Goal: Task Accomplishment & Management: Manage account settings

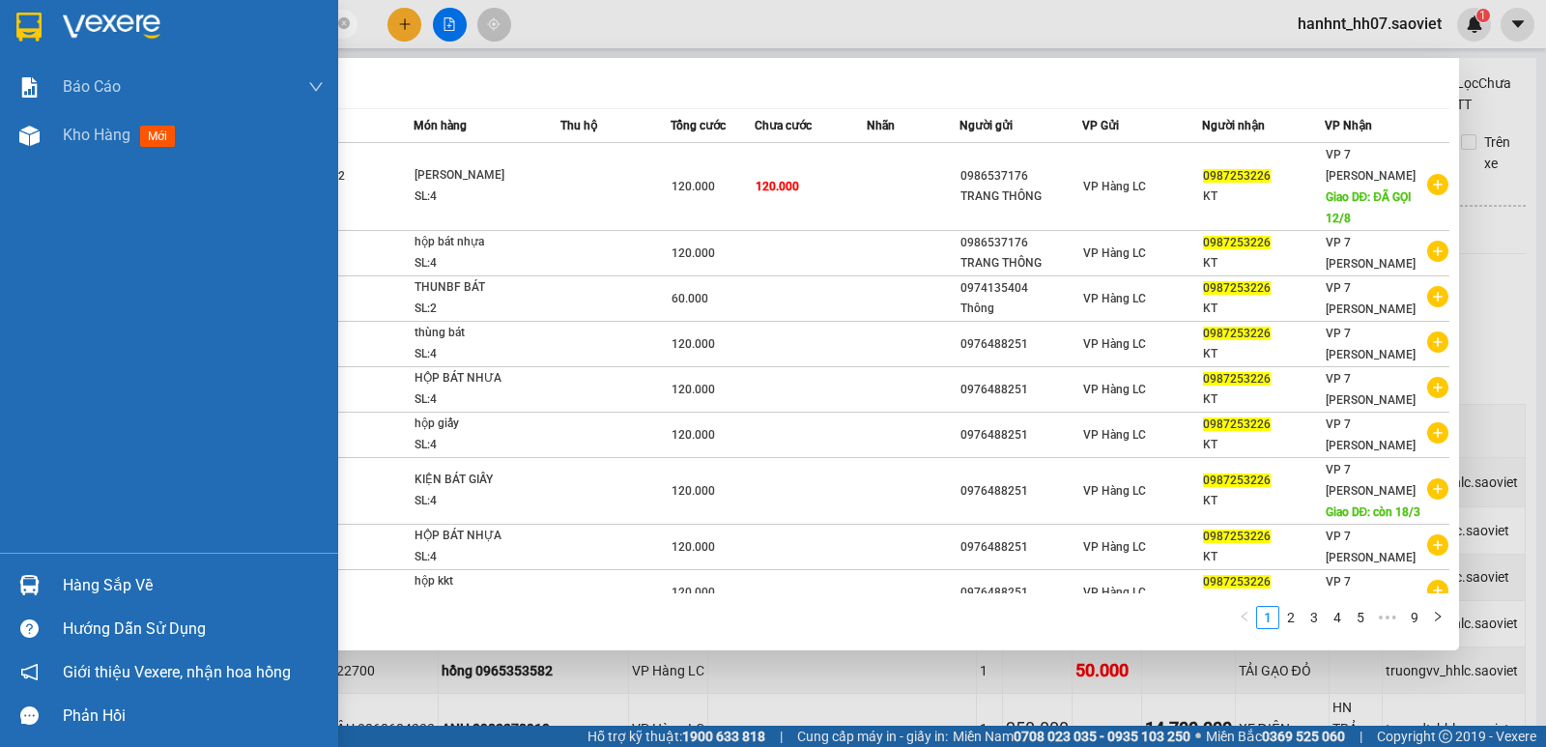
click at [51, 571] on div "Hàng sắp về" at bounding box center [169, 584] width 338 height 43
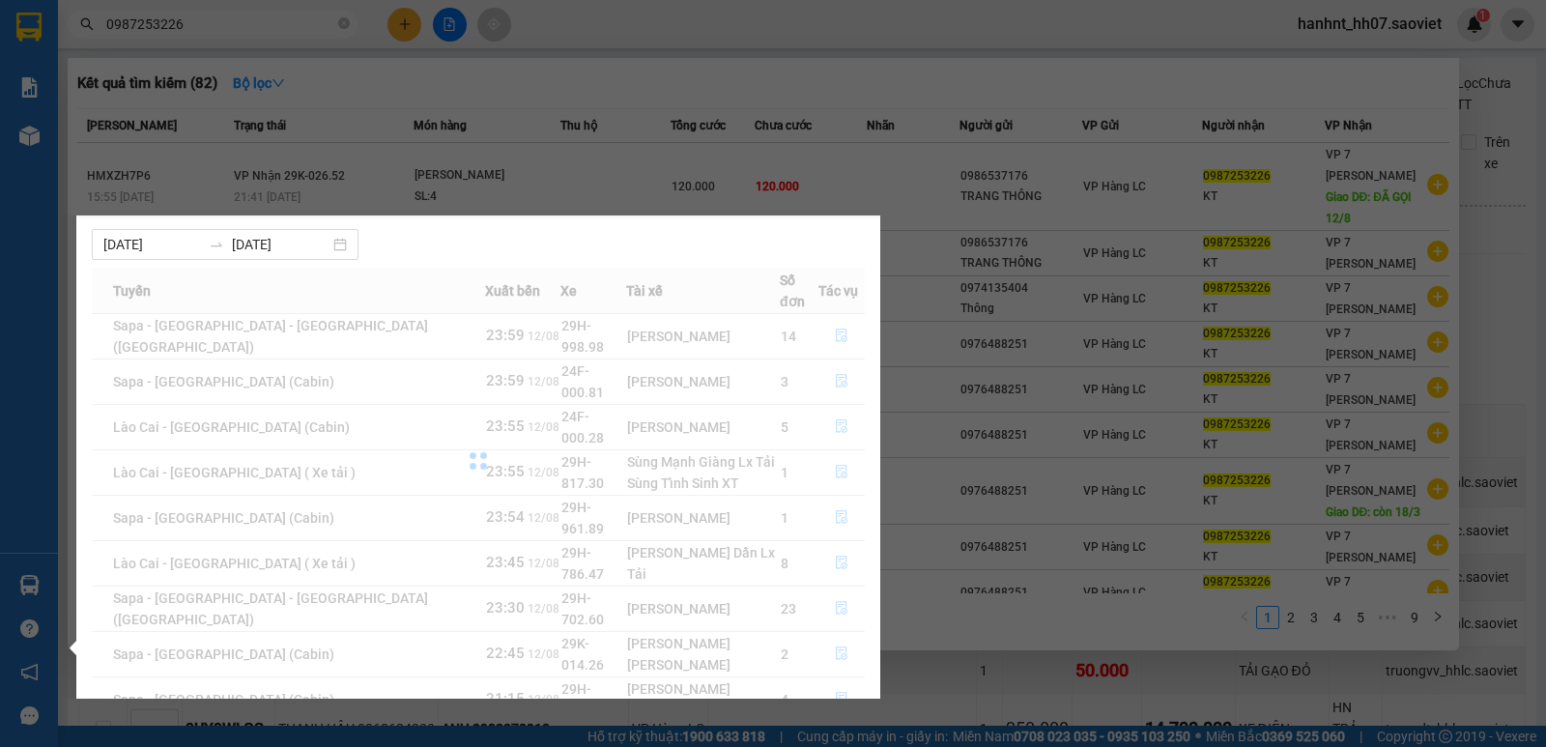
scroll to position [198, 0]
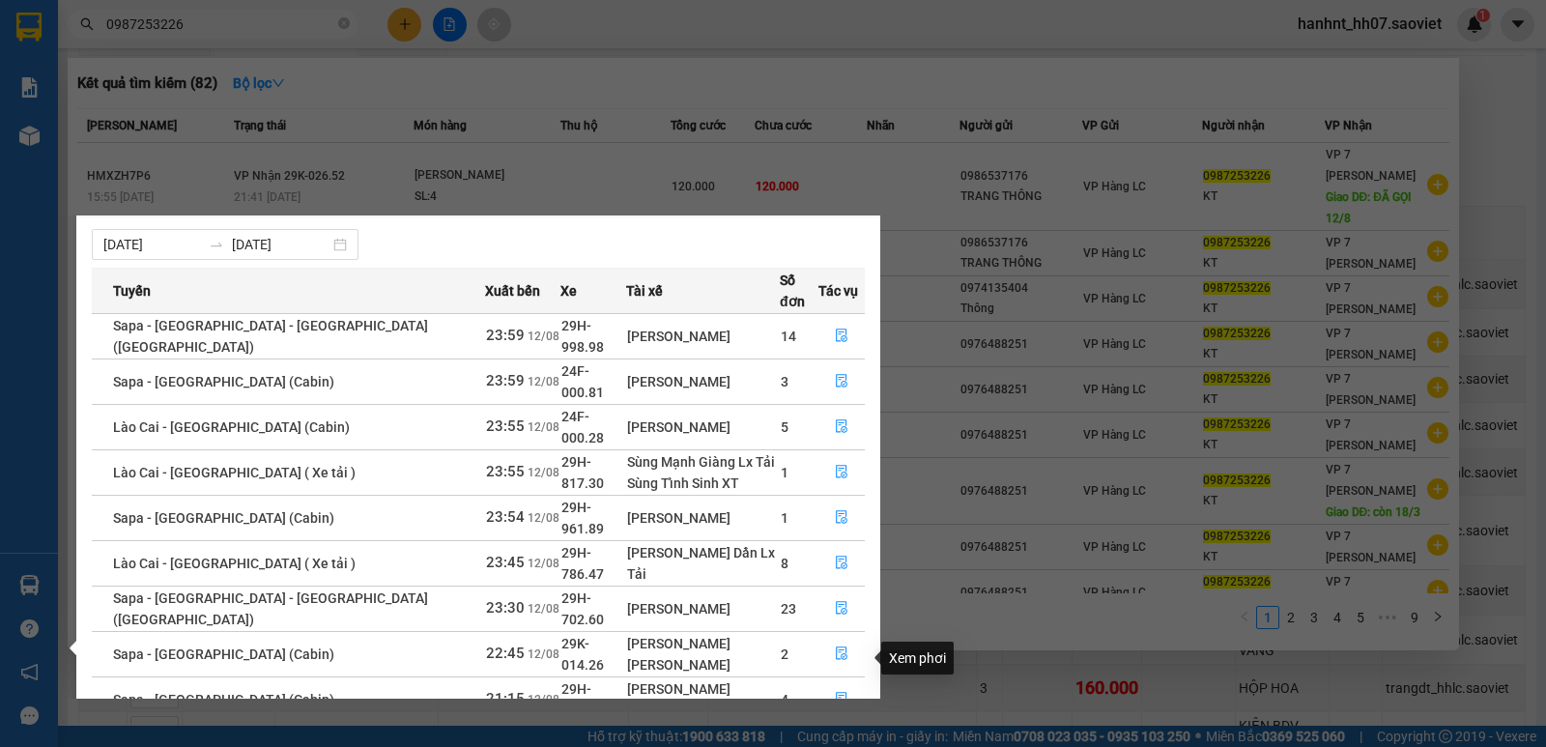
click at [820, 730] on button "button" at bounding box center [841, 745] width 44 height 31
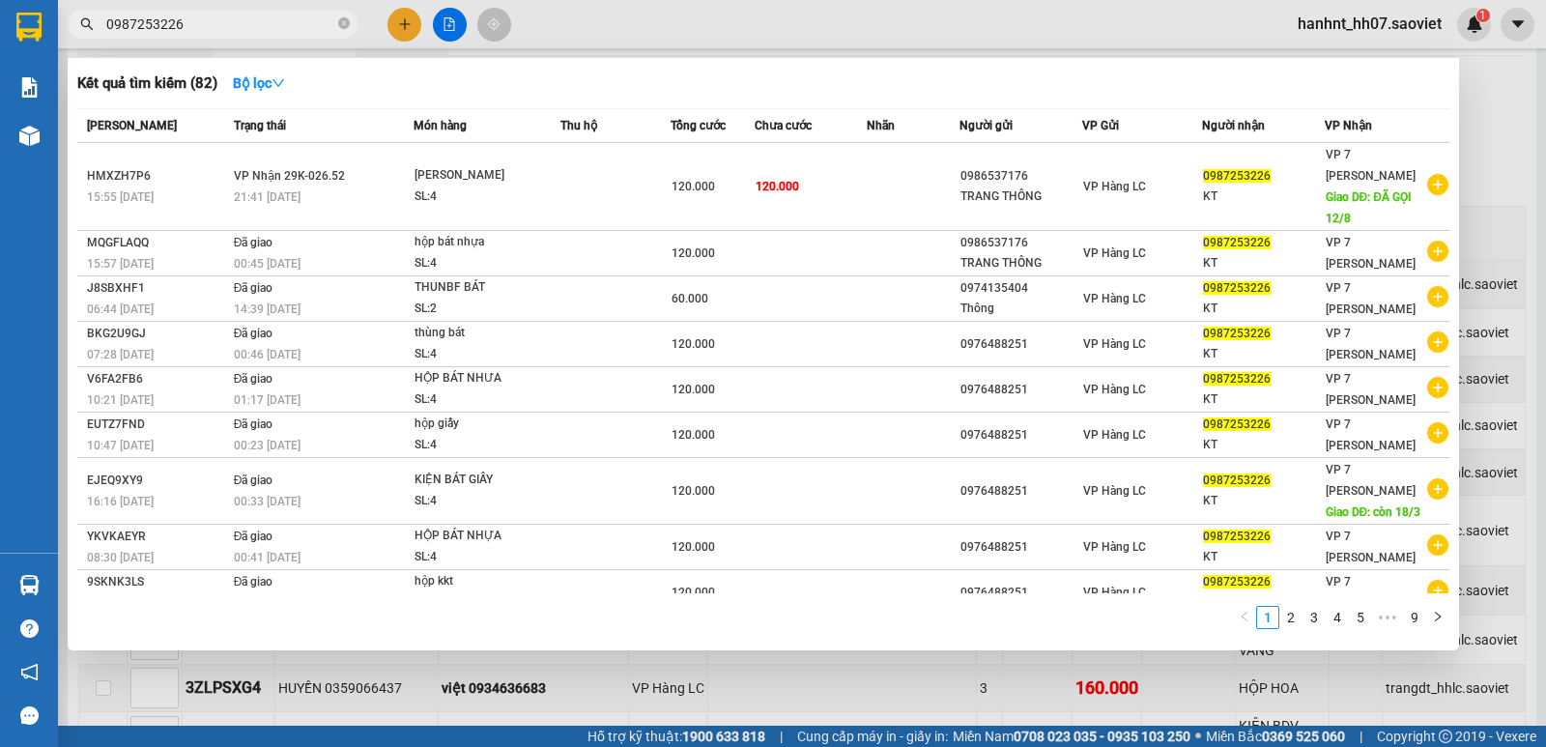
click at [803, 674] on div at bounding box center [773, 373] width 1546 height 747
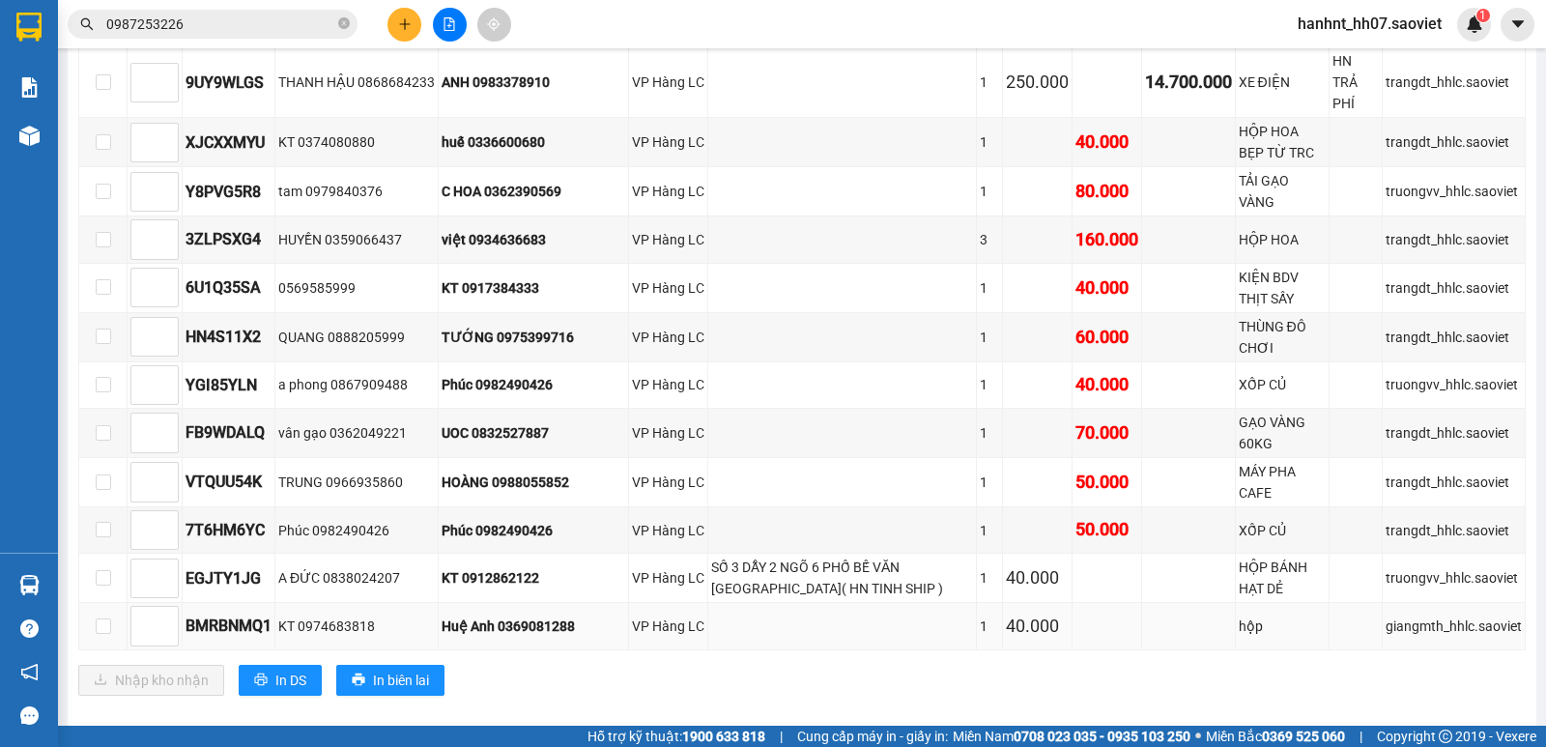
scroll to position [649, 0]
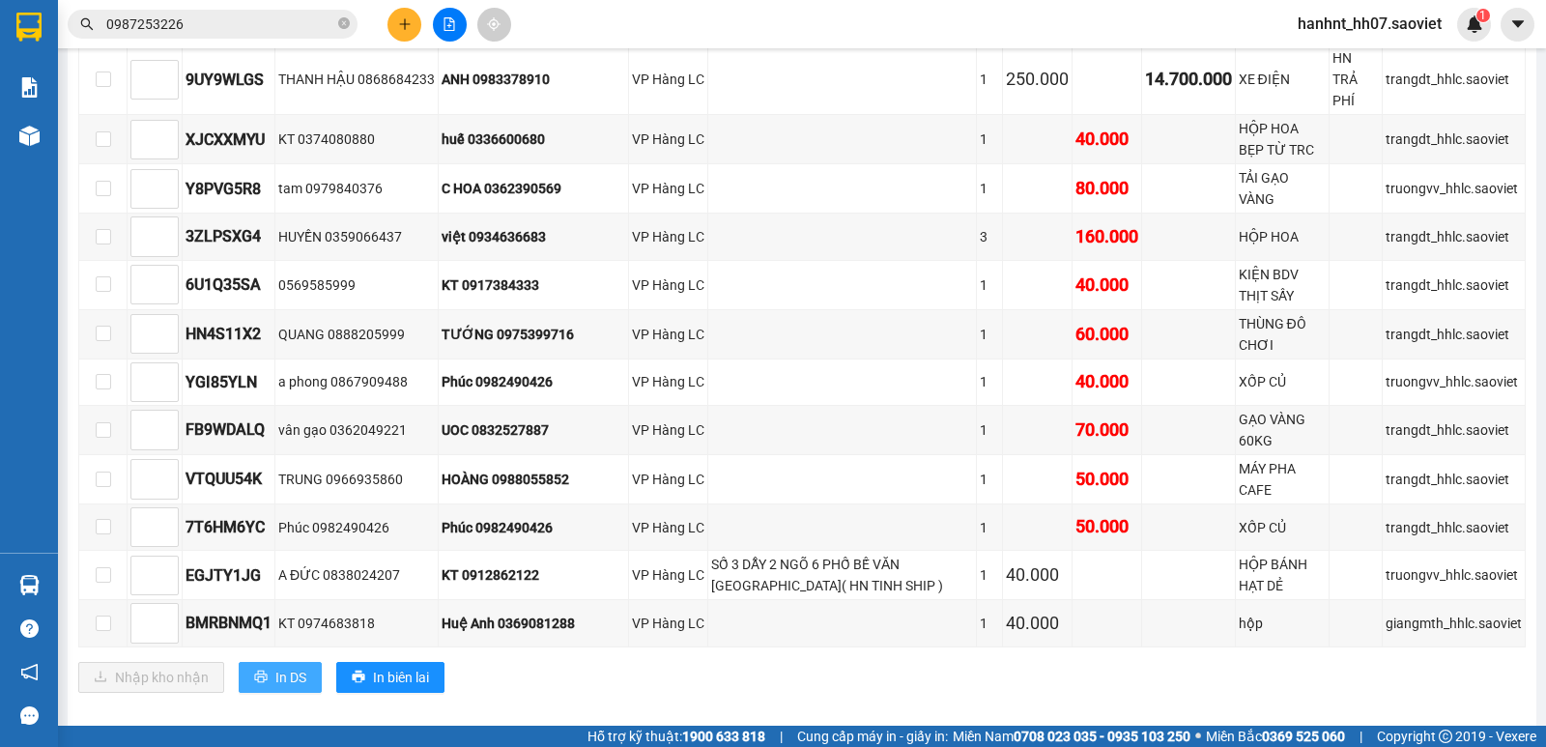
click at [281, 667] on span "In DS" at bounding box center [290, 677] width 31 height 21
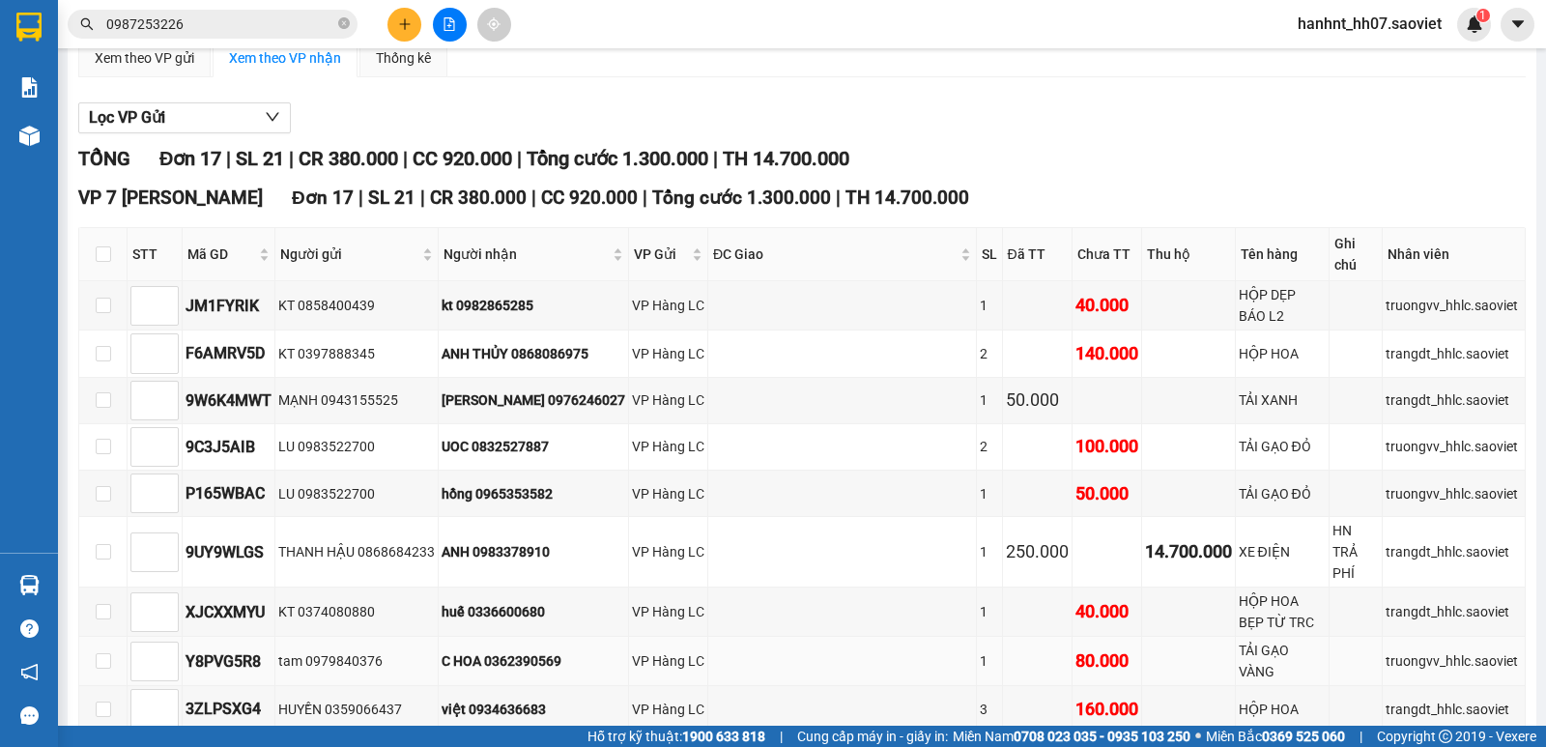
scroll to position [166, 0]
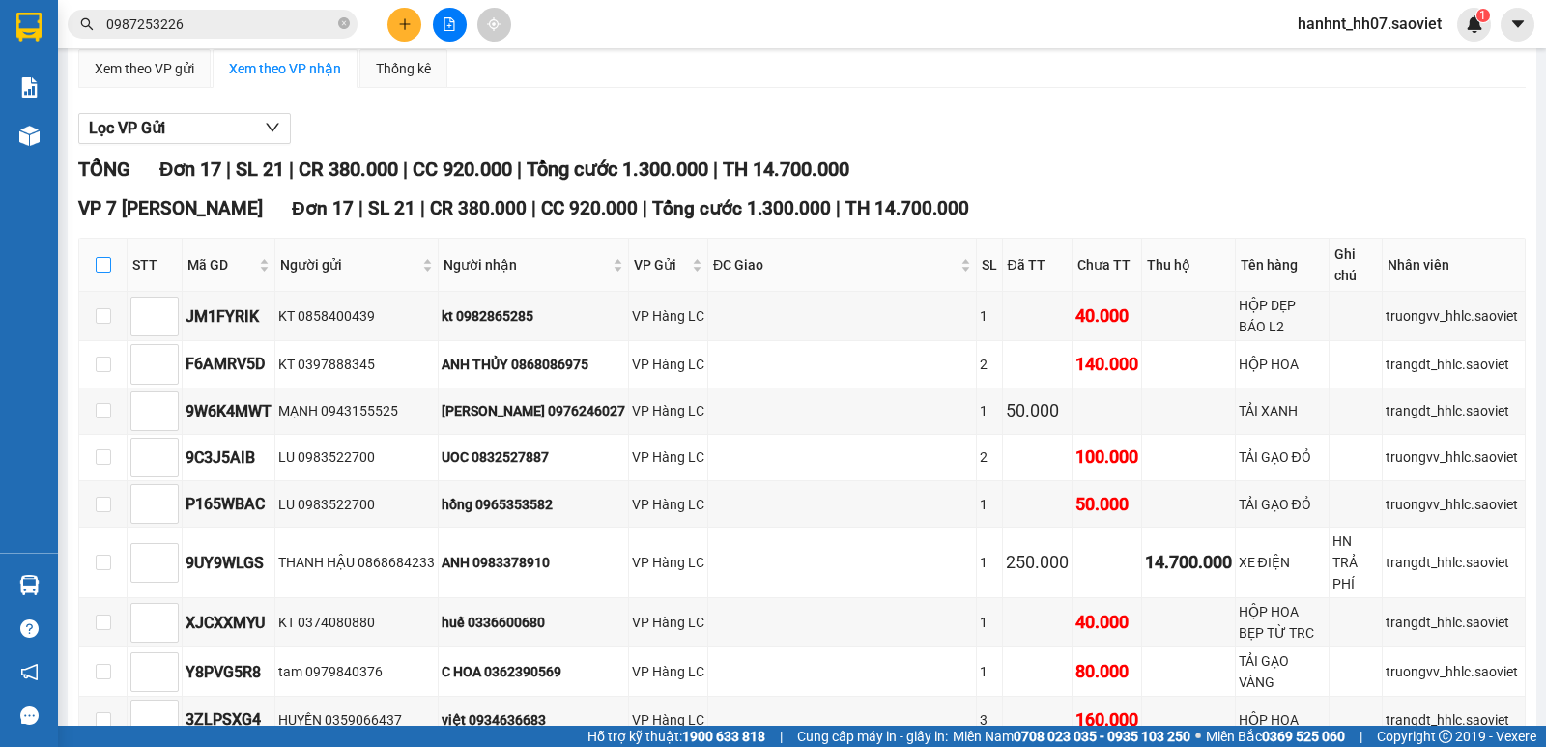
click at [107, 256] on label at bounding box center [103, 264] width 15 height 21
click at [107, 257] on input "checkbox" at bounding box center [103, 264] width 15 height 15
checkbox input "true"
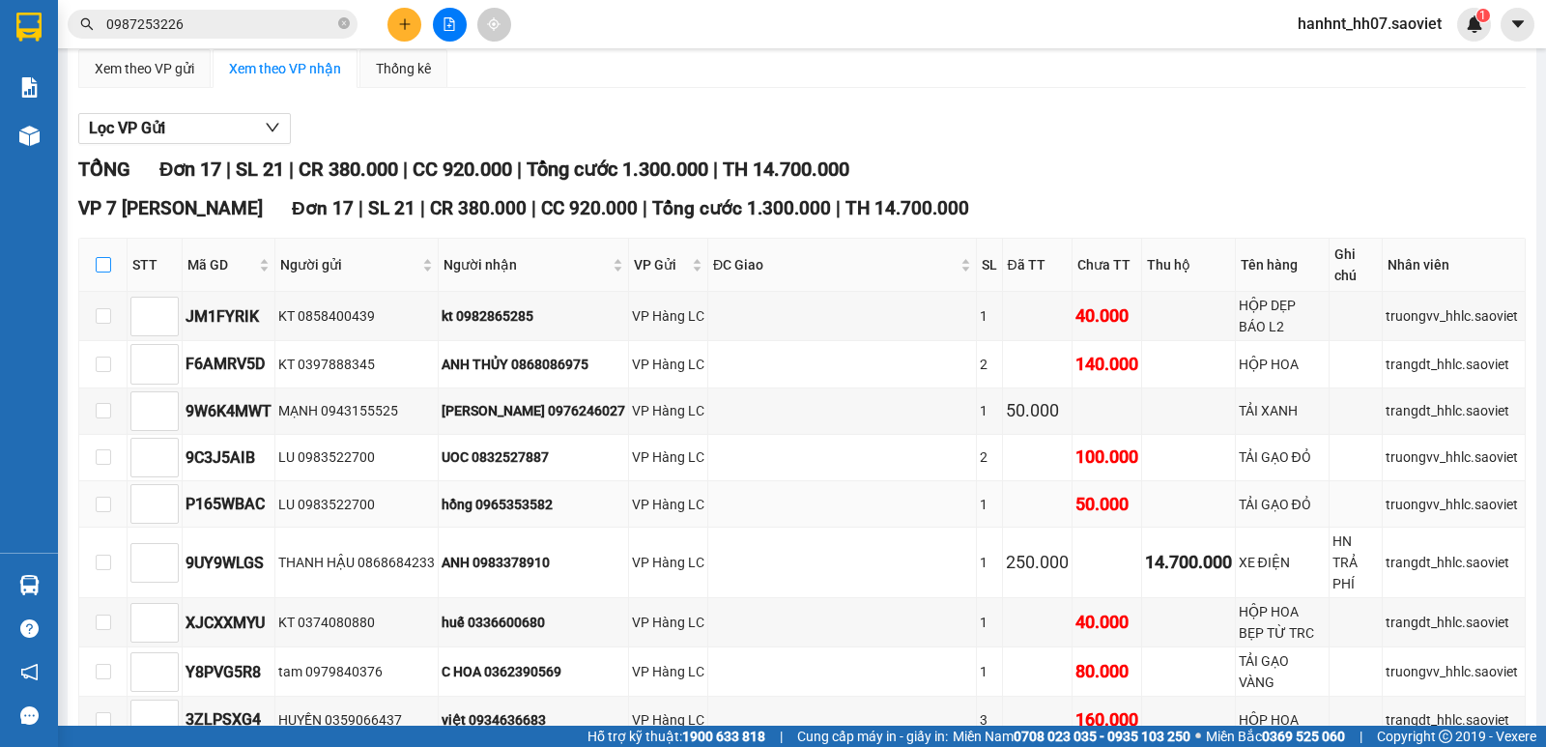
checkbox input "true"
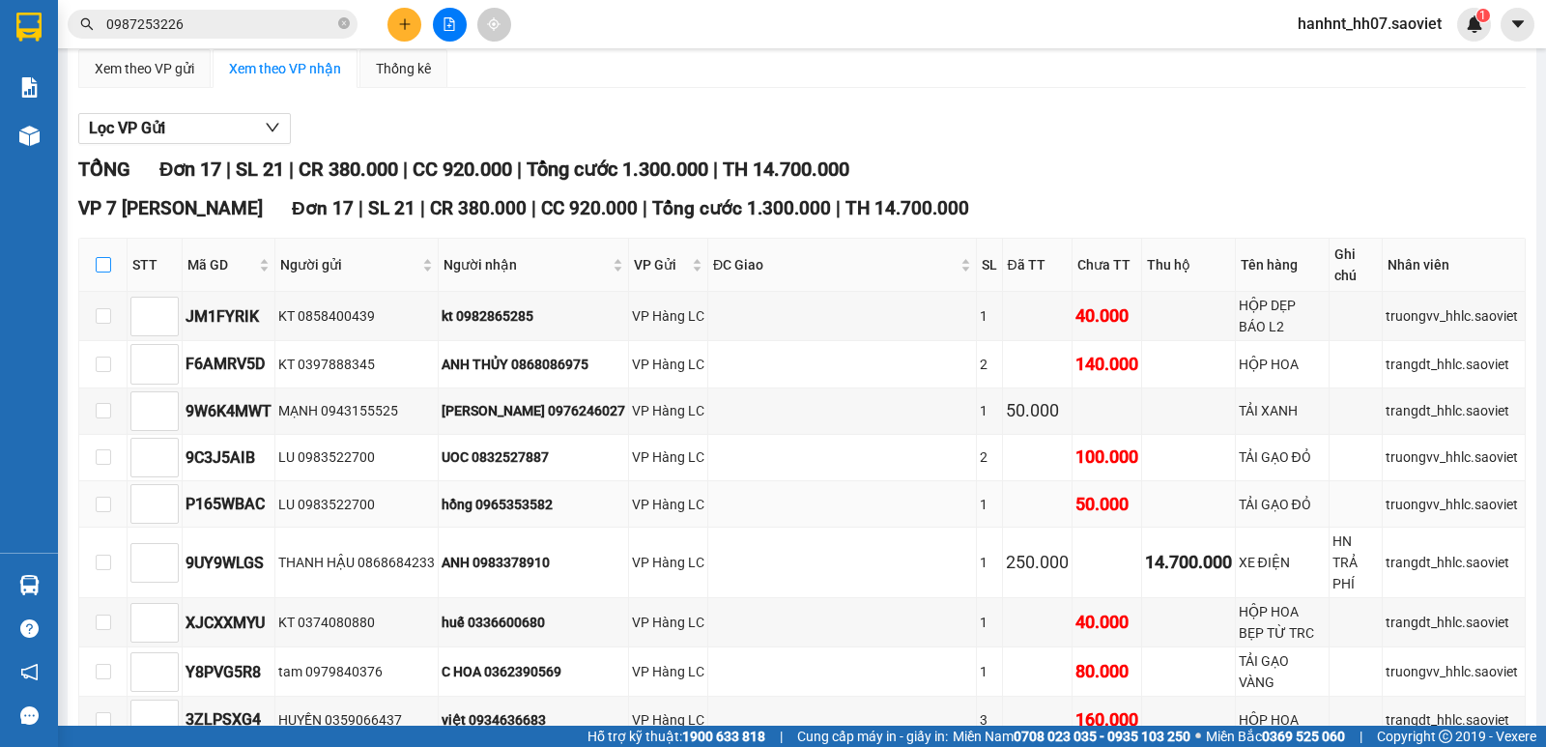
checkbox input "true"
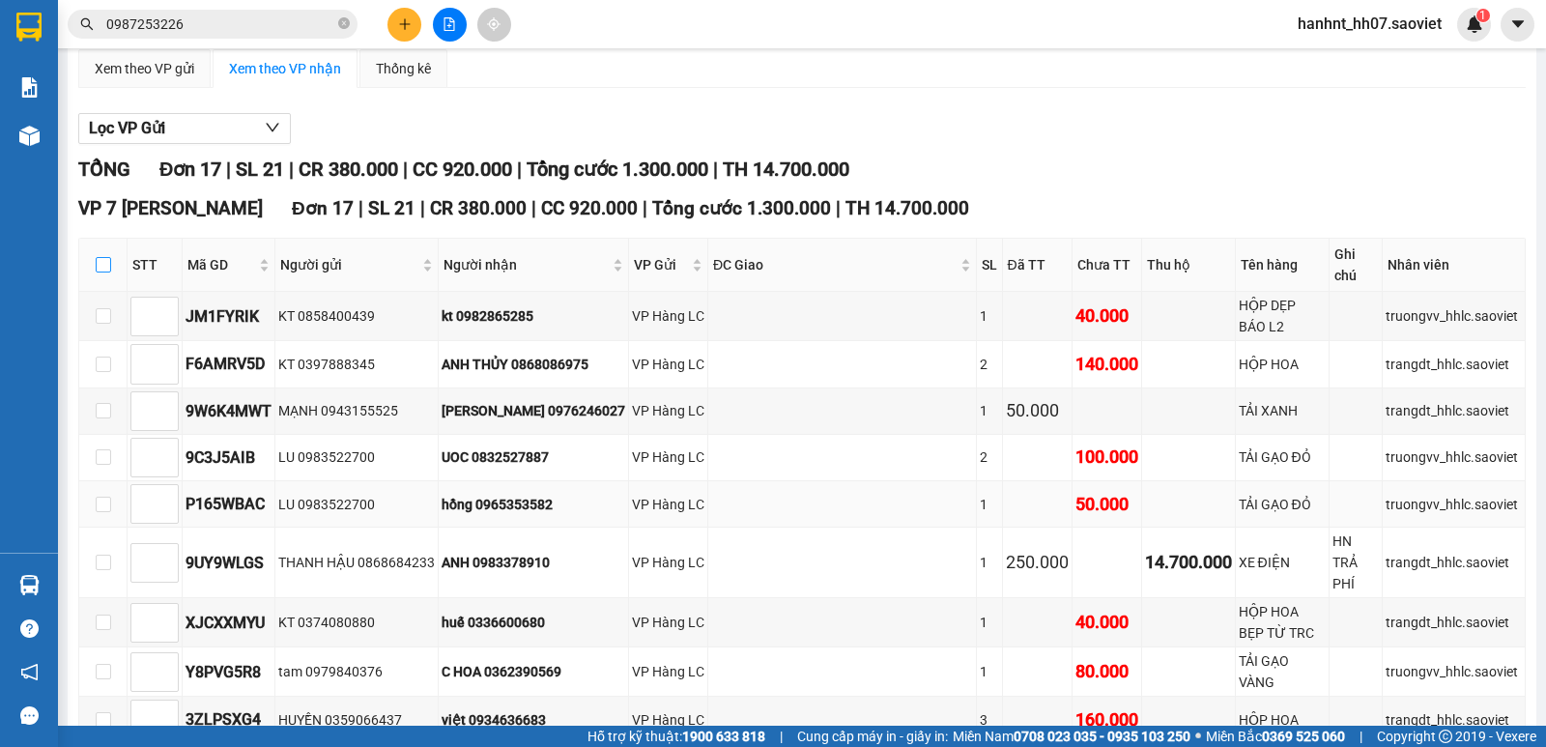
checkbox input "true"
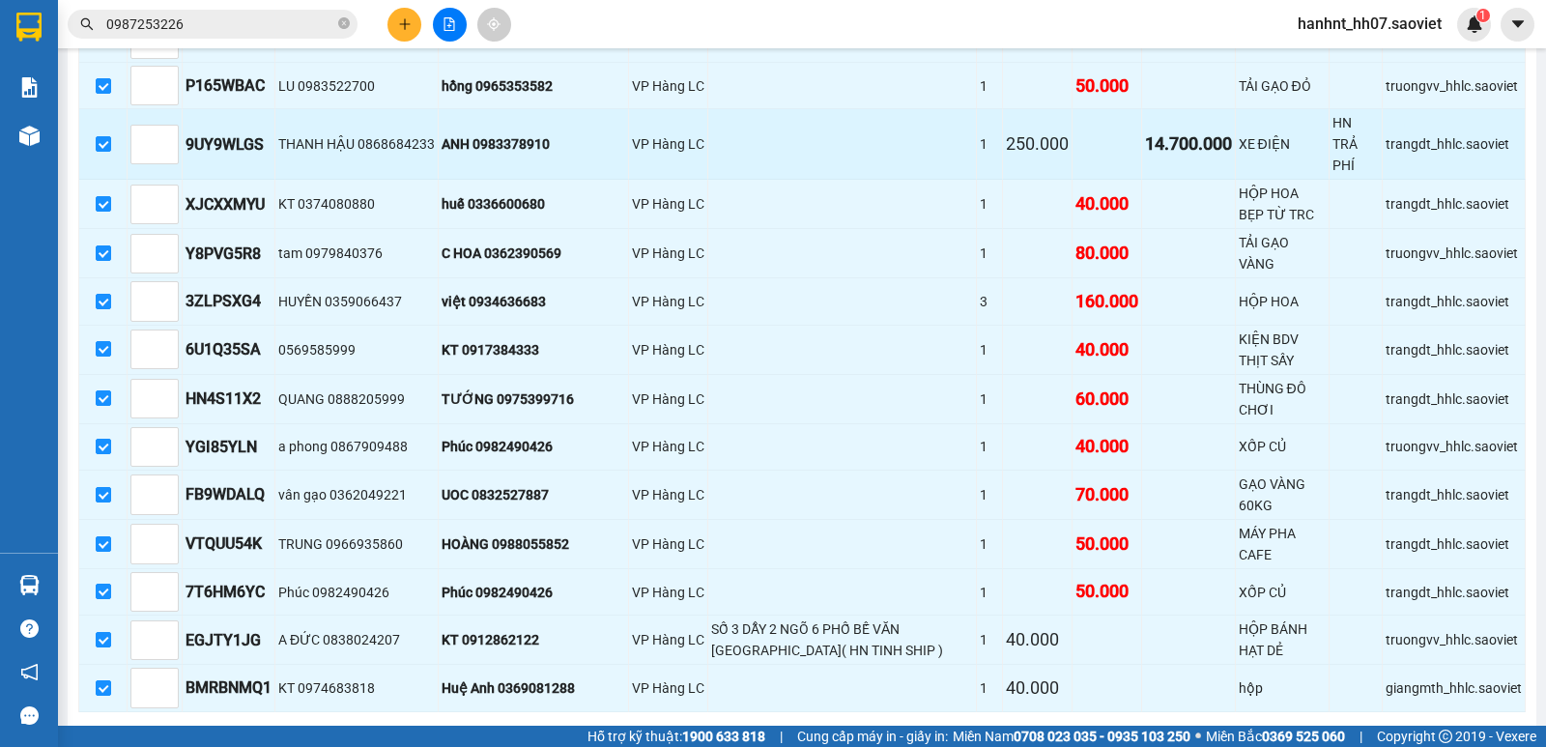
scroll to position [649, 0]
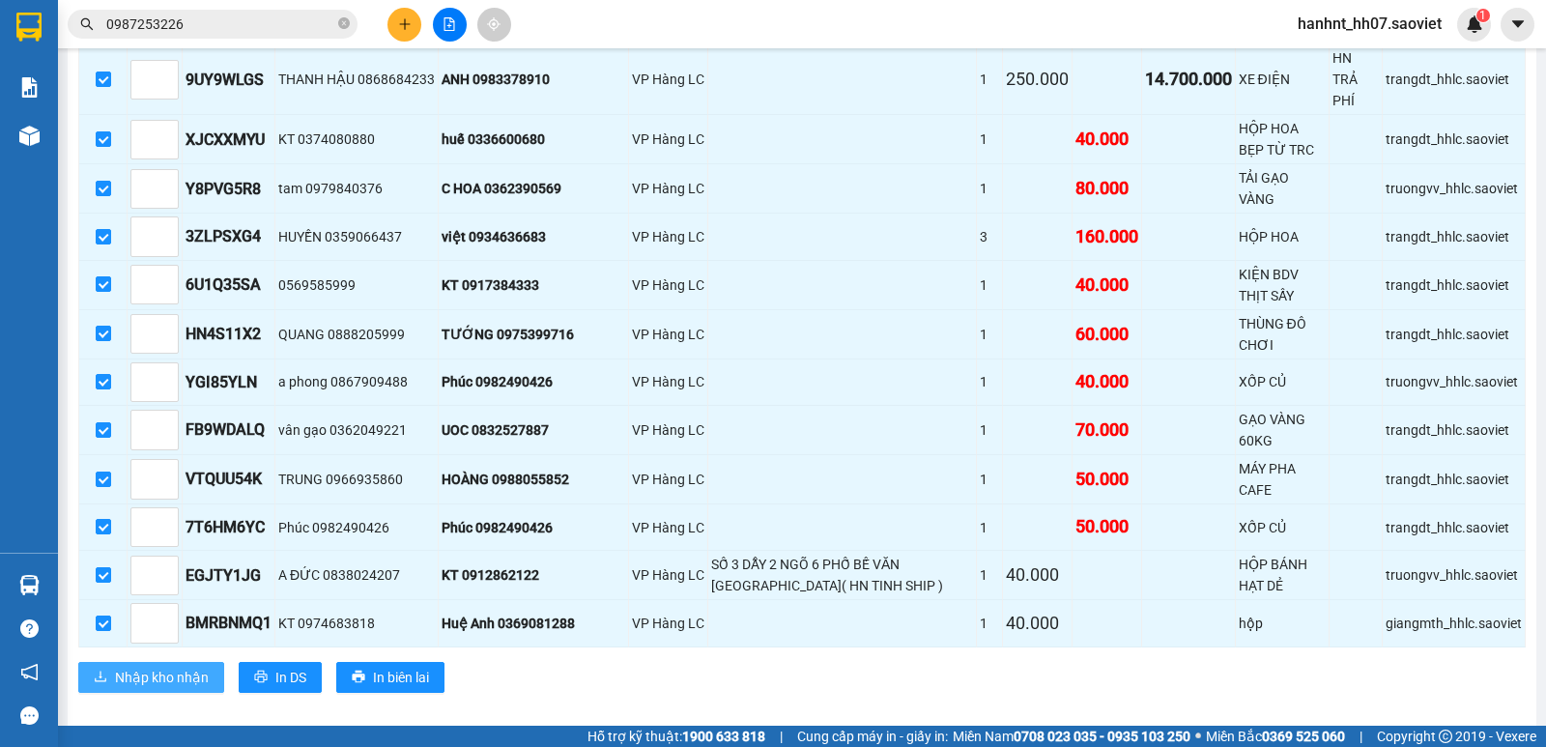
click at [204, 667] on span "Nhập kho nhận" at bounding box center [162, 677] width 94 height 21
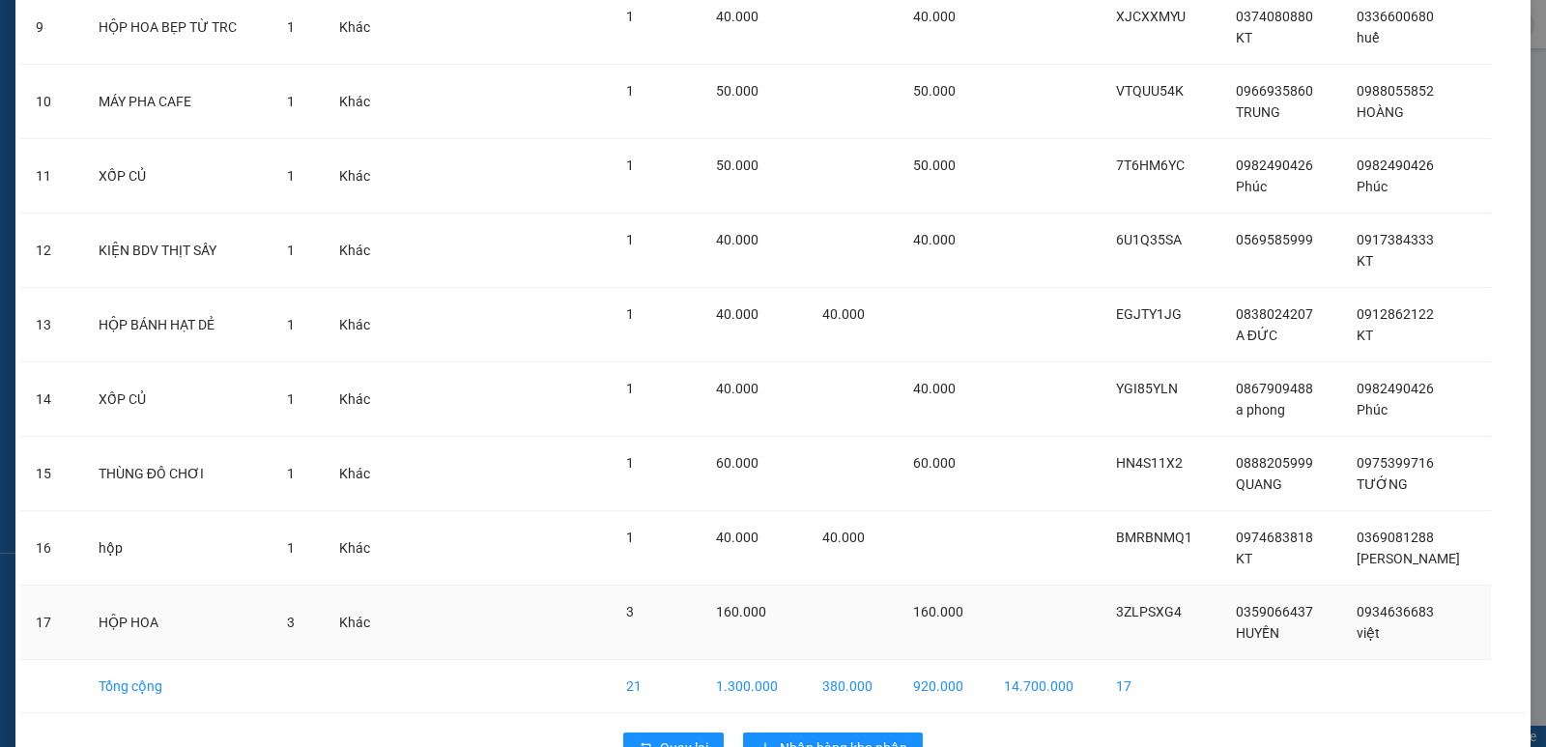
scroll to position [821, 0]
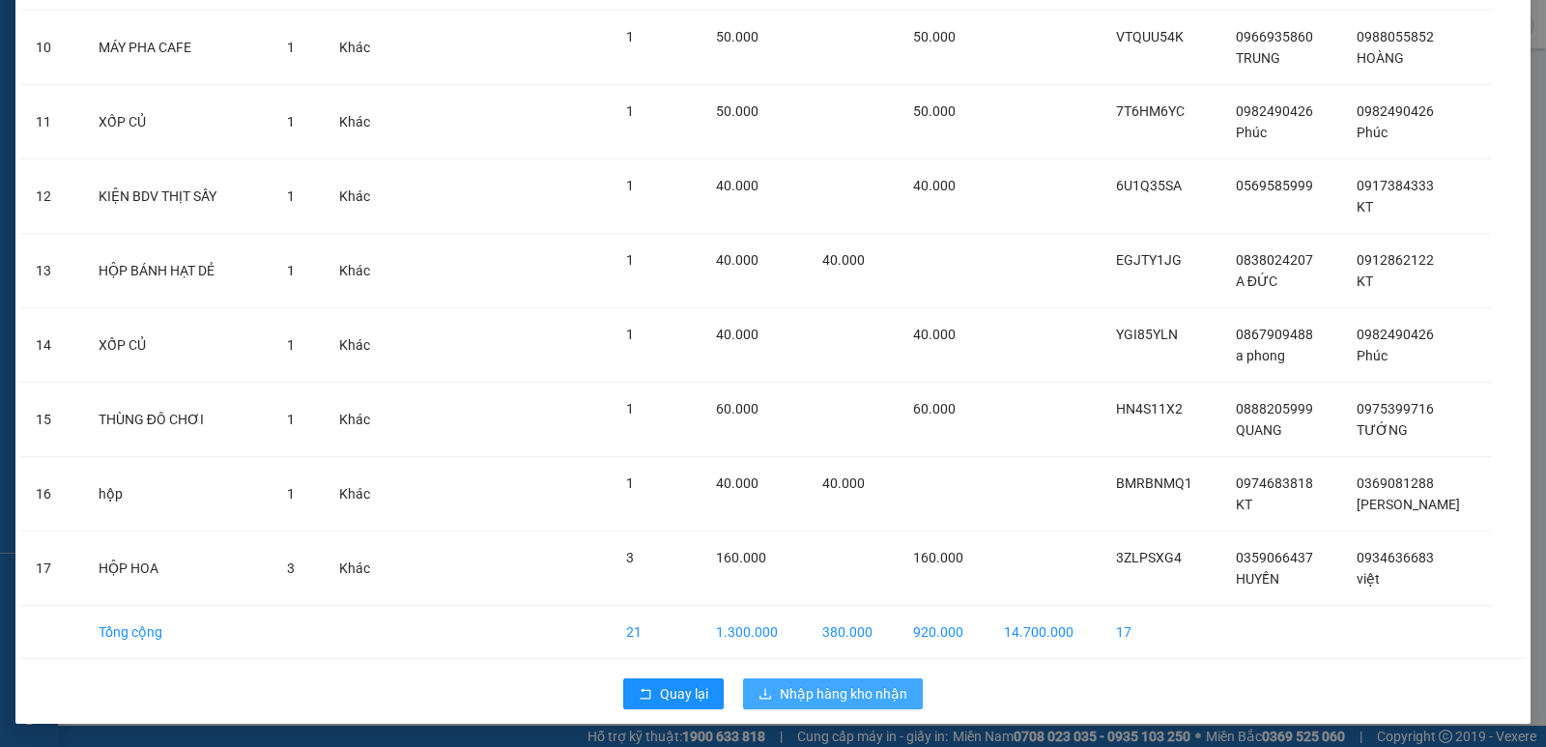
click at [832, 681] on button "Nhập hàng kho nhận" at bounding box center [833, 693] width 180 height 31
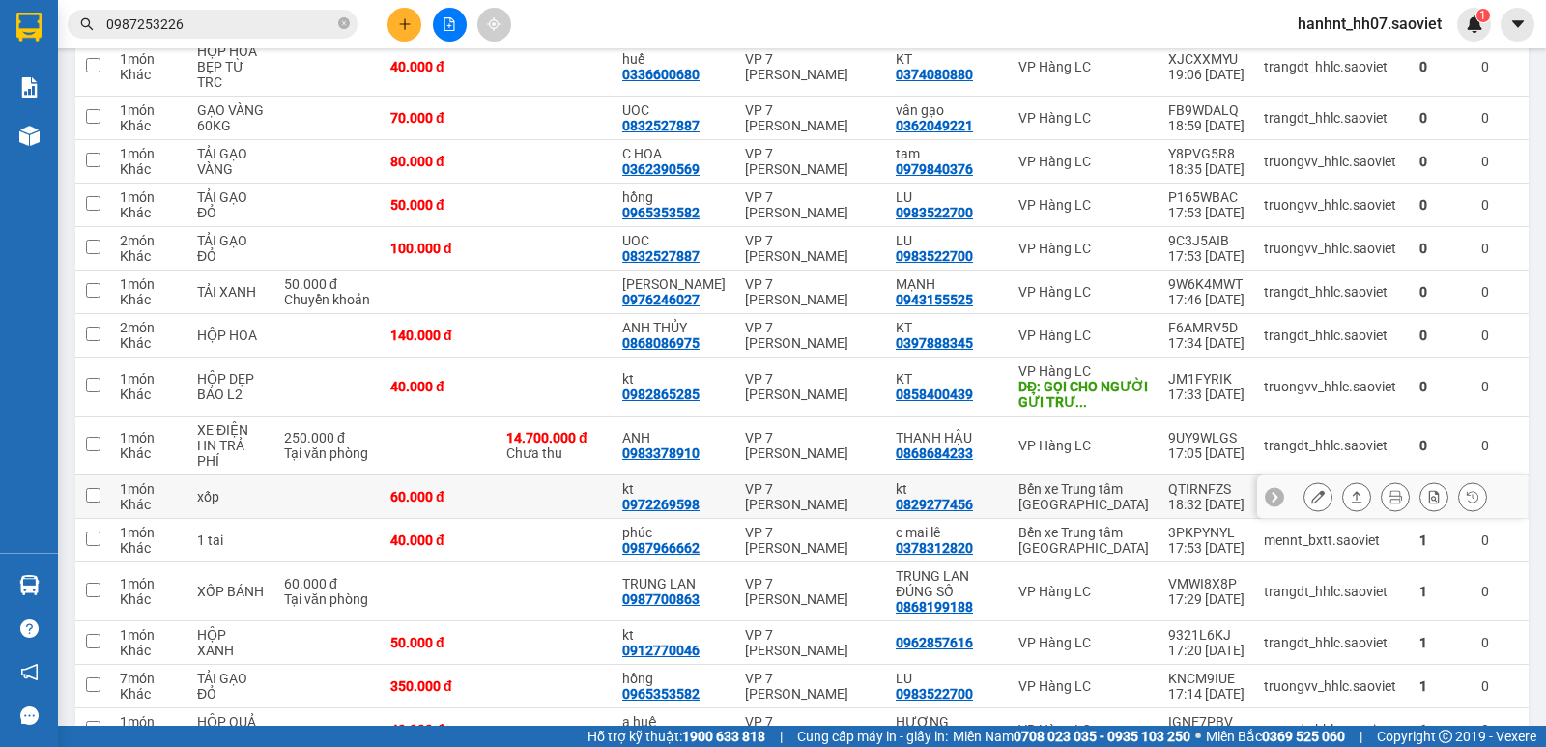
scroll to position [741, 0]
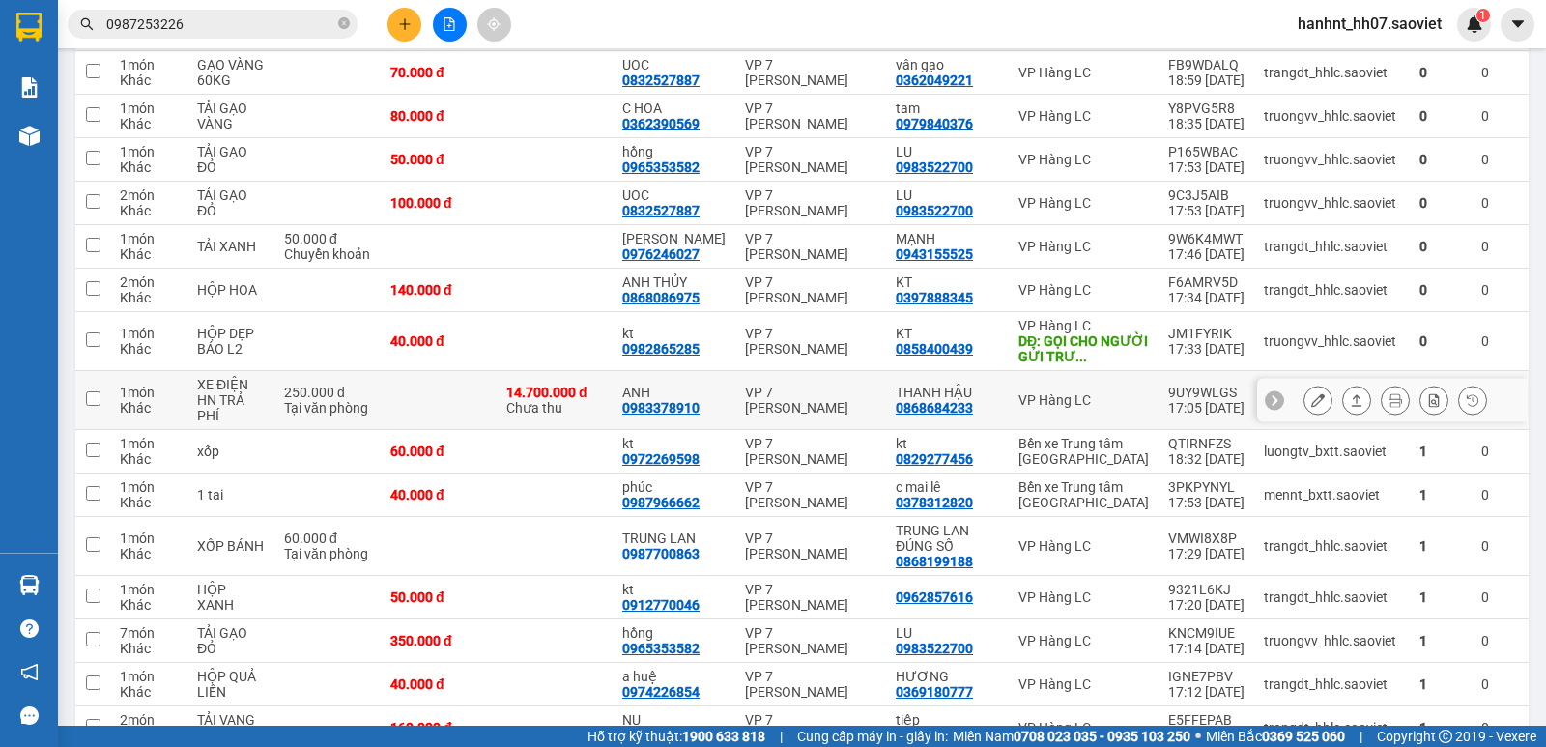
drag, startPoint x: 590, startPoint y: 356, endPoint x: 588, endPoint y: 302, distance: 53.2
click at [586, 385] on div "14.700.000 đ Chưa thu" at bounding box center [554, 400] width 97 height 31
checkbox input "true"
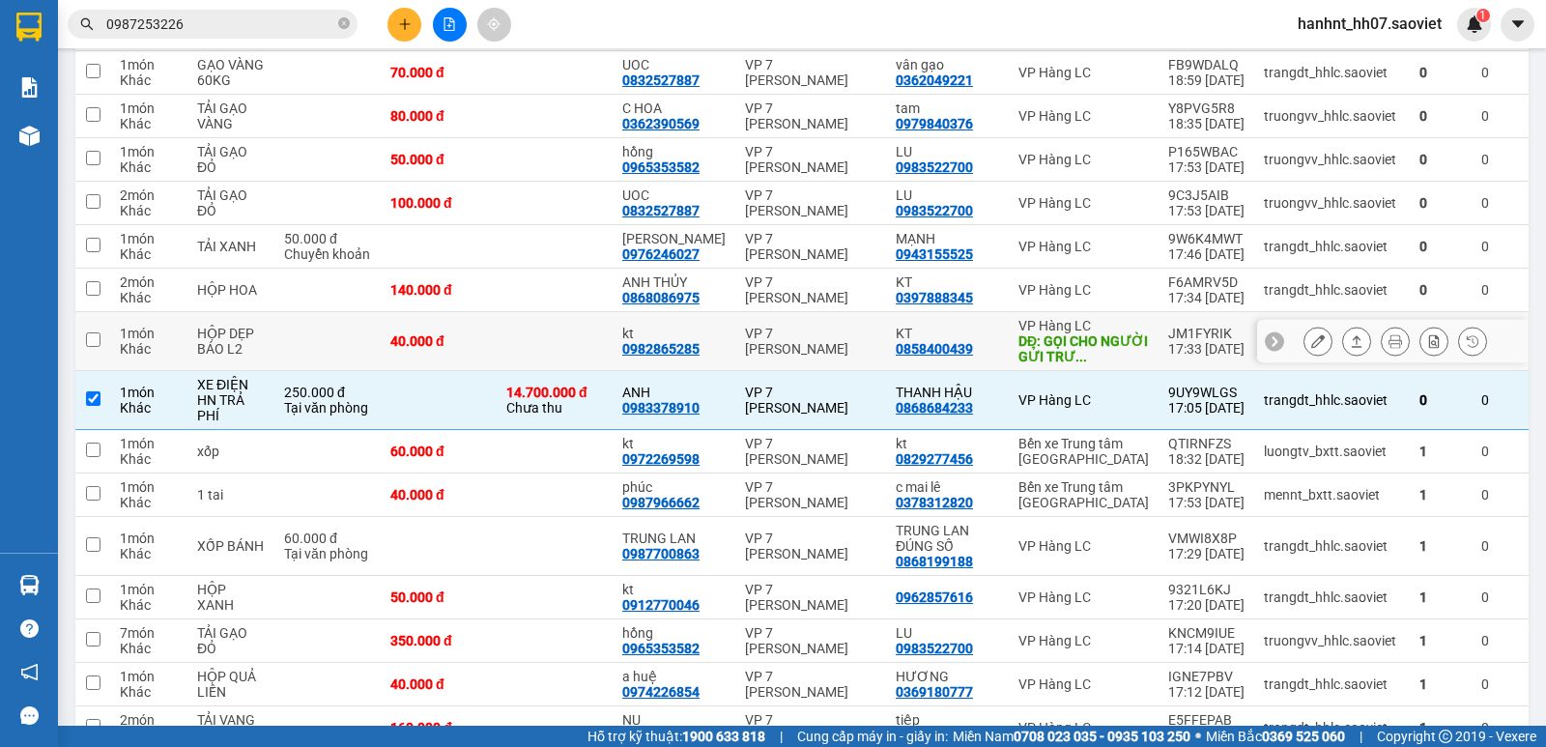
click at [587, 312] on td at bounding box center [555, 341] width 116 height 59
checkbox input "true"
drag, startPoint x: 576, startPoint y: 230, endPoint x: 566, endPoint y: 193, distance: 38.0
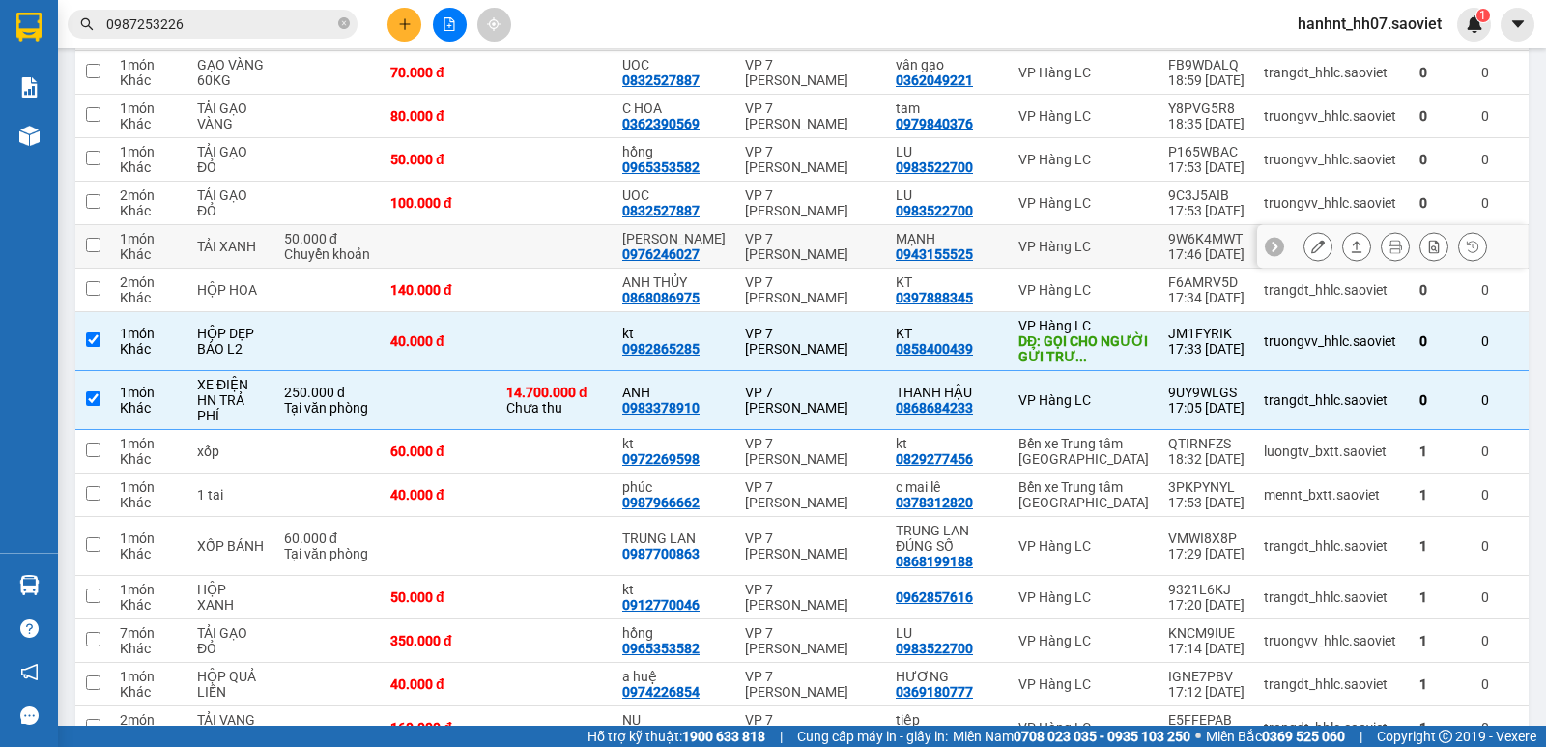
drag, startPoint x: 566, startPoint y: 193, endPoint x: 561, endPoint y: 125, distance: 68.8
drag, startPoint x: 561, startPoint y: 125, endPoint x: 558, endPoint y: 88, distance: 36.9
click at [558, 138] on td at bounding box center [555, 159] width 116 height 43
checkbox input "true"
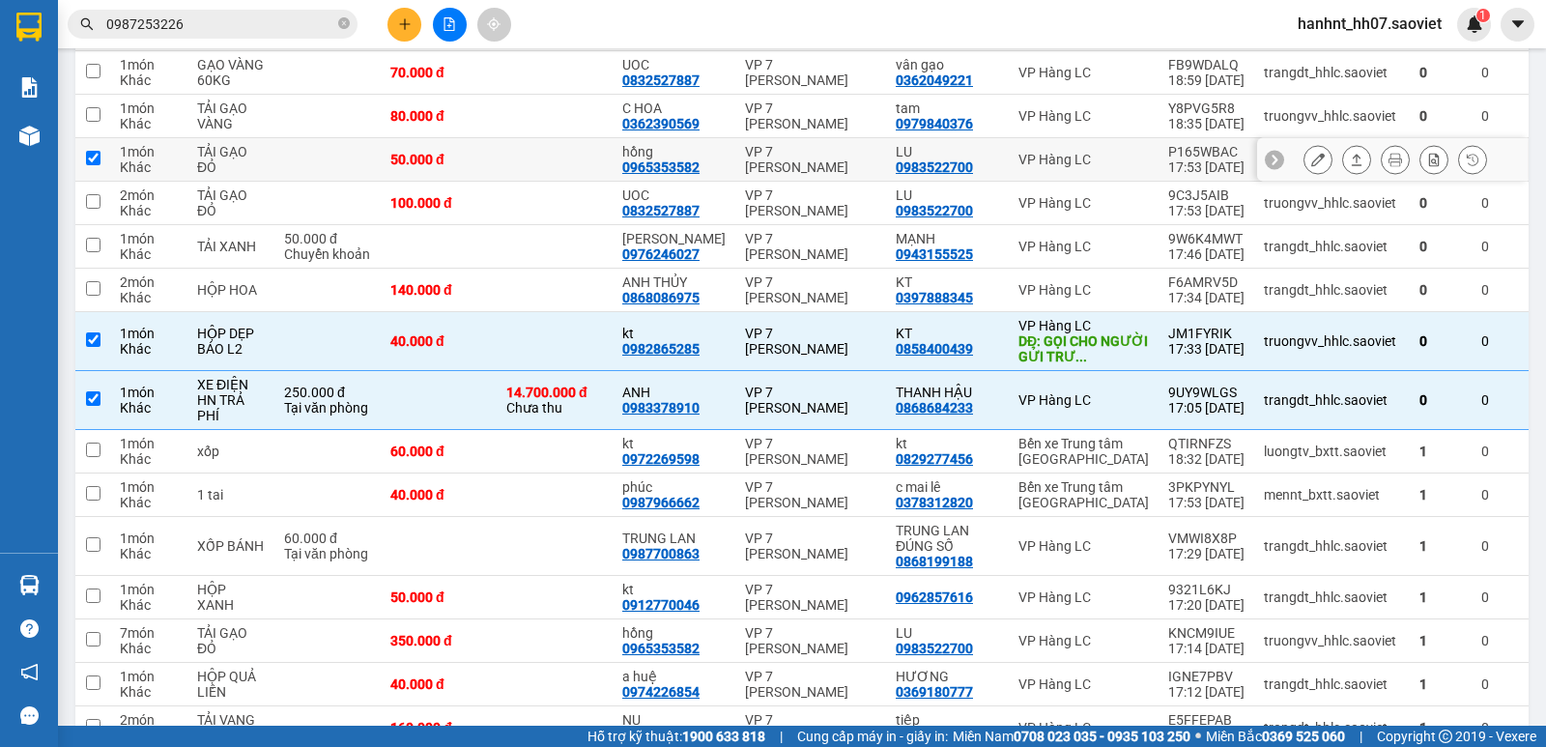
click at [558, 95] on td at bounding box center [555, 116] width 116 height 43
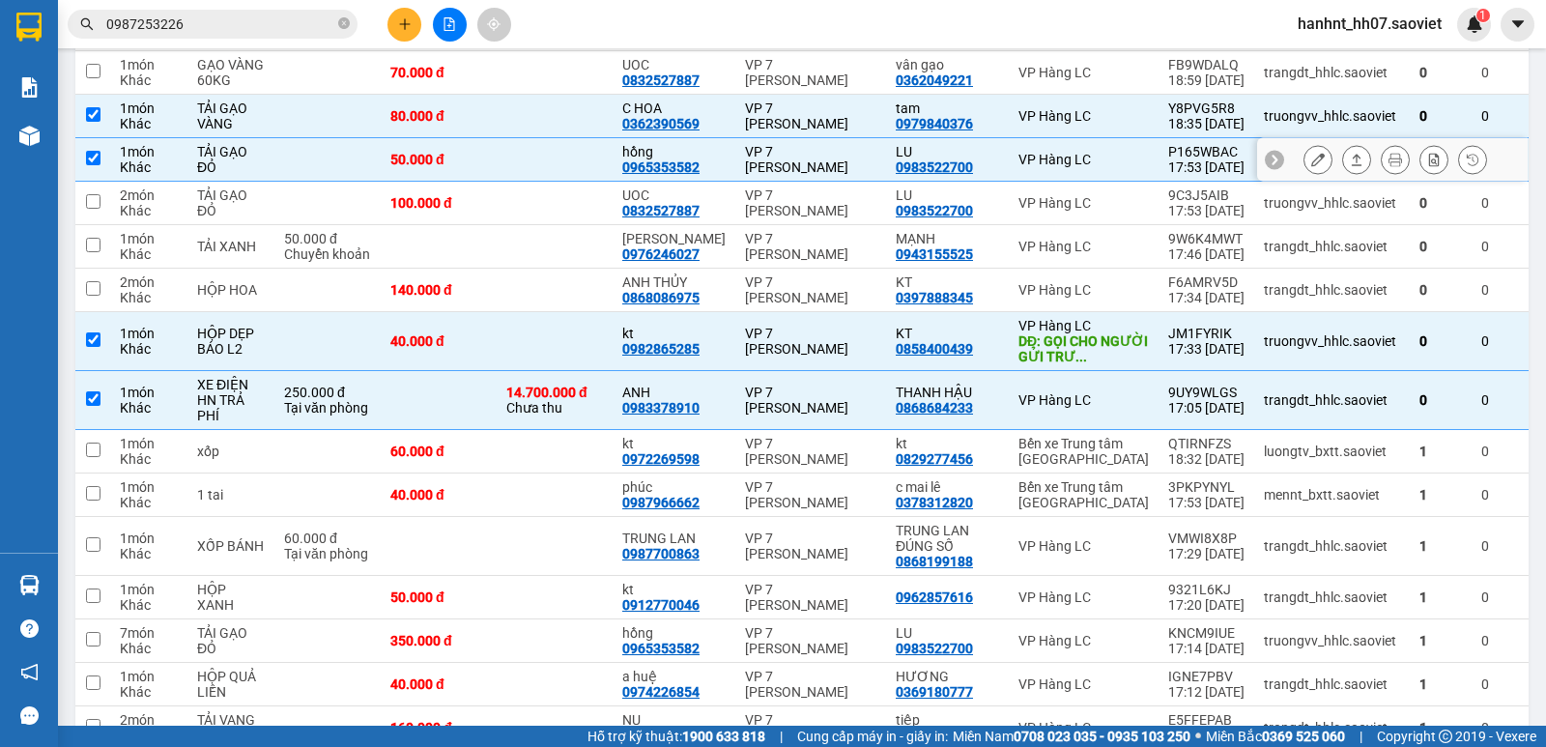
checkbox input "true"
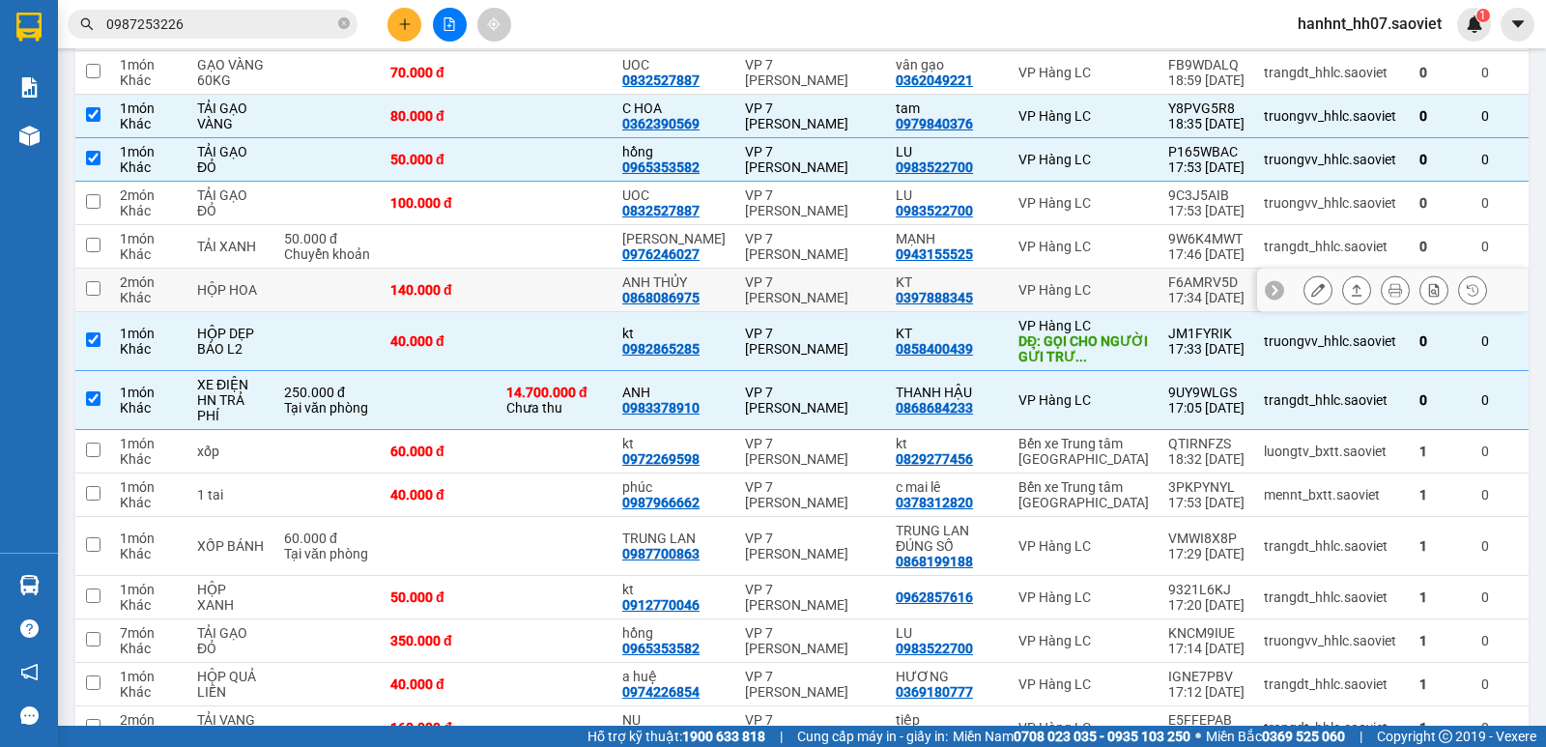
drag, startPoint x: 559, startPoint y: 248, endPoint x: 567, endPoint y: 209, distance: 40.4
click at [559, 269] on td at bounding box center [555, 290] width 116 height 43
checkbox input "true"
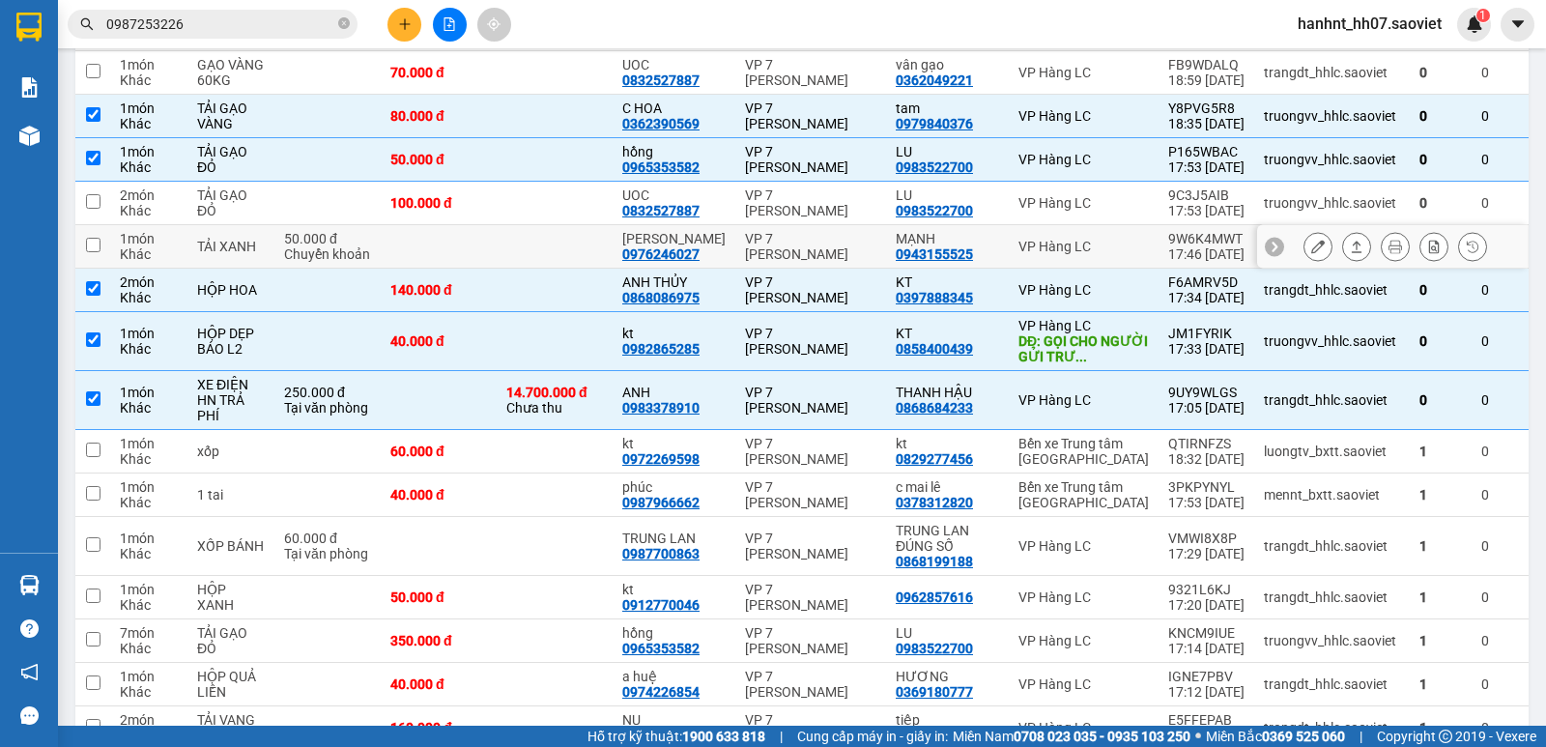
drag, startPoint x: 569, startPoint y: 200, endPoint x: 578, endPoint y: 152, distance: 49.1
click at [571, 225] on td at bounding box center [555, 246] width 116 height 43
checkbox input "true"
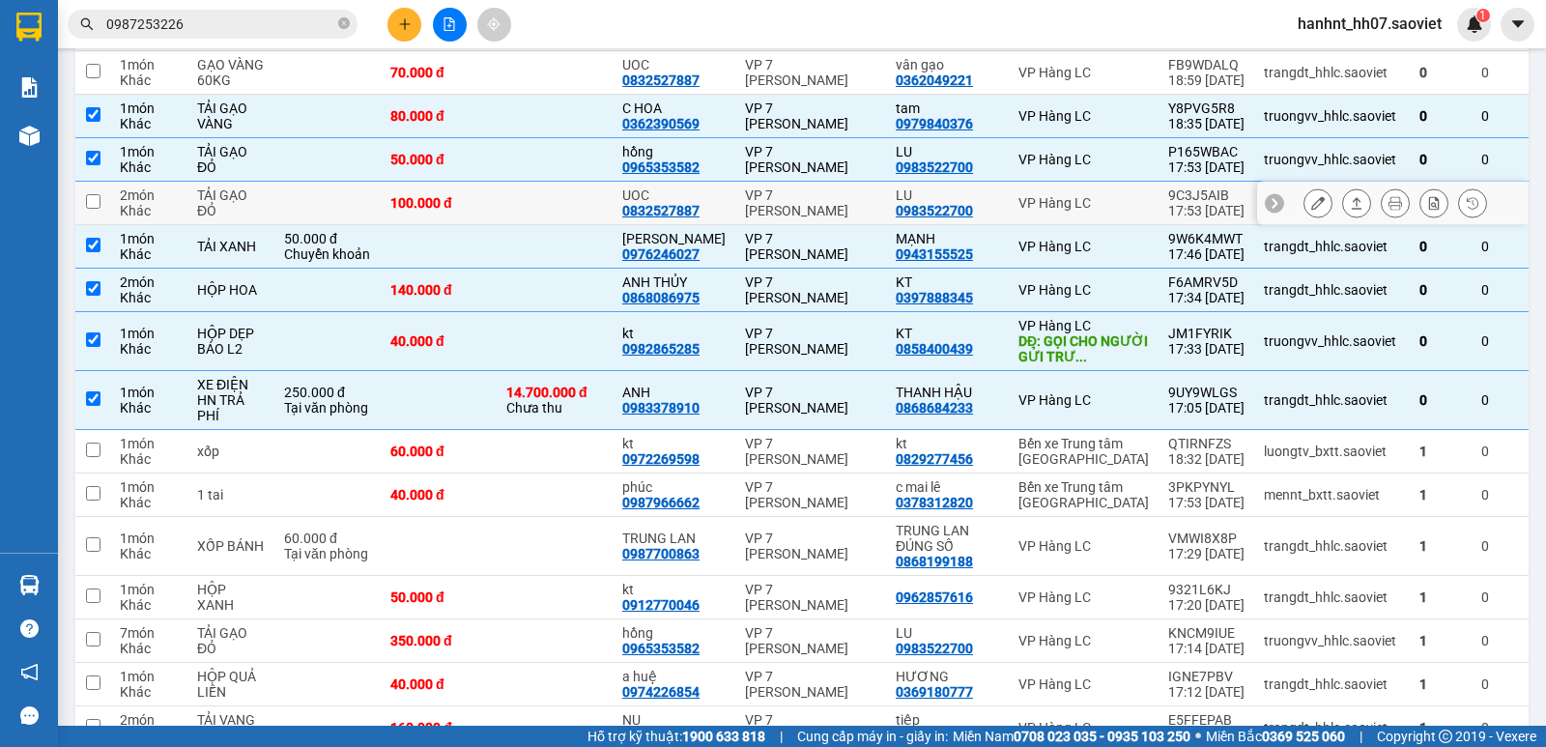
click at [578, 182] on td at bounding box center [555, 203] width 116 height 43
checkbox input "true"
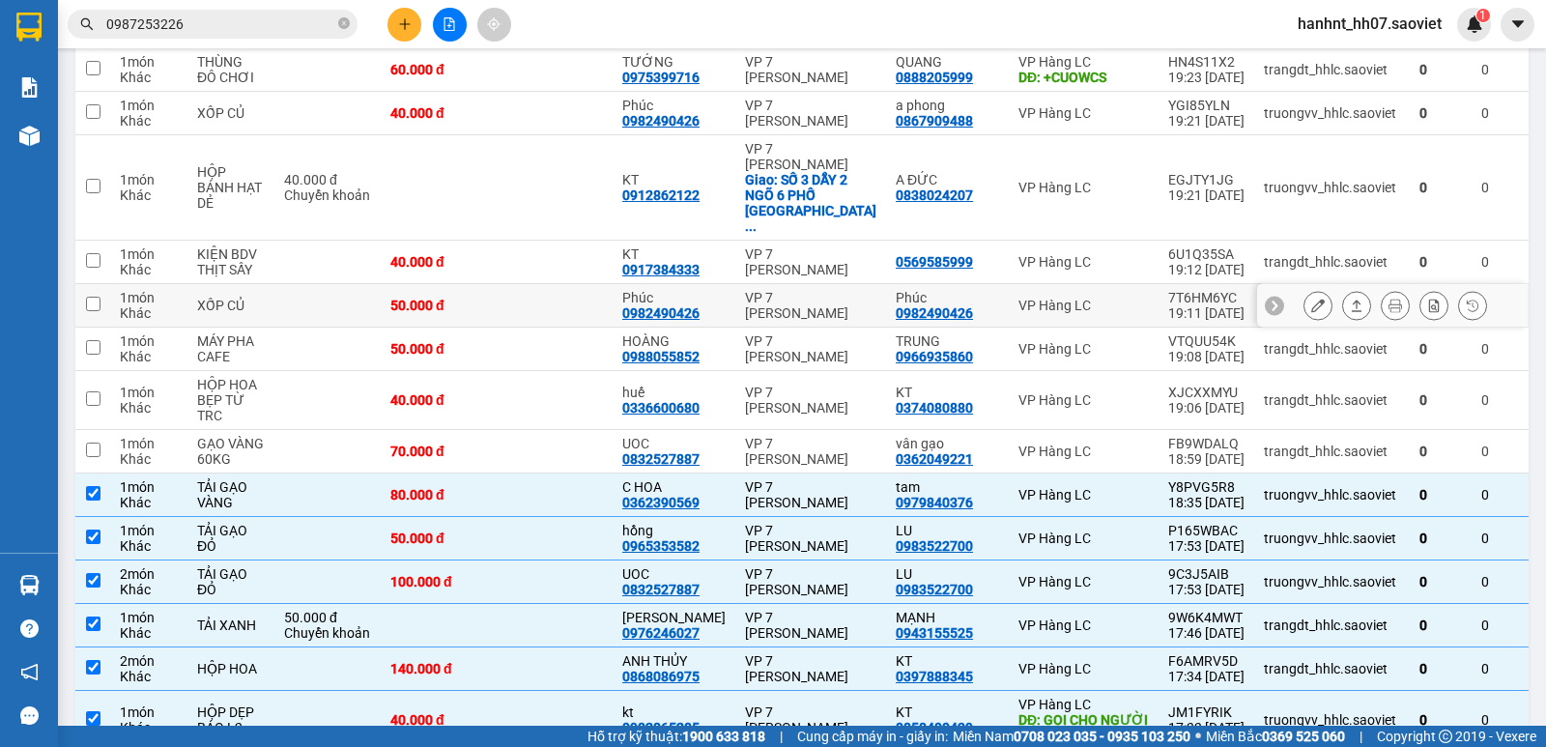
scroll to position [355, 0]
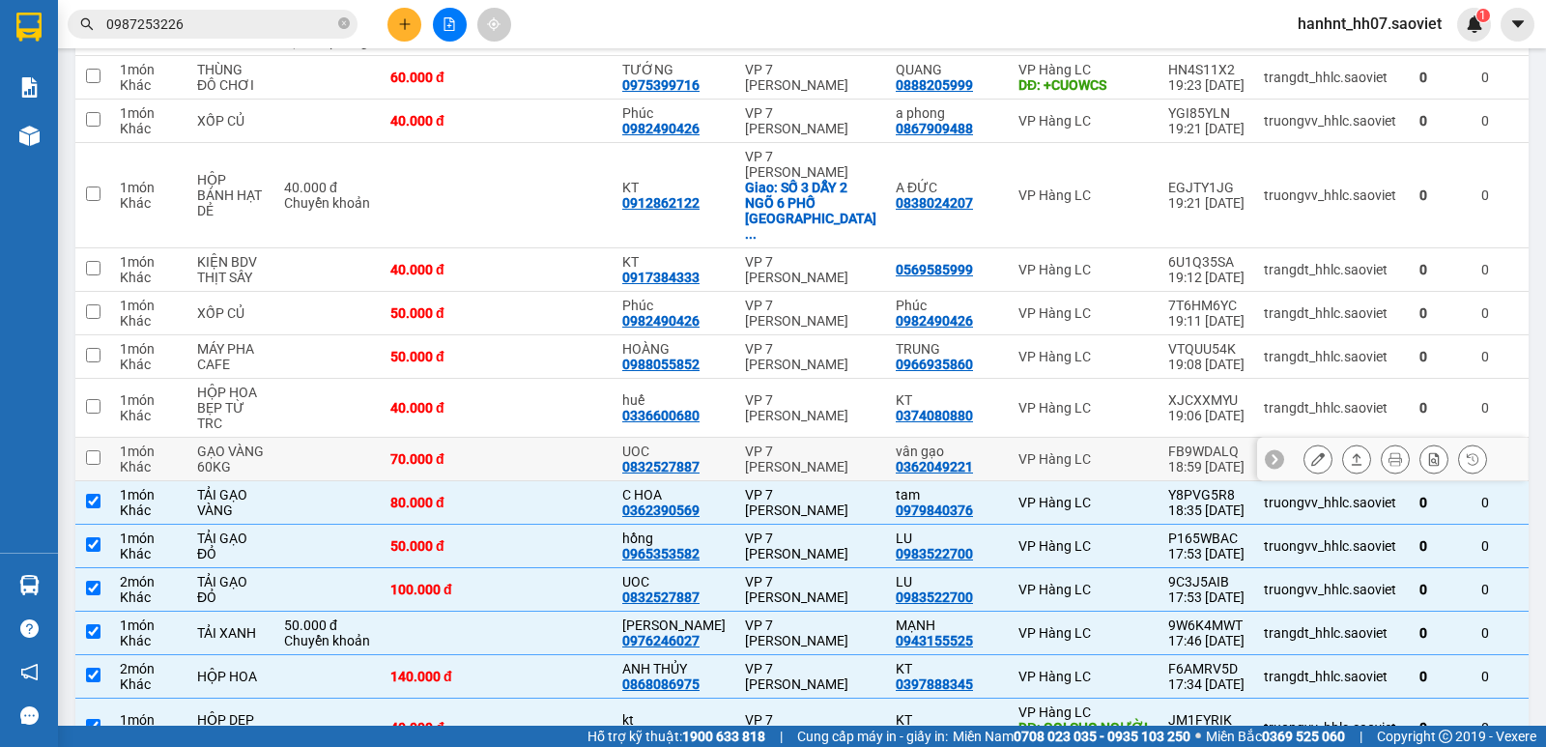
drag, startPoint x: 558, startPoint y: 417, endPoint x: 566, endPoint y: 352, distance: 66.3
click at [558, 438] on td at bounding box center [555, 459] width 116 height 43
click at [566, 379] on td at bounding box center [555, 408] width 116 height 59
checkbox input "true"
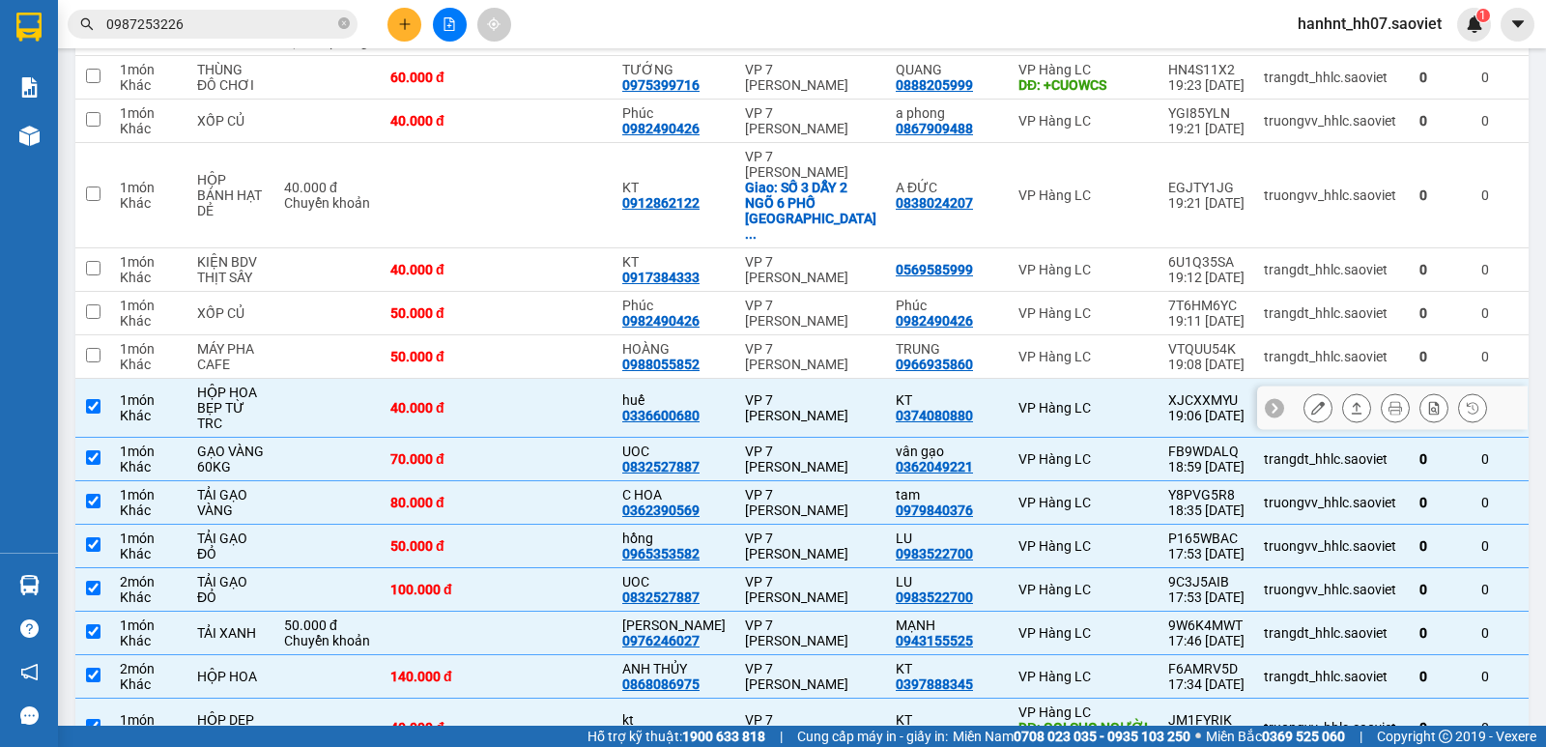
drag, startPoint x: 566, startPoint y: 352, endPoint x: 566, endPoint y: 334, distance: 17.4
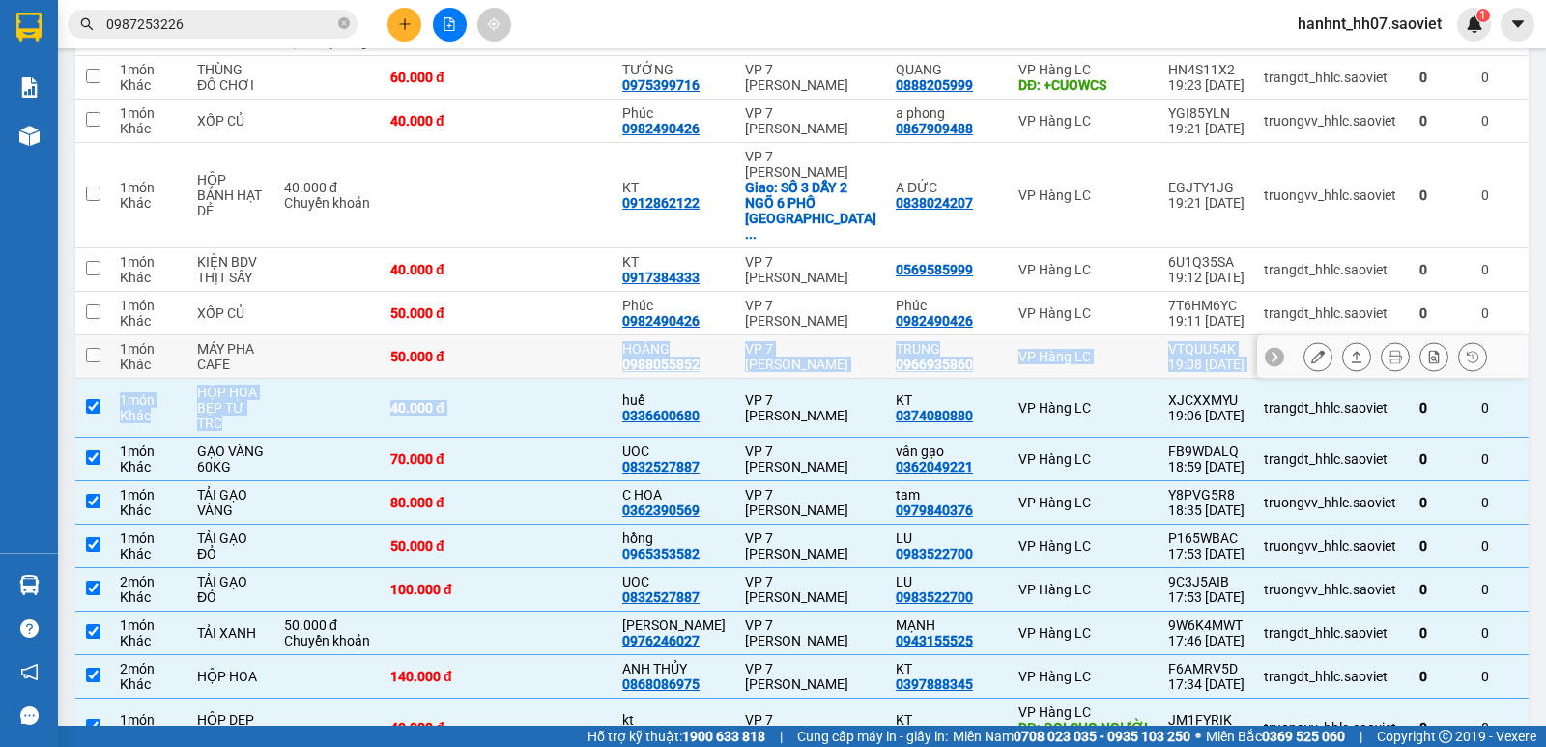
drag, startPoint x: 566, startPoint y: 334, endPoint x: 566, endPoint y: 308, distance: 26.1
click at [566, 335] on td at bounding box center [555, 356] width 116 height 43
checkbox input "true"
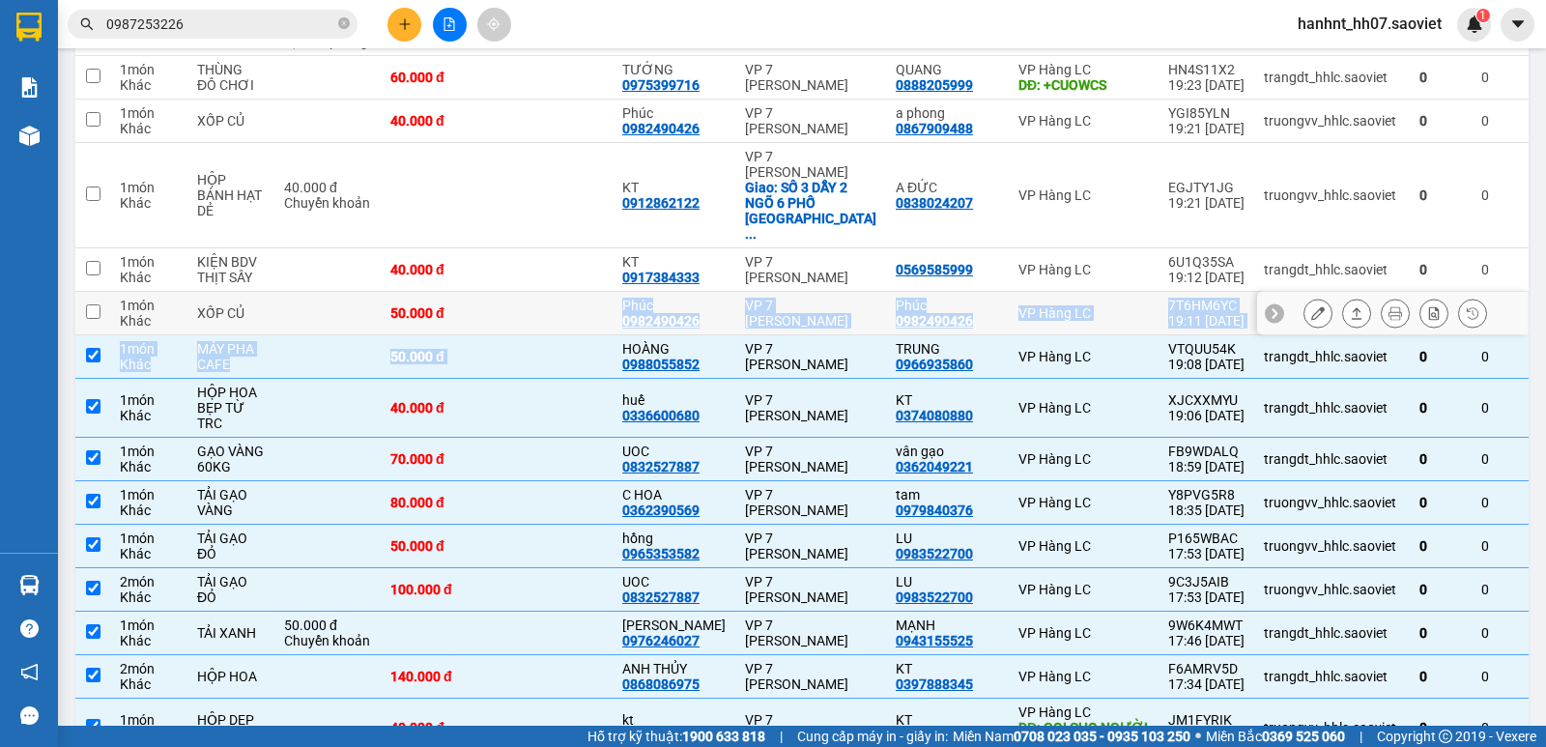
drag, startPoint x: 566, startPoint y: 259, endPoint x: 573, endPoint y: 219, distance: 40.2
click at [570, 248] on td at bounding box center [555, 269] width 116 height 43
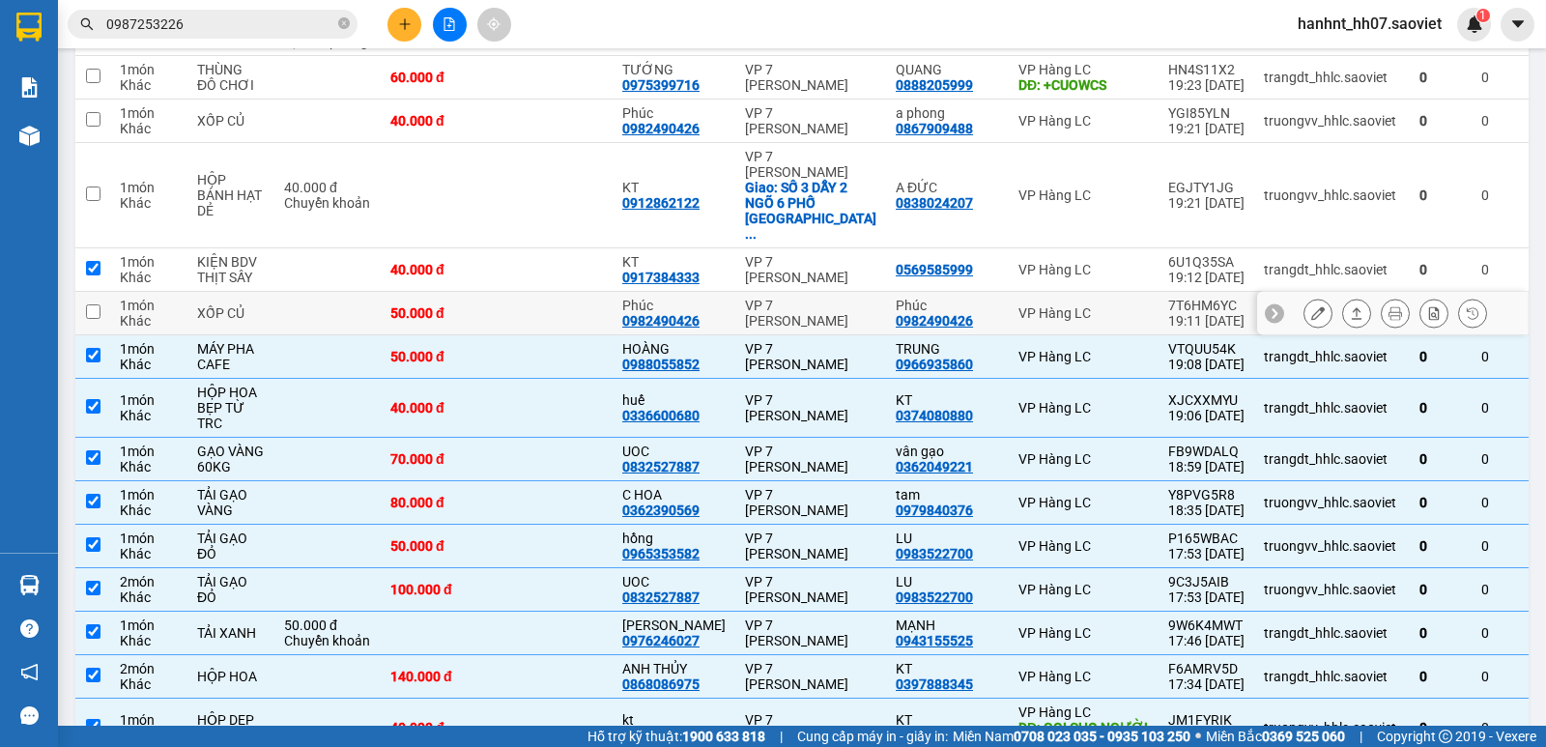
checkbox input "true"
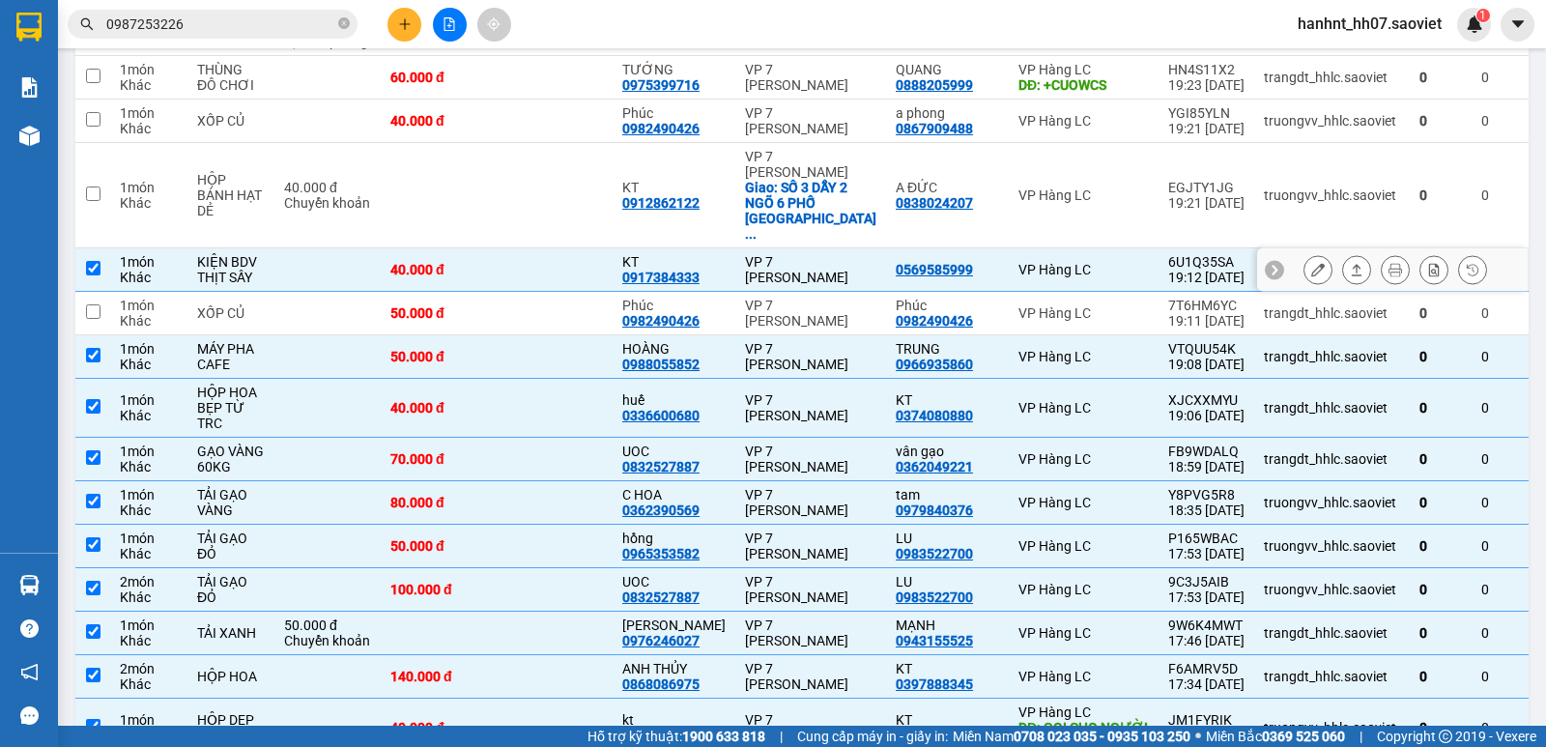
drag, startPoint x: 573, startPoint y: 219, endPoint x: 579, endPoint y: 164, distance: 55.4
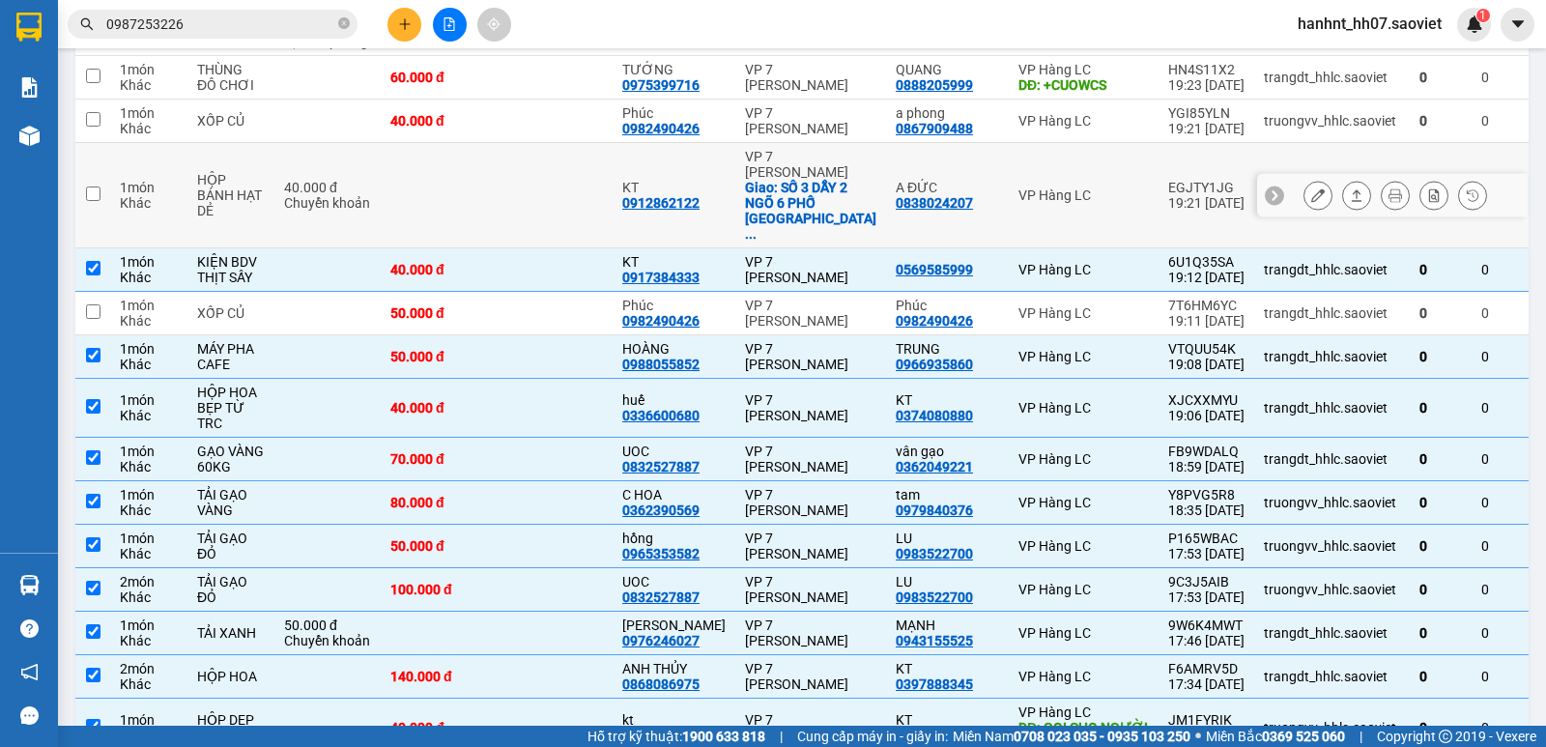
drag, startPoint x: 579, startPoint y: 164, endPoint x: 586, endPoint y: 125, distance: 40.2
click at [582, 145] on td at bounding box center [555, 195] width 116 height 105
checkbox input "true"
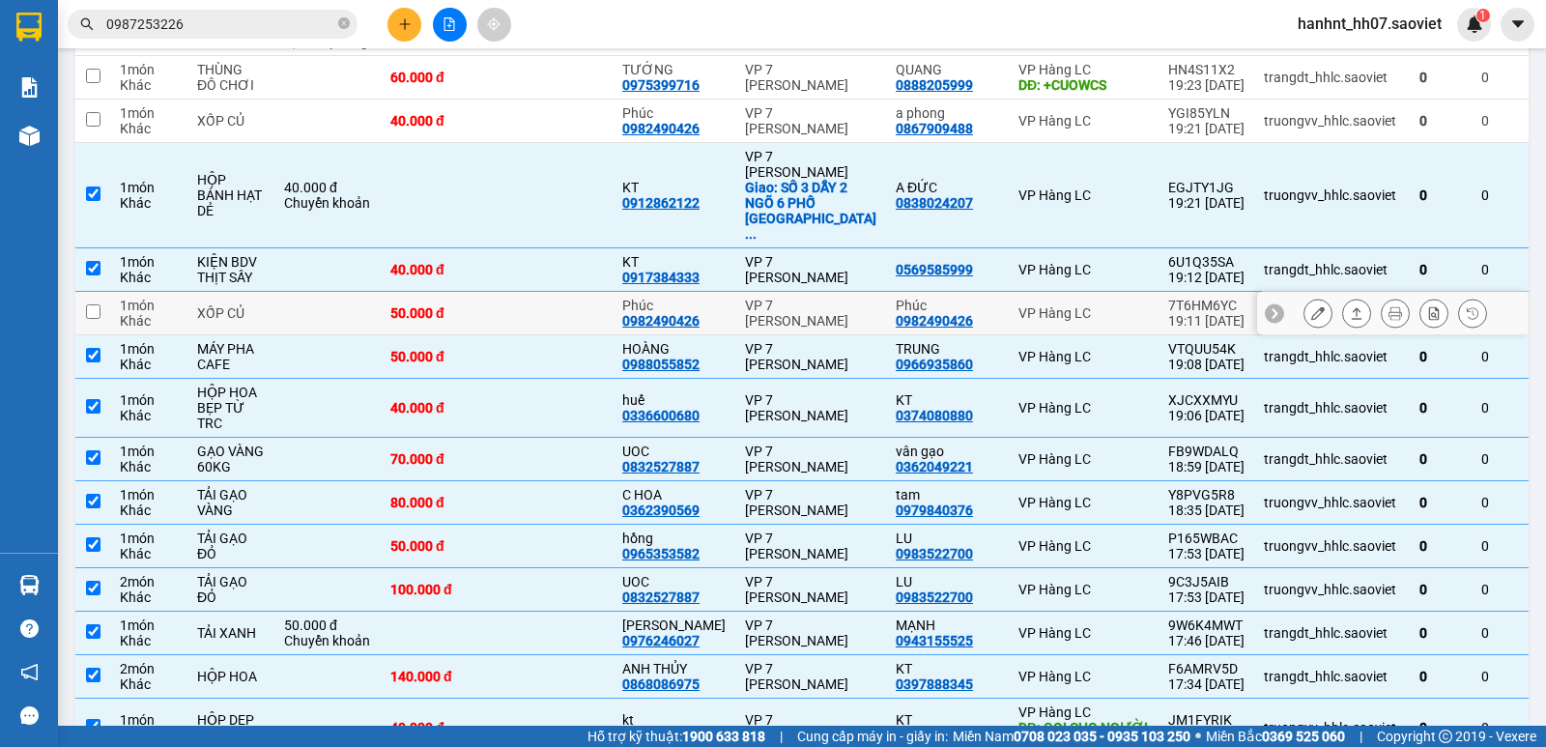
drag, startPoint x: 583, startPoint y: 291, endPoint x: 589, endPoint y: 240, distance: 51.7
click at [583, 292] on td at bounding box center [555, 313] width 116 height 43
checkbox input "true"
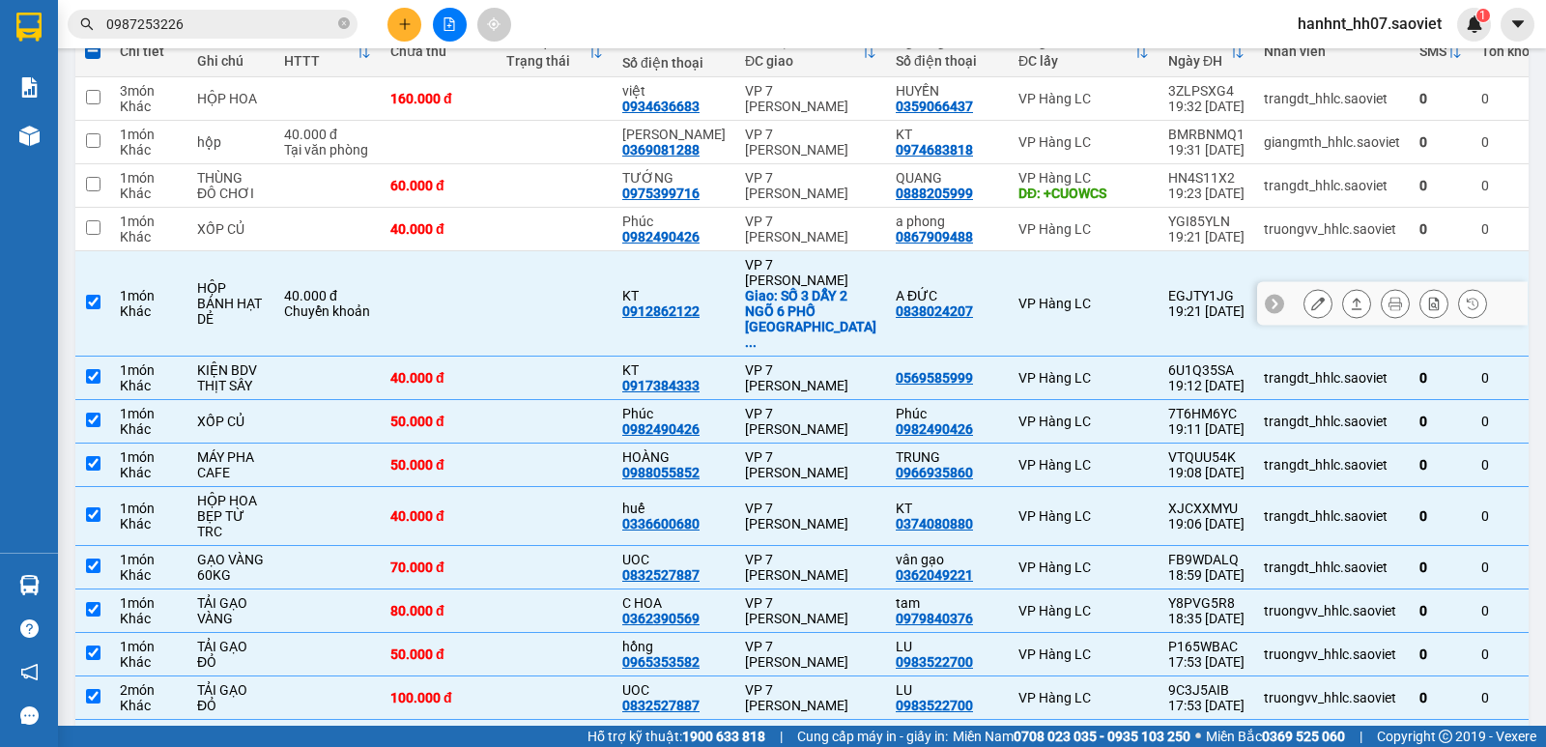
scroll to position [161, 0]
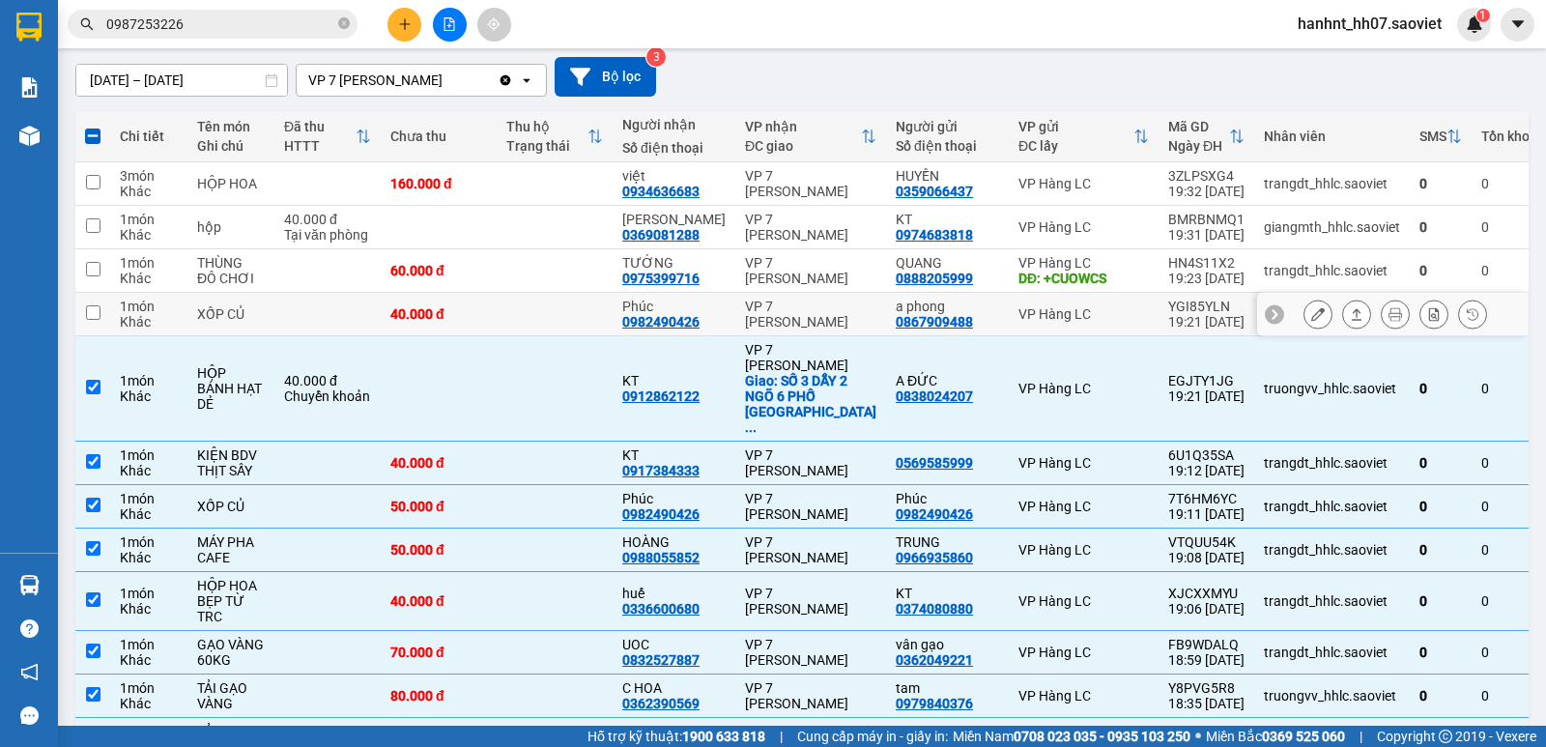
drag, startPoint x: 587, startPoint y: 302, endPoint x: 587, endPoint y: 274, distance: 28.0
click at [587, 301] on td at bounding box center [555, 314] width 116 height 43
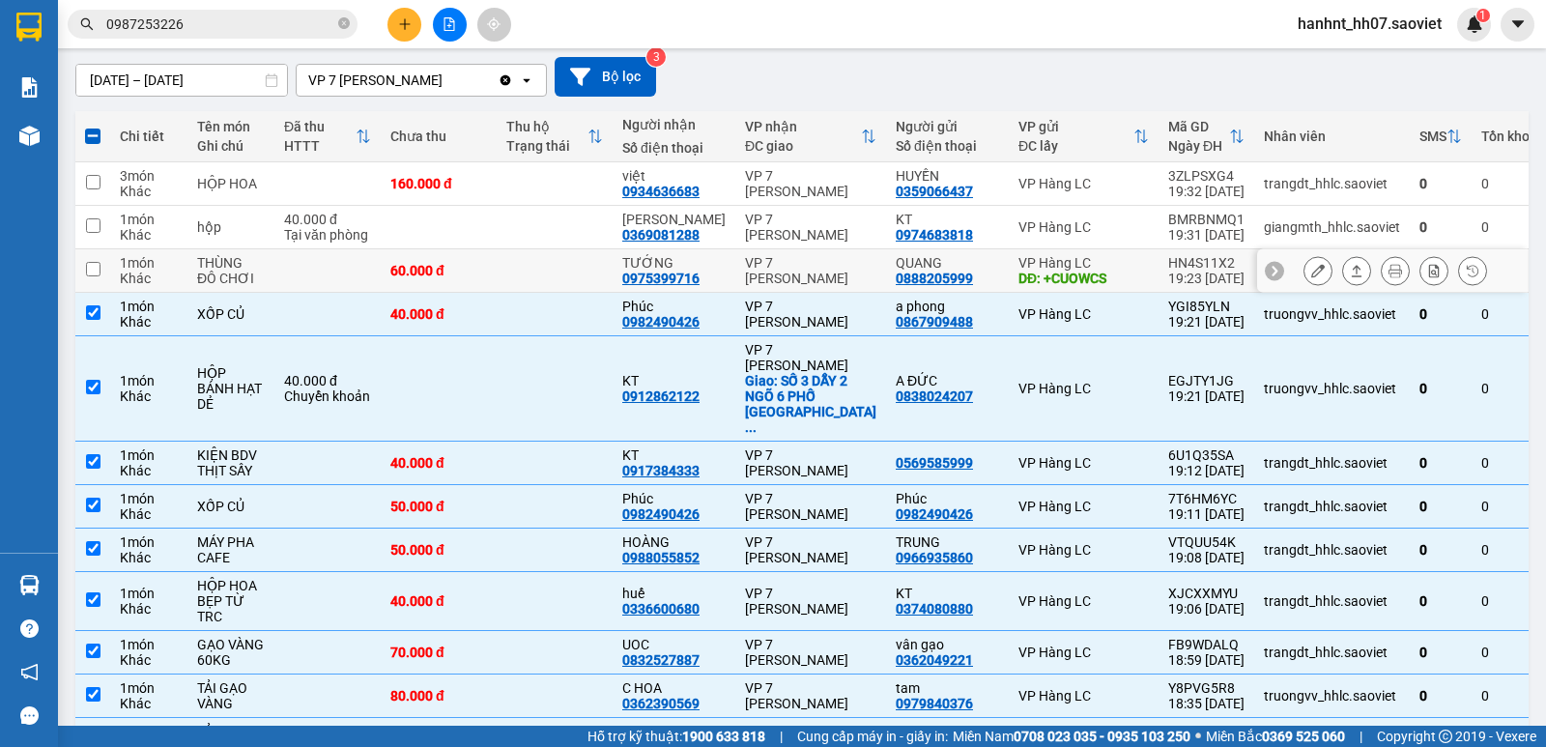
checkbox input "true"
click at [587, 251] on td at bounding box center [555, 270] width 116 height 43
checkbox input "true"
drag, startPoint x: 587, startPoint y: 244, endPoint x: 587, endPoint y: 206, distance: 37.7
click at [587, 227] on td at bounding box center [555, 227] width 116 height 43
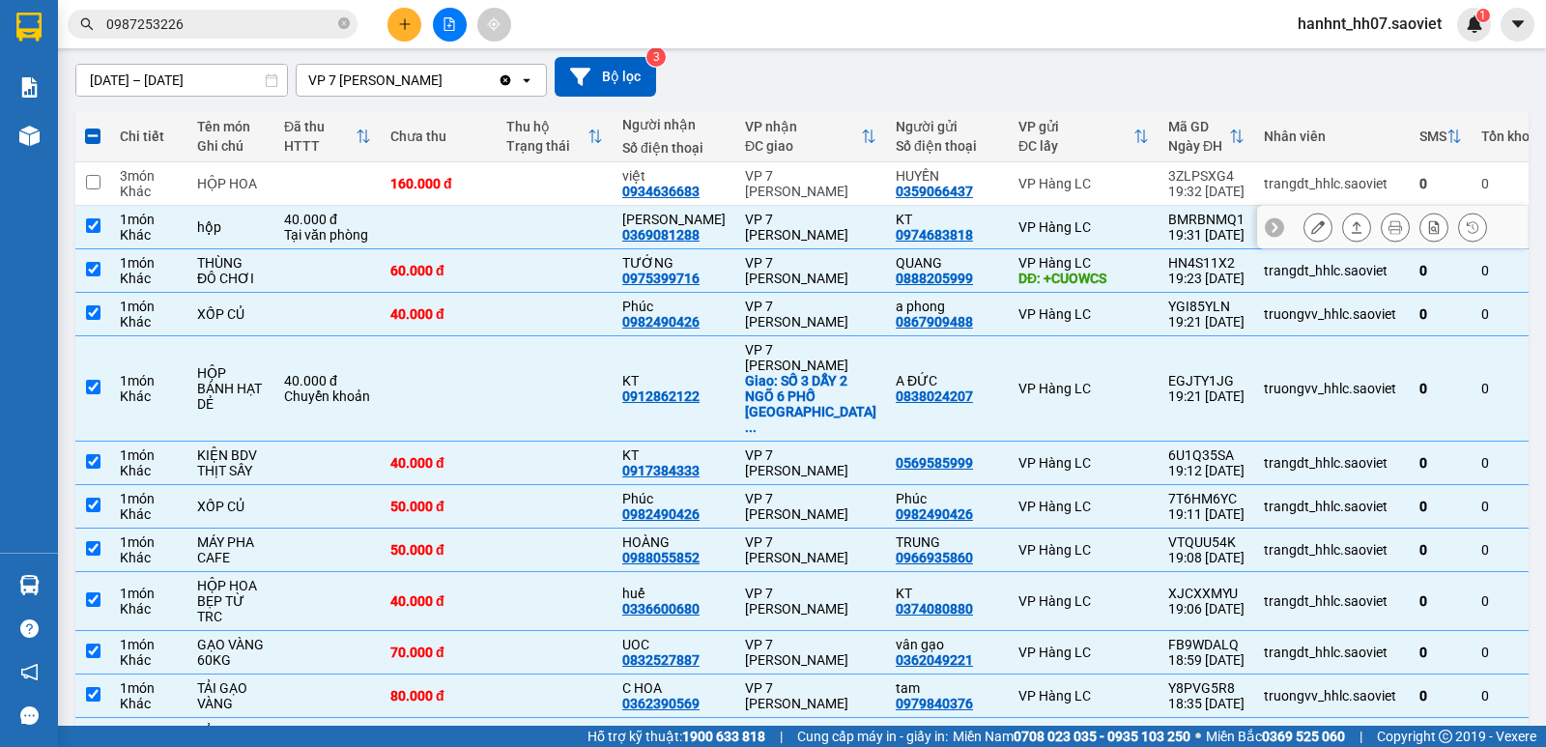
checkbox input "true"
drag, startPoint x: 587, startPoint y: 206, endPoint x: 588, endPoint y: 181, distance: 25.2
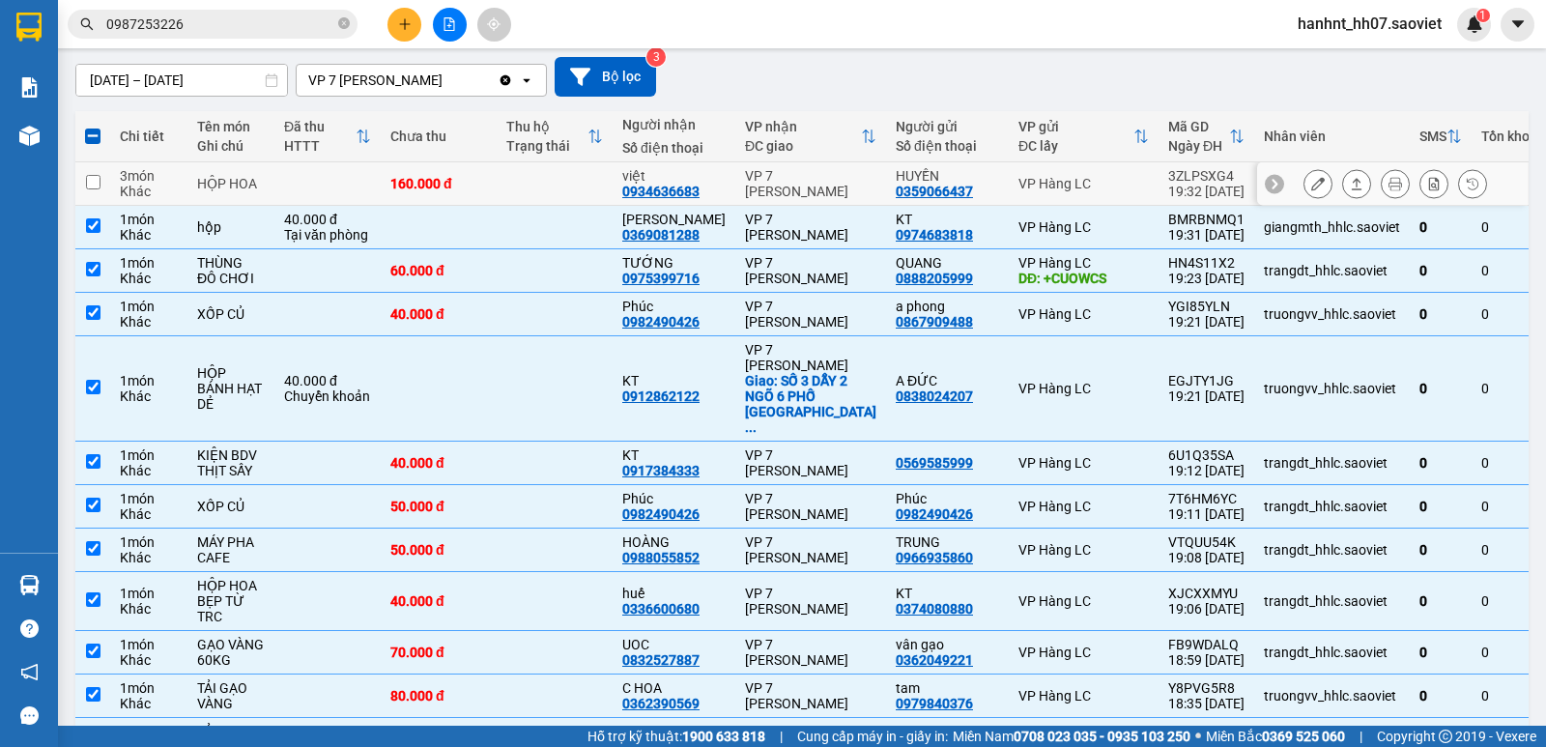
click at [613, 185] on td at bounding box center [555, 183] width 116 height 43
checkbox input "true"
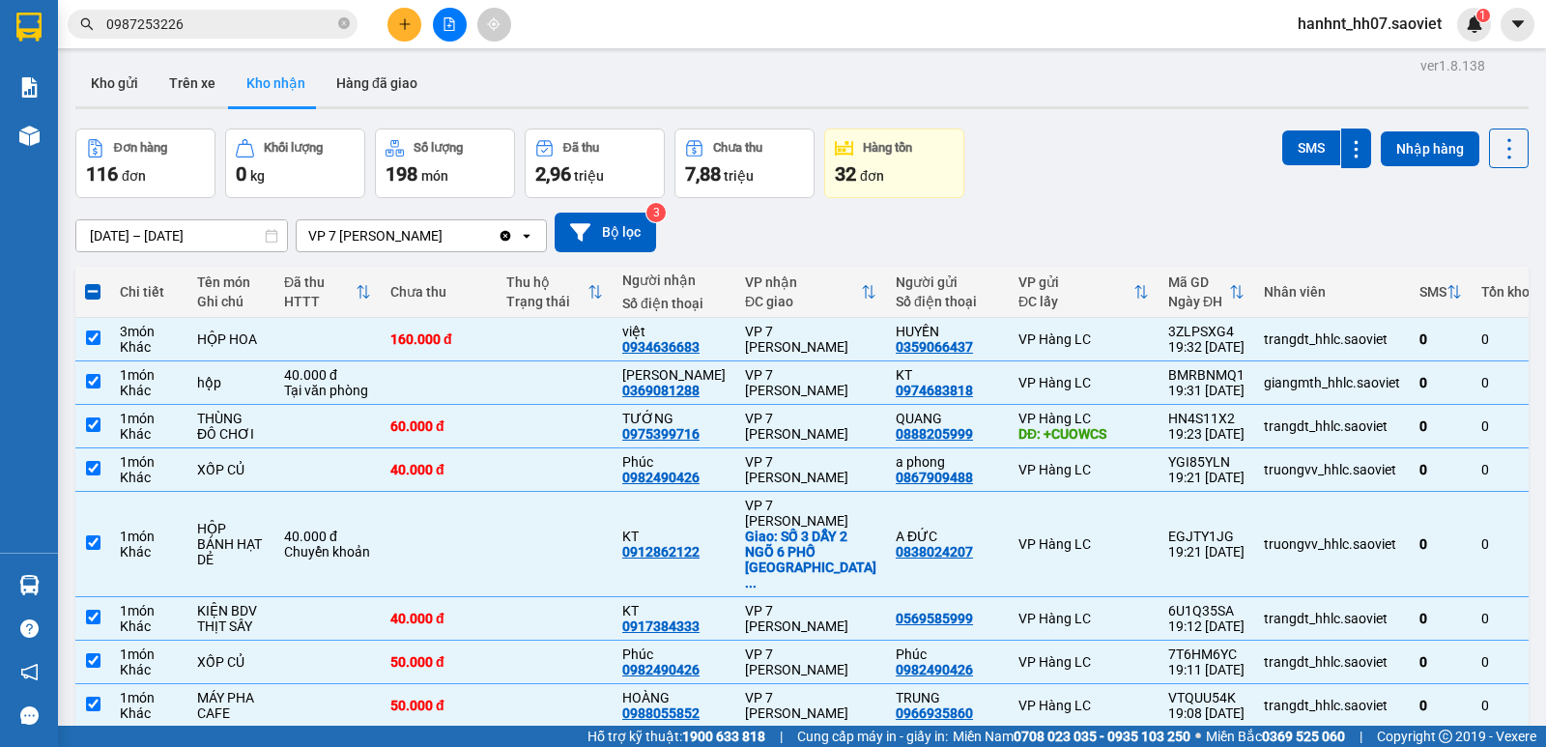
scroll to position [0, 0]
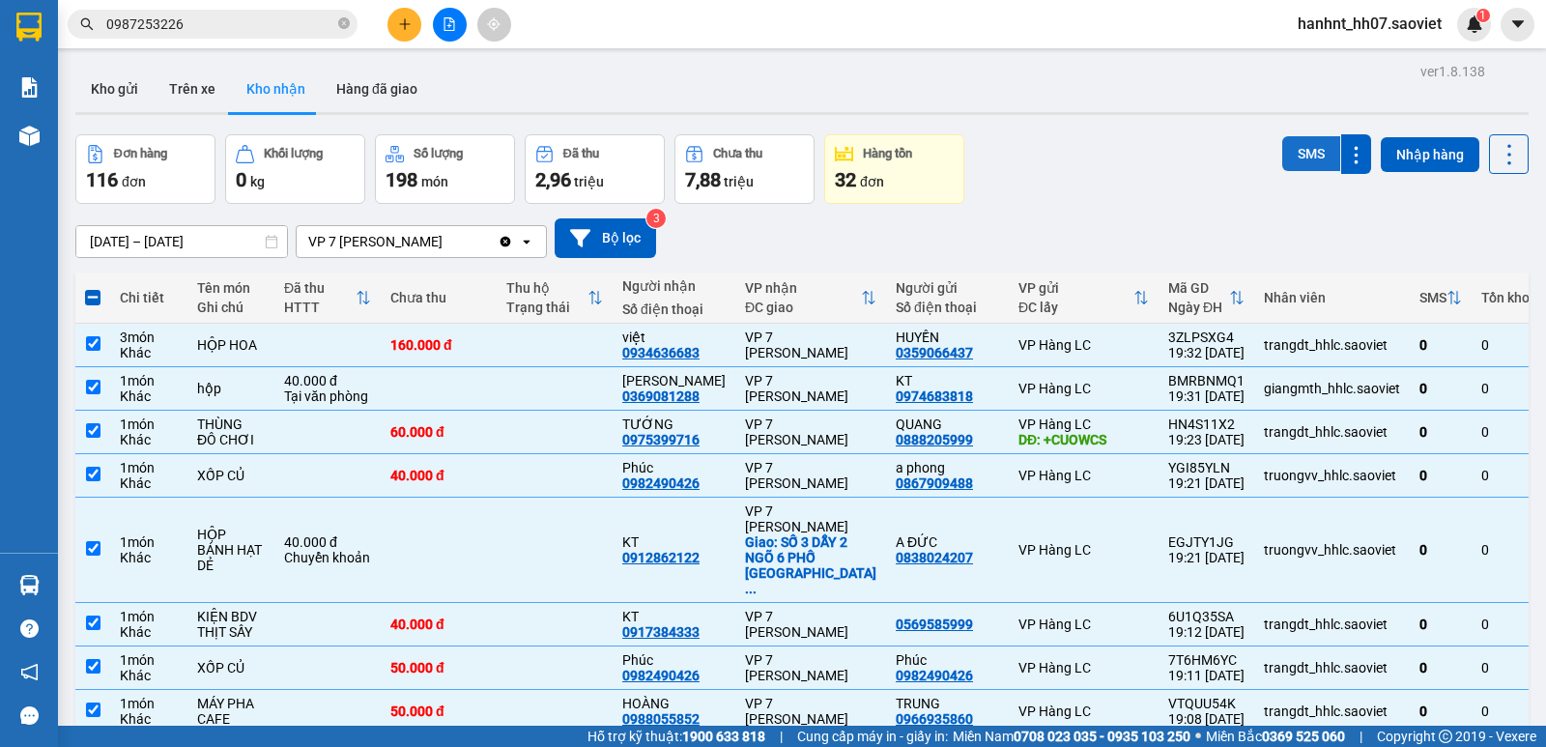
click at [1302, 157] on button "SMS" at bounding box center [1311, 153] width 58 height 35
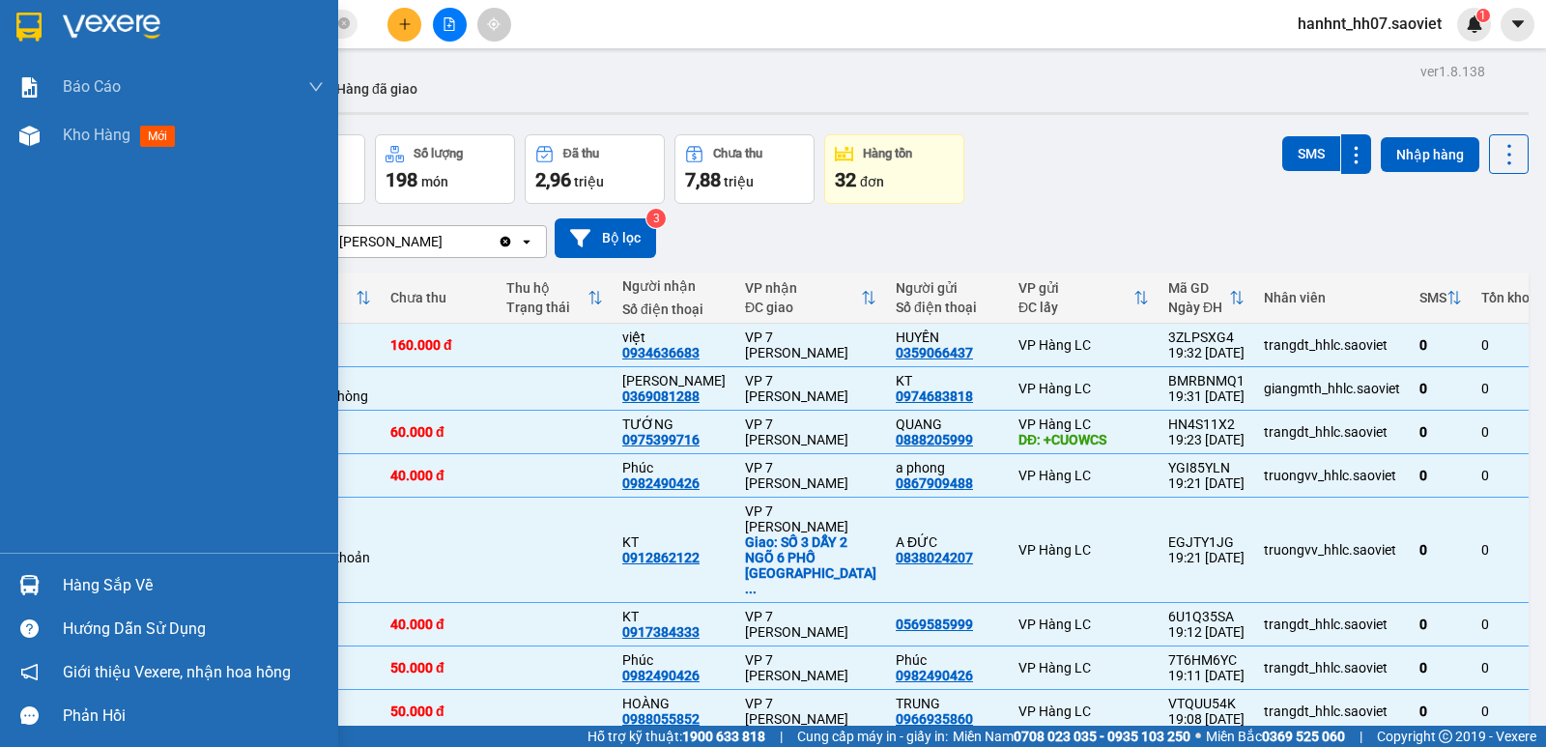
click at [162, 579] on div "Hàng sắp về" at bounding box center [193, 585] width 261 height 29
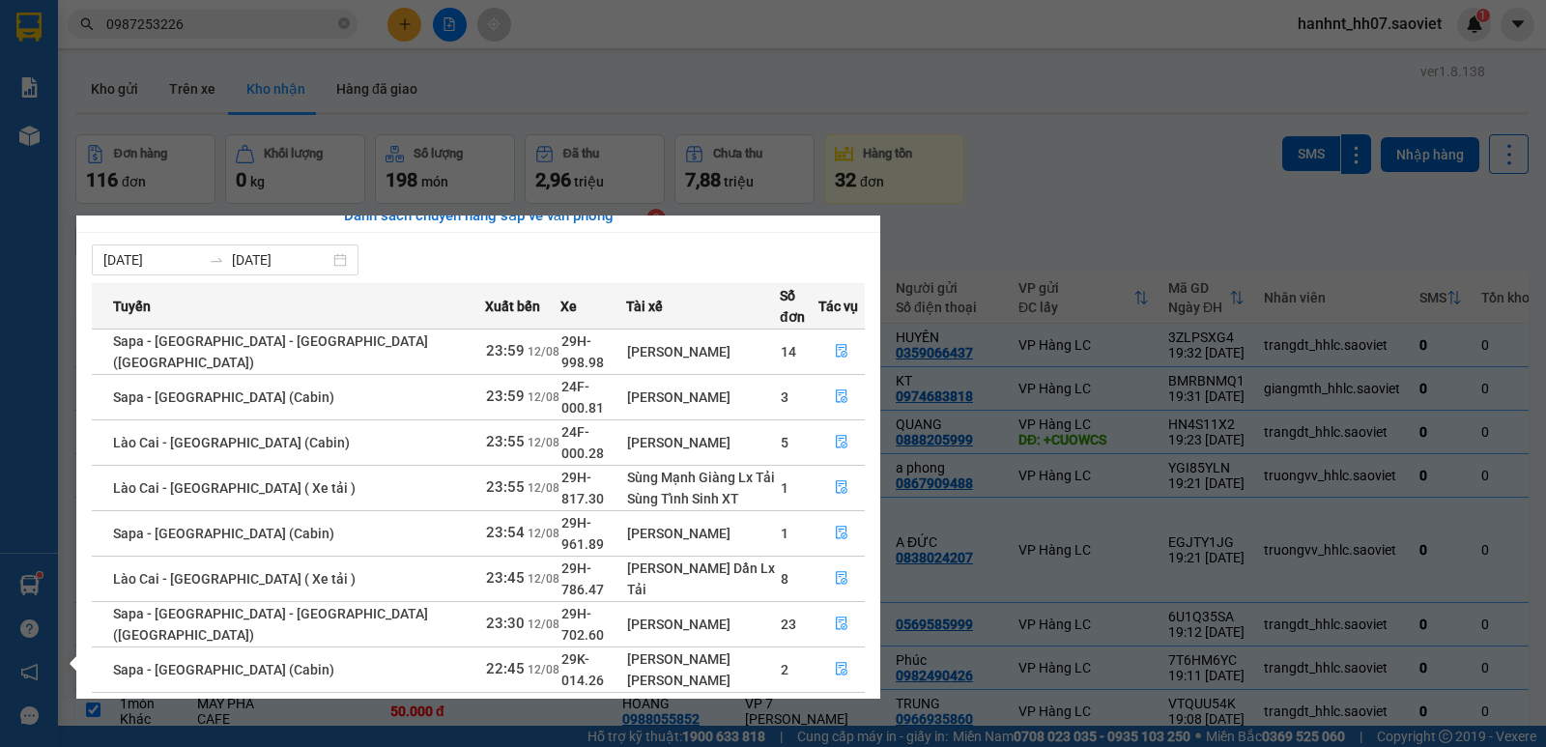
scroll to position [13, 0]
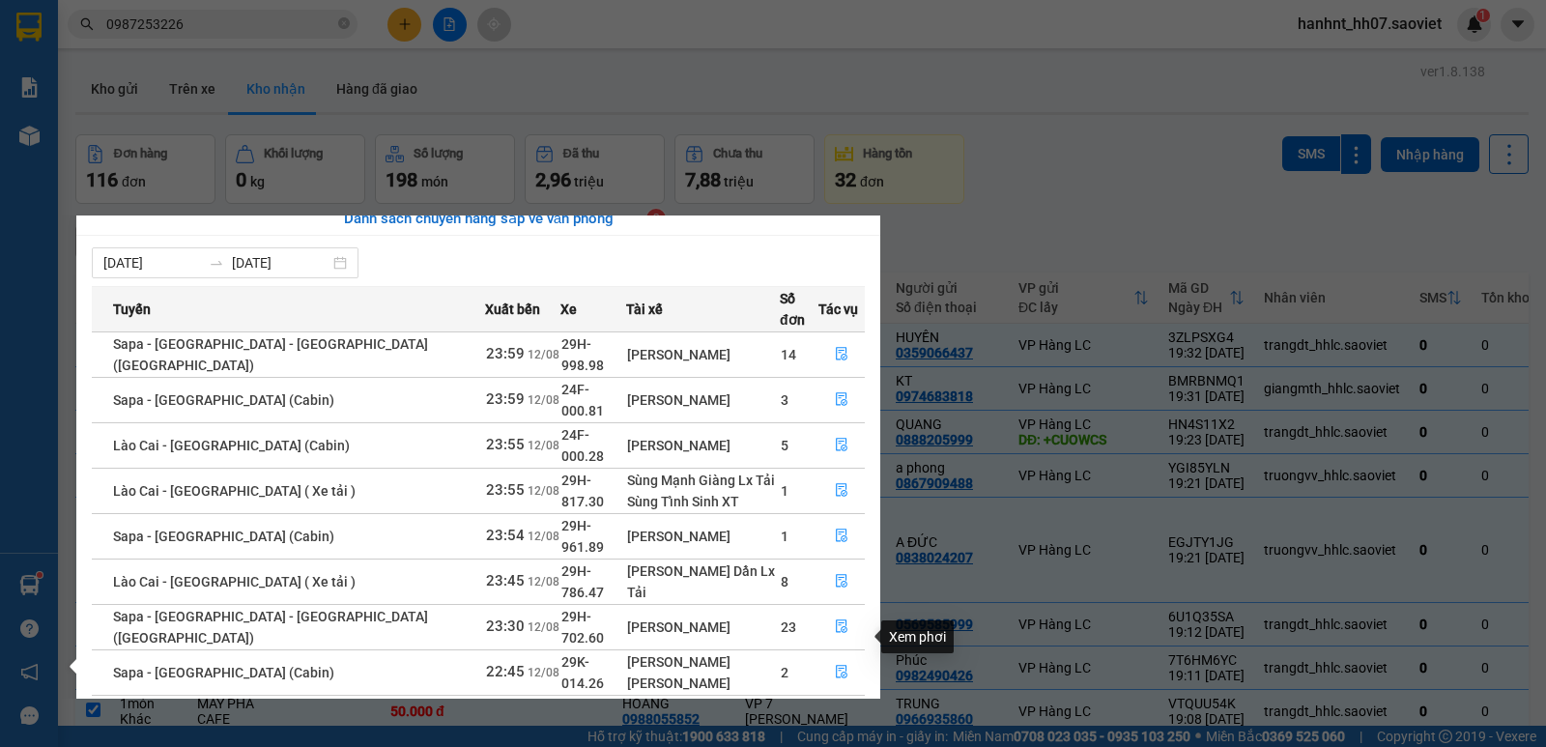
click at [821, 703] on button "button" at bounding box center [841, 718] width 44 height 31
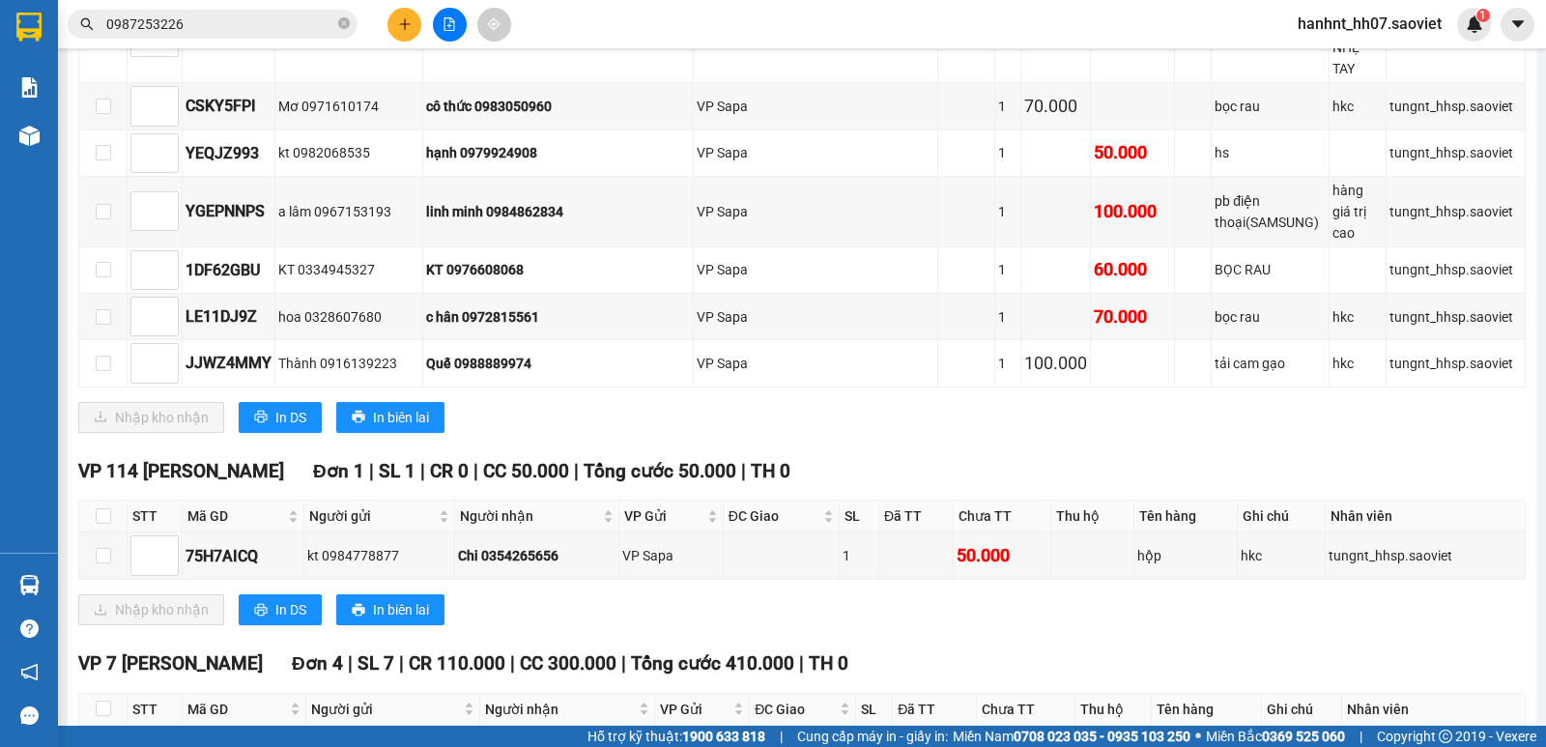
scroll to position [1111, 0]
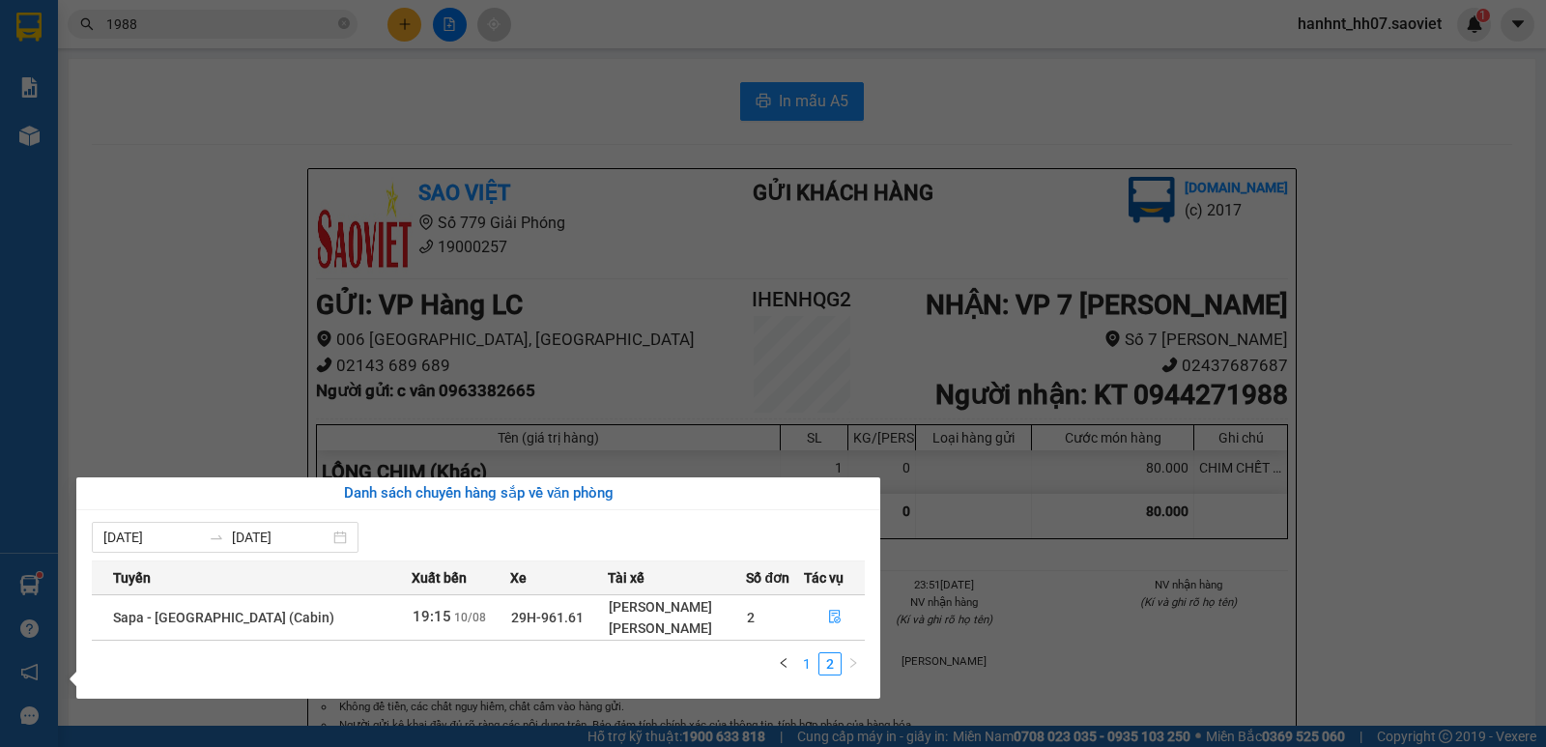
click at [801, 661] on link "1" at bounding box center [806, 663] width 21 height 21
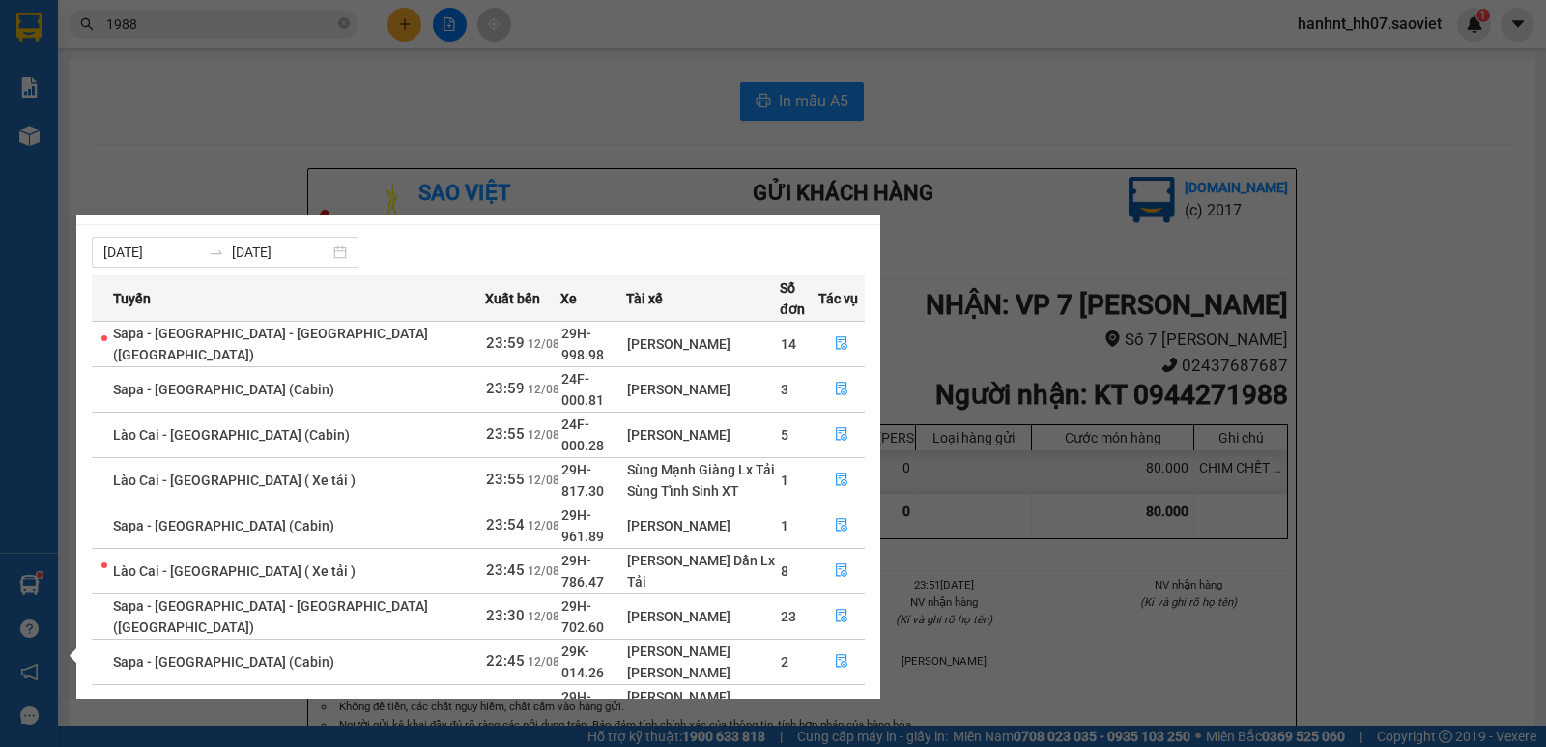
scroll to position [32, 0]
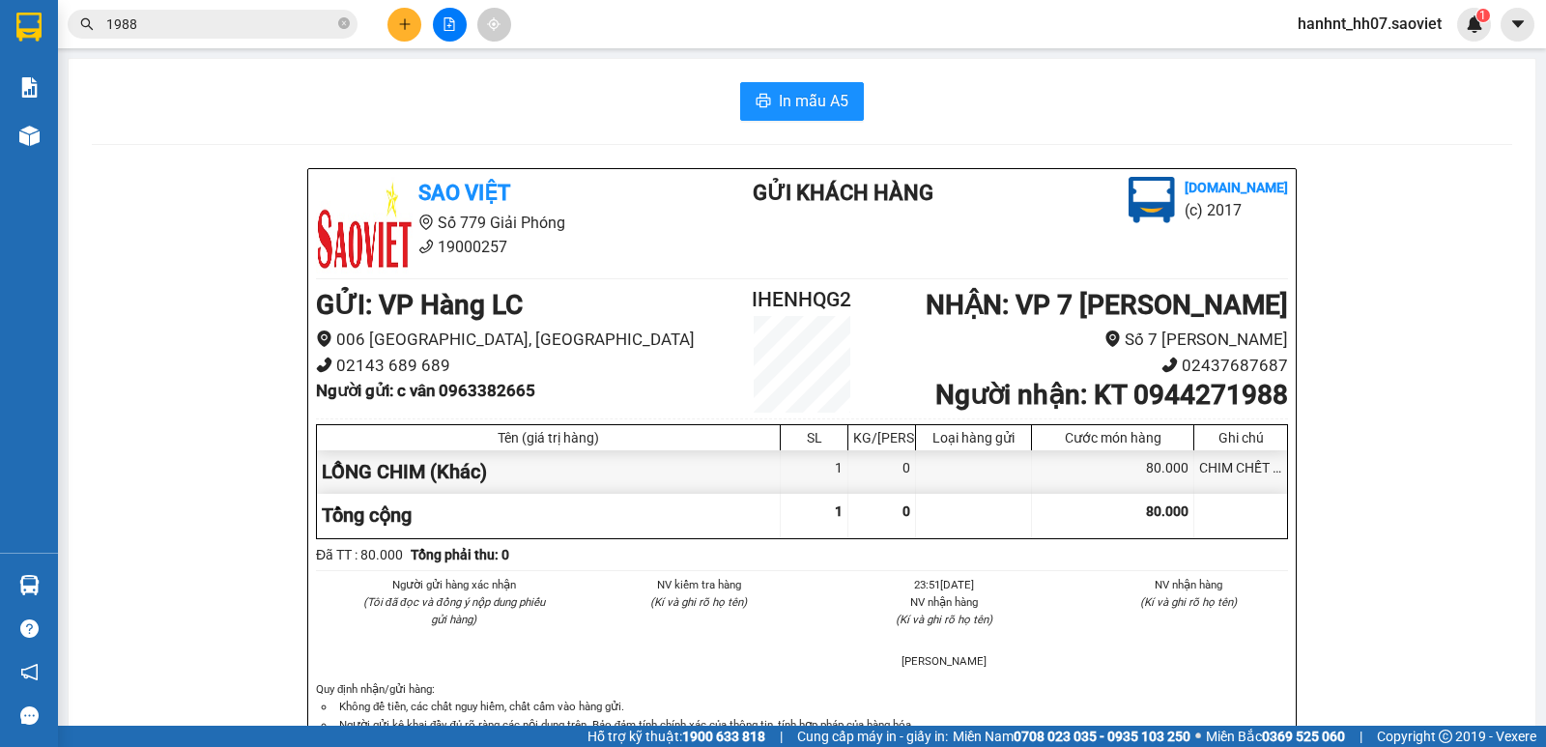
click at [951, 231] on section "Kết quả tìm kiếm ( 3697 ) Bộ lọc Mã ĐH Trạng thái Món hàng Thu hộ Tổng cước Chư…" at bounding box center [773, 373] width 1546 height 747
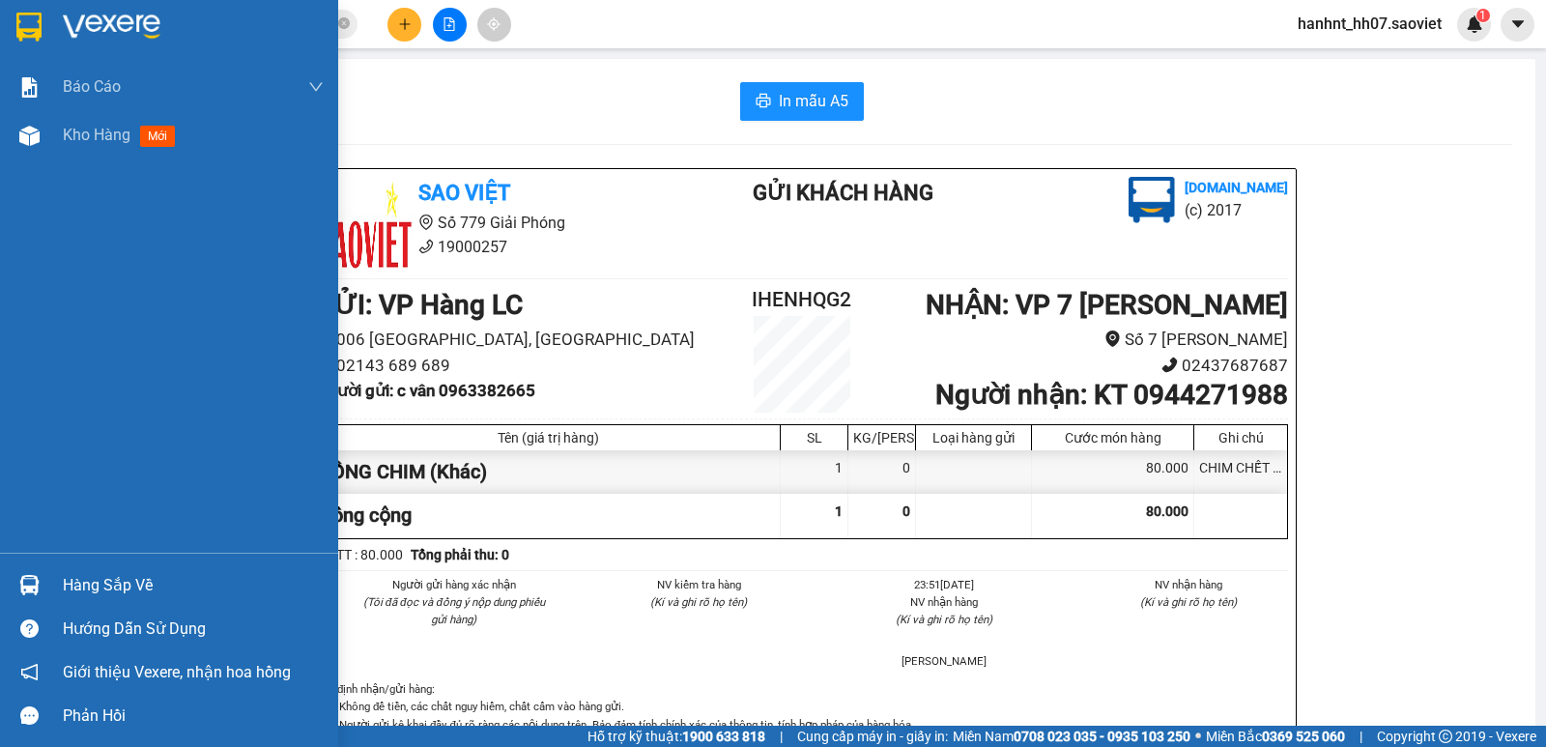
click at [92, 588] on div "Hàng sắp về" at bounding box center [193, 585] width 261 height 29
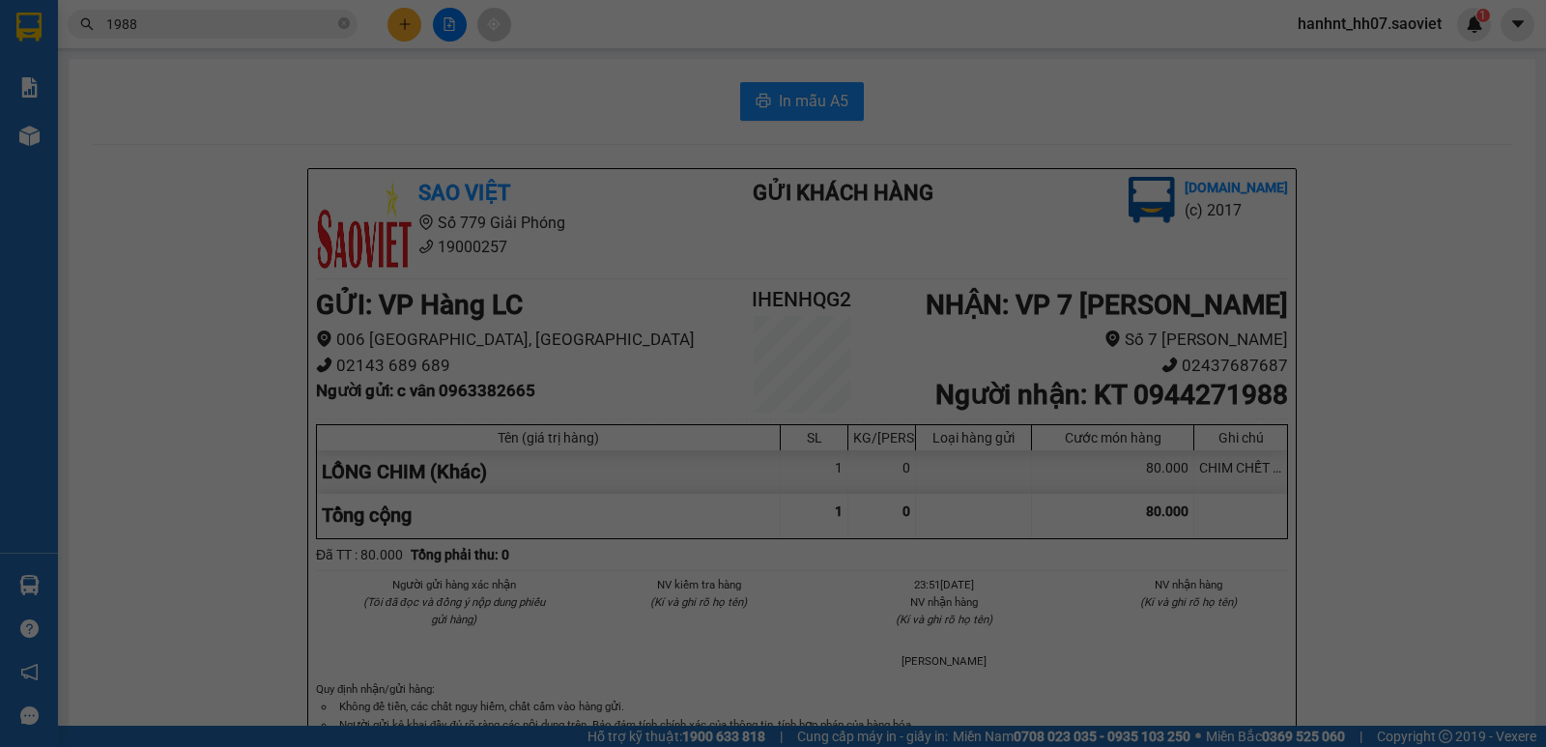
scroll to position [31, 0]
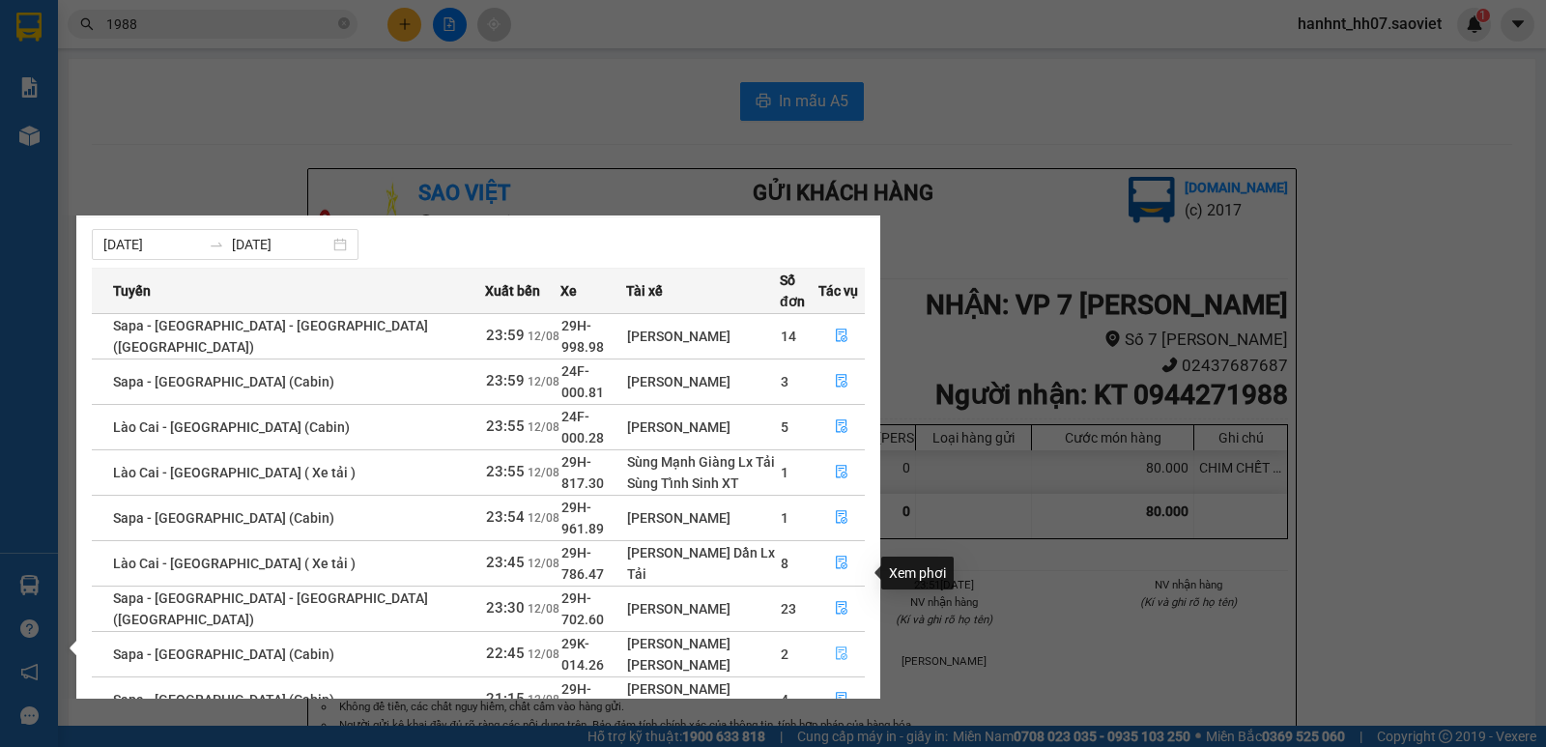
click at [835, 646] on icon "file-done" at bounding box center [842, 653] width 14 height 14
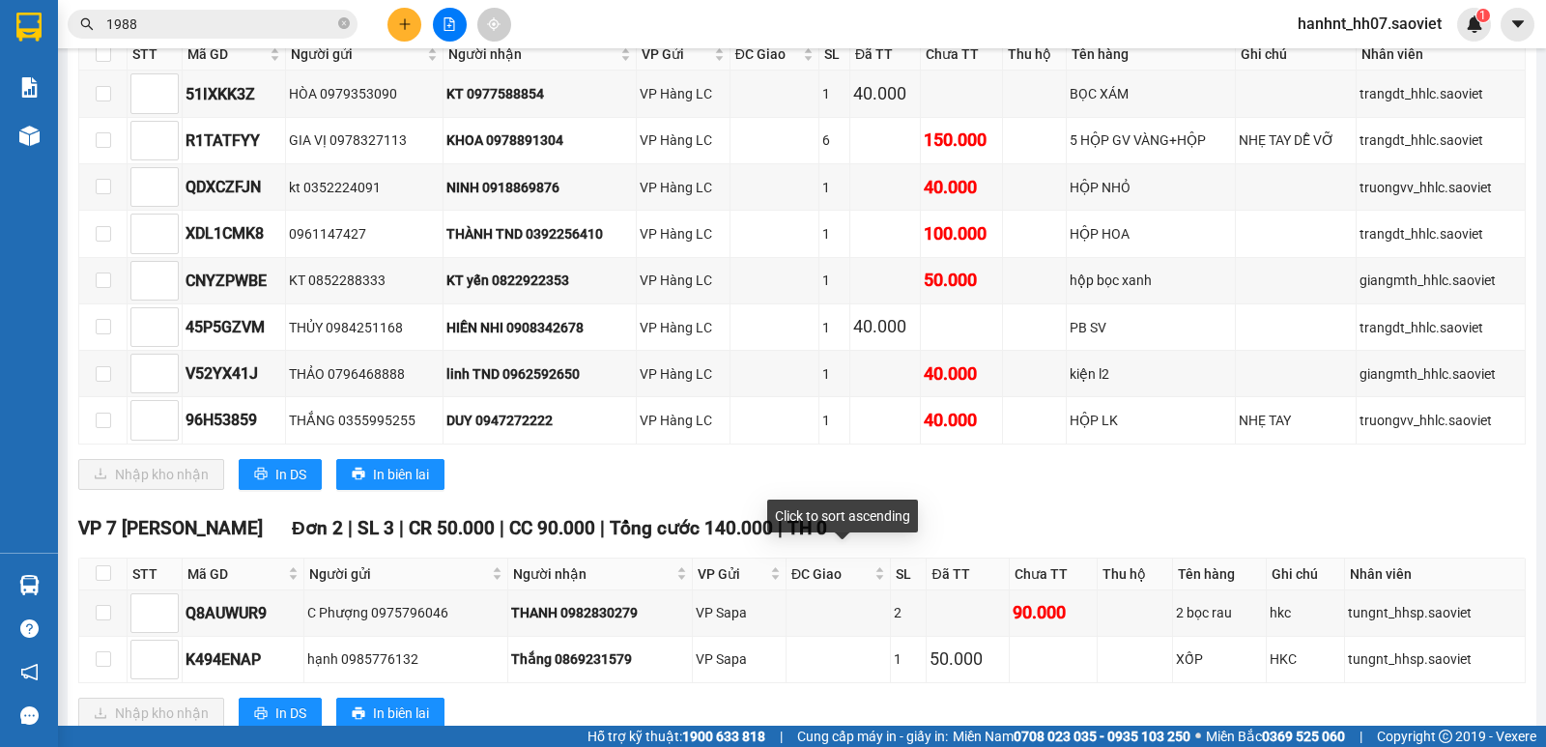
scroll to position [2094, 0]
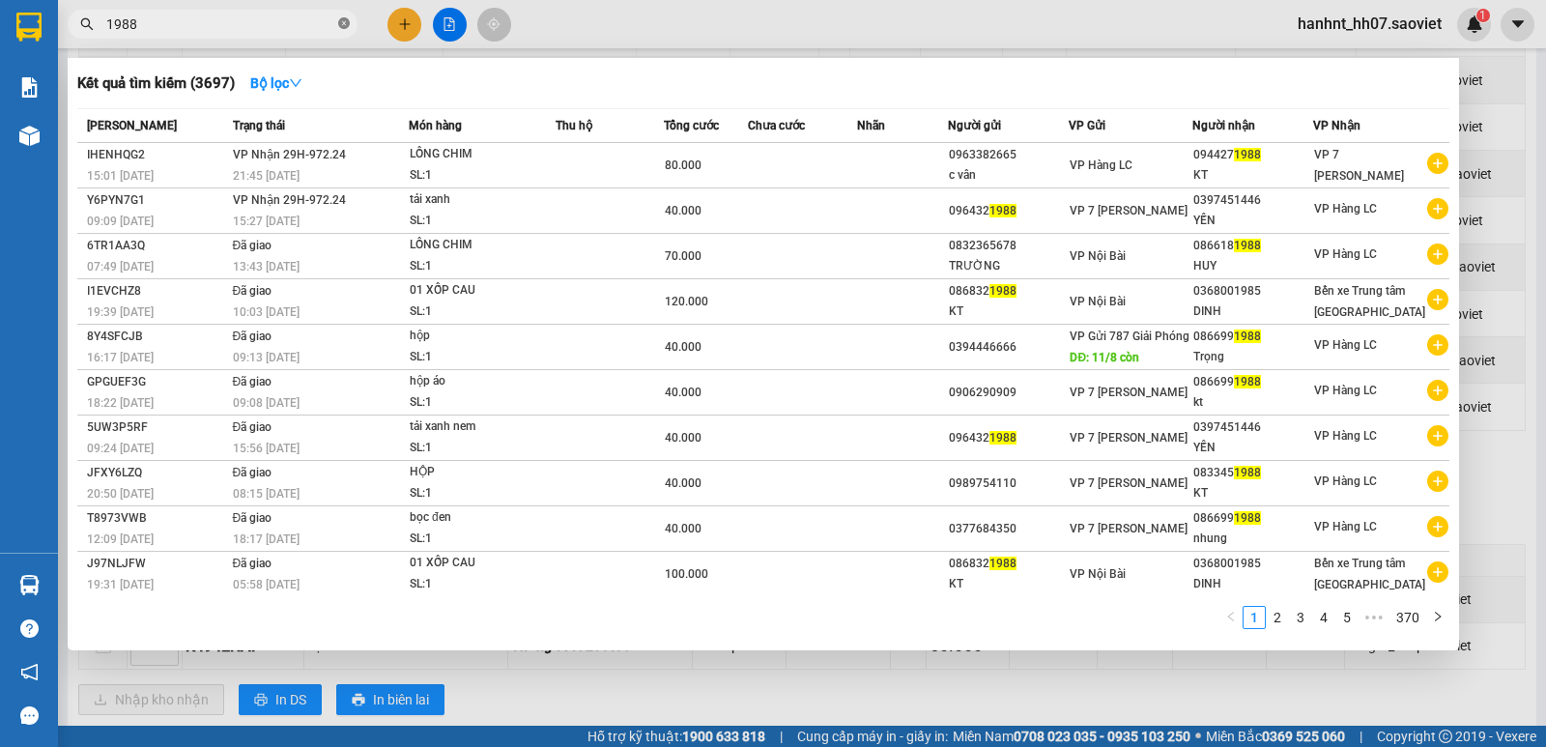
click at [340, 28] on icon "close-circle" at bounding box center [344, 23] width 12 height 12
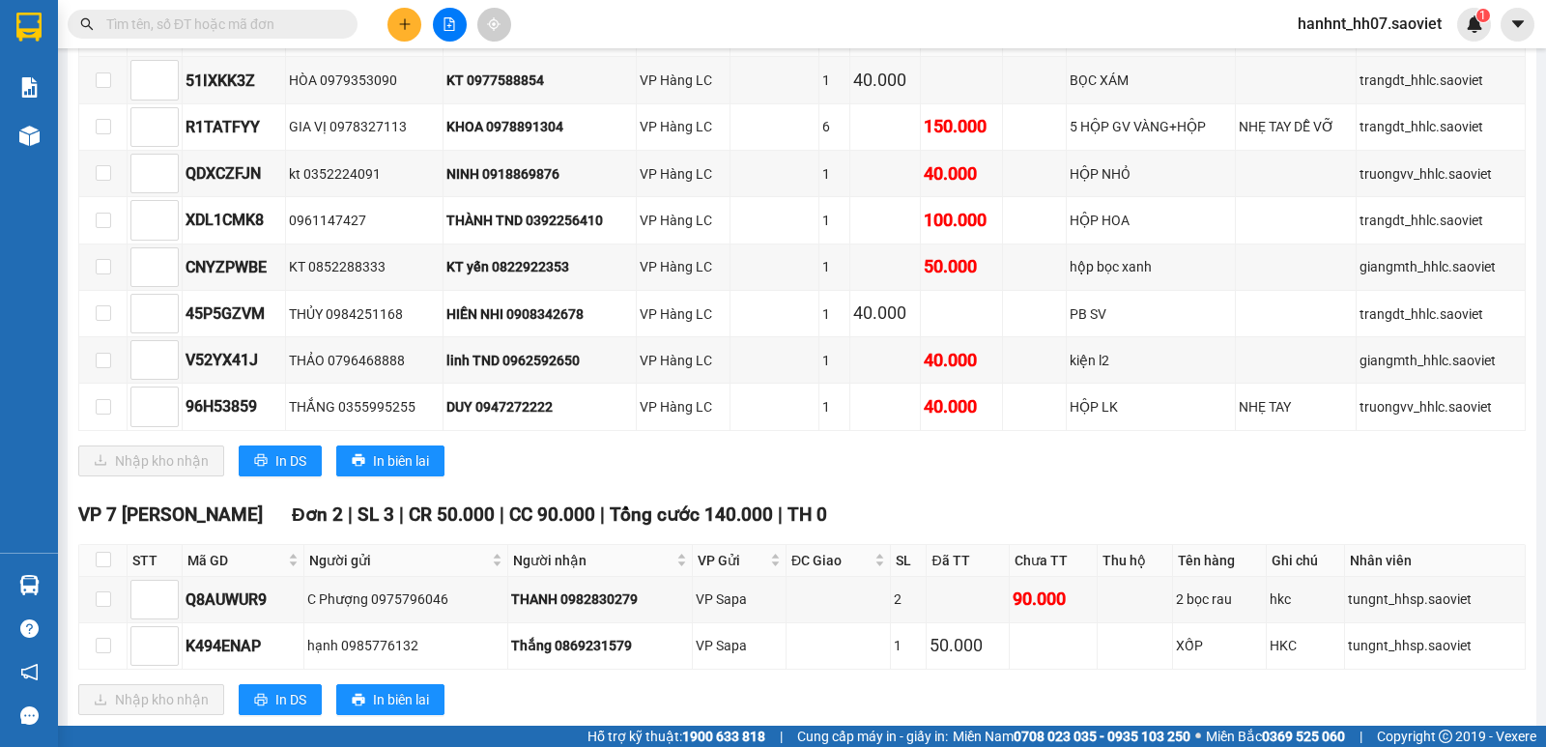
click at [308, 28] on input "text" at bounding box center [220, 24] width 228 height 21
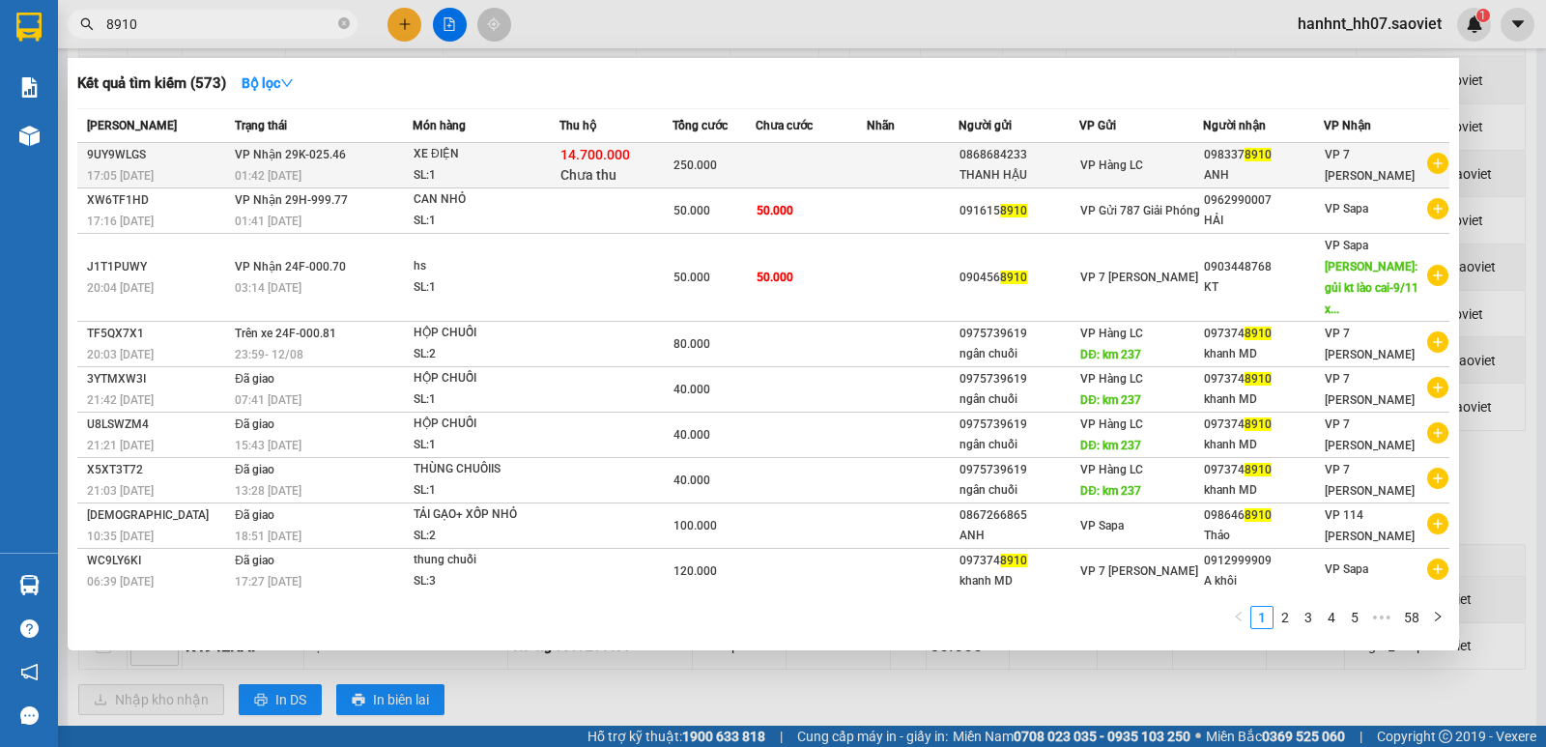
type input "8910"
click at [594, 156] on span "14.700.000" at bounding box center [595, 154] width 70 height 15
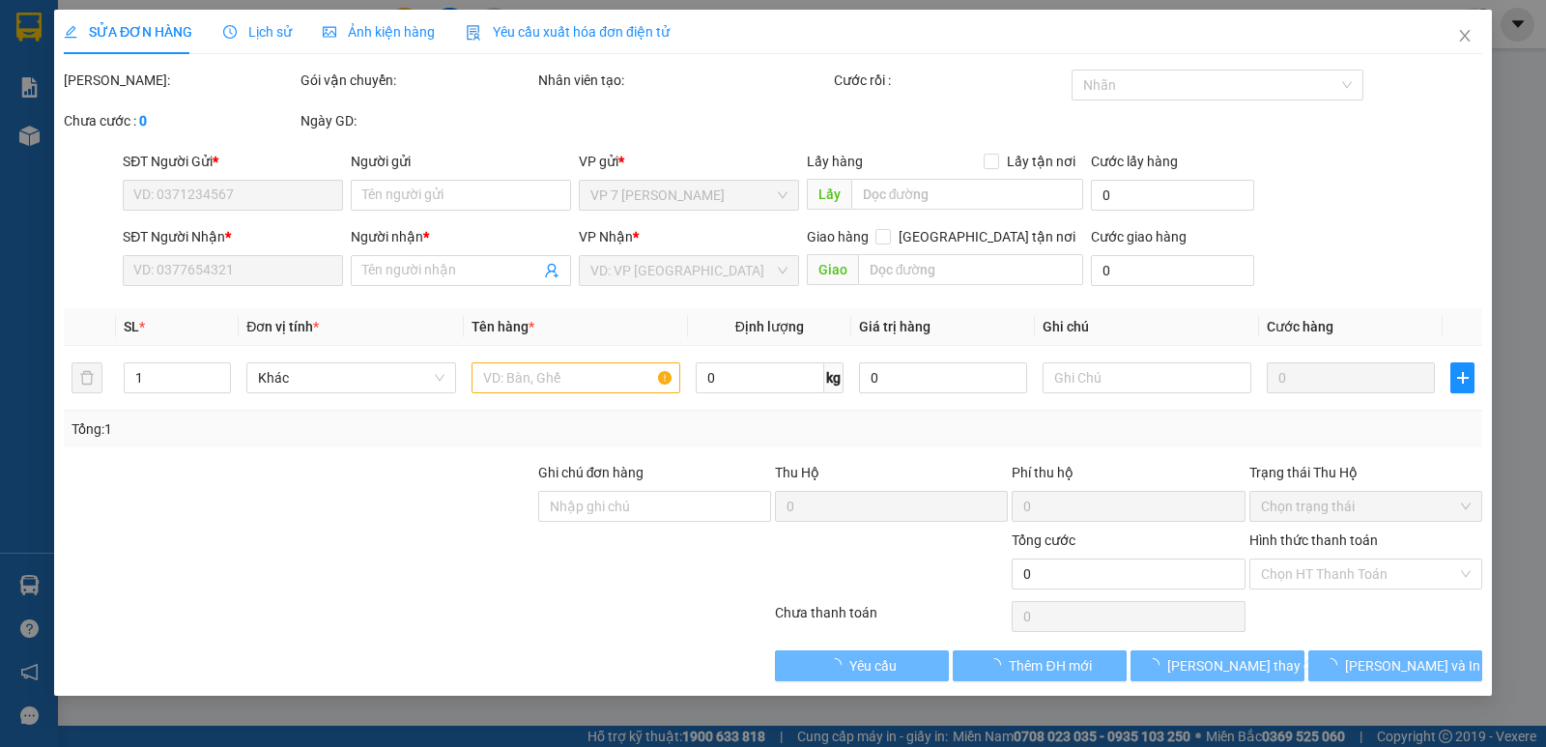
type input "0868684233"
type input "THANH HẬU"
type input "0983378910"
type input "ANH"
type input "14.700.000"
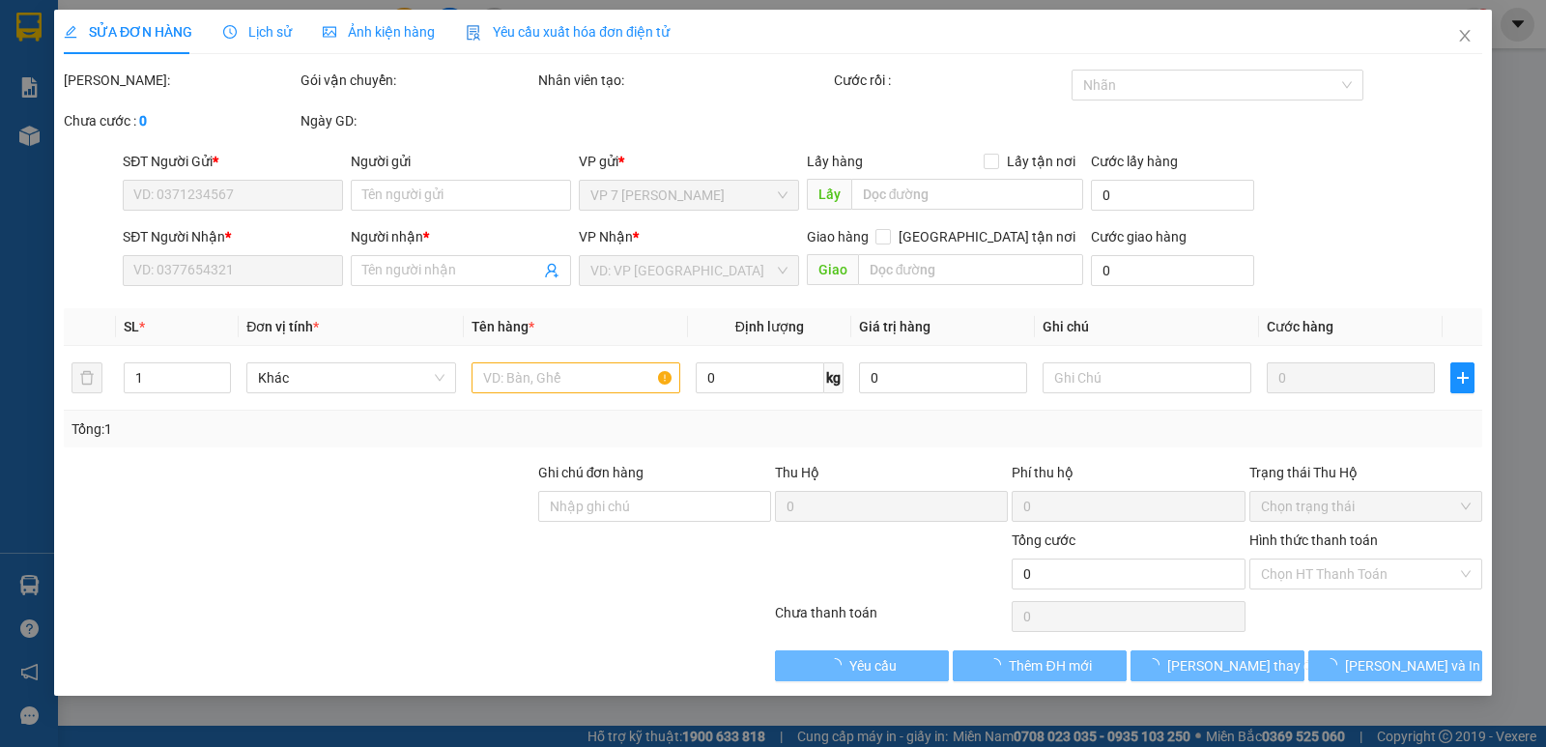
type input "710.000"
type input "250.000"
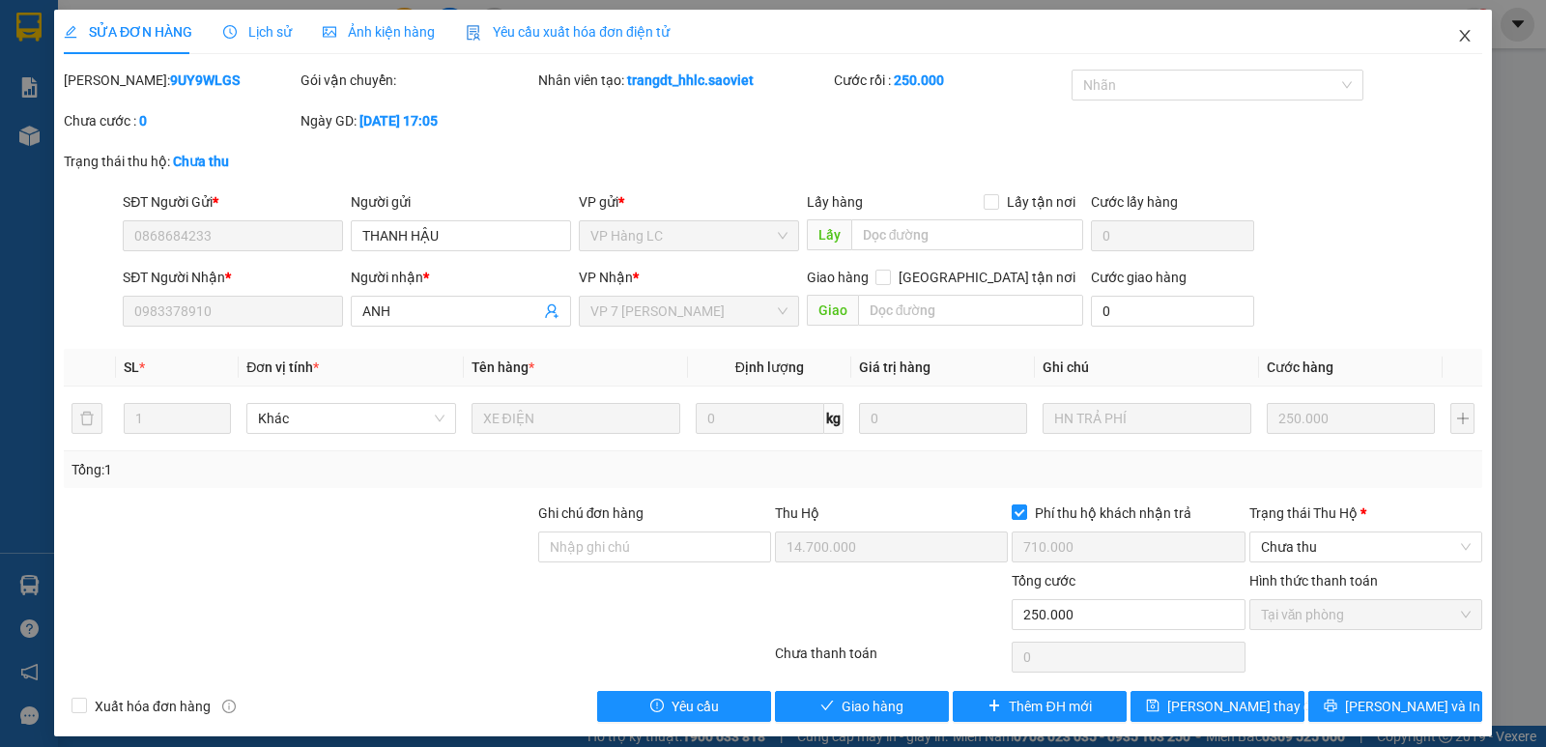
click at [1459, 35] on icon "close" at bounding box center [1464, 36] width 11 height 12
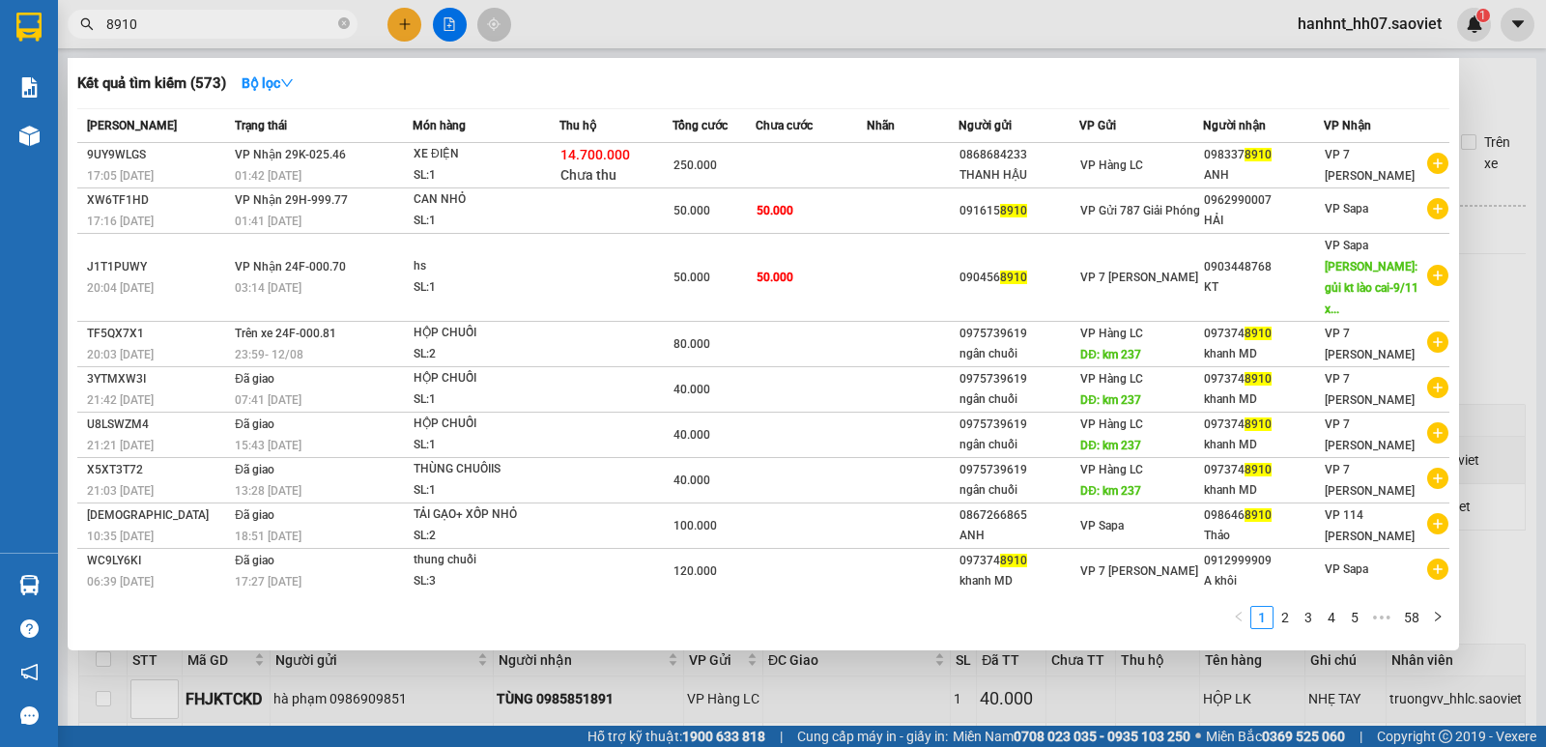
click at [227, 15] on input "8910" at bounding box center [220, 24] width 228 height 21
click at [339, 22] on span "8910" at bounding box center [213, 24] width 290 height 29
click at [339, 22] on icon "close-circle" at bounding box center [344, 23] width 12 height 12
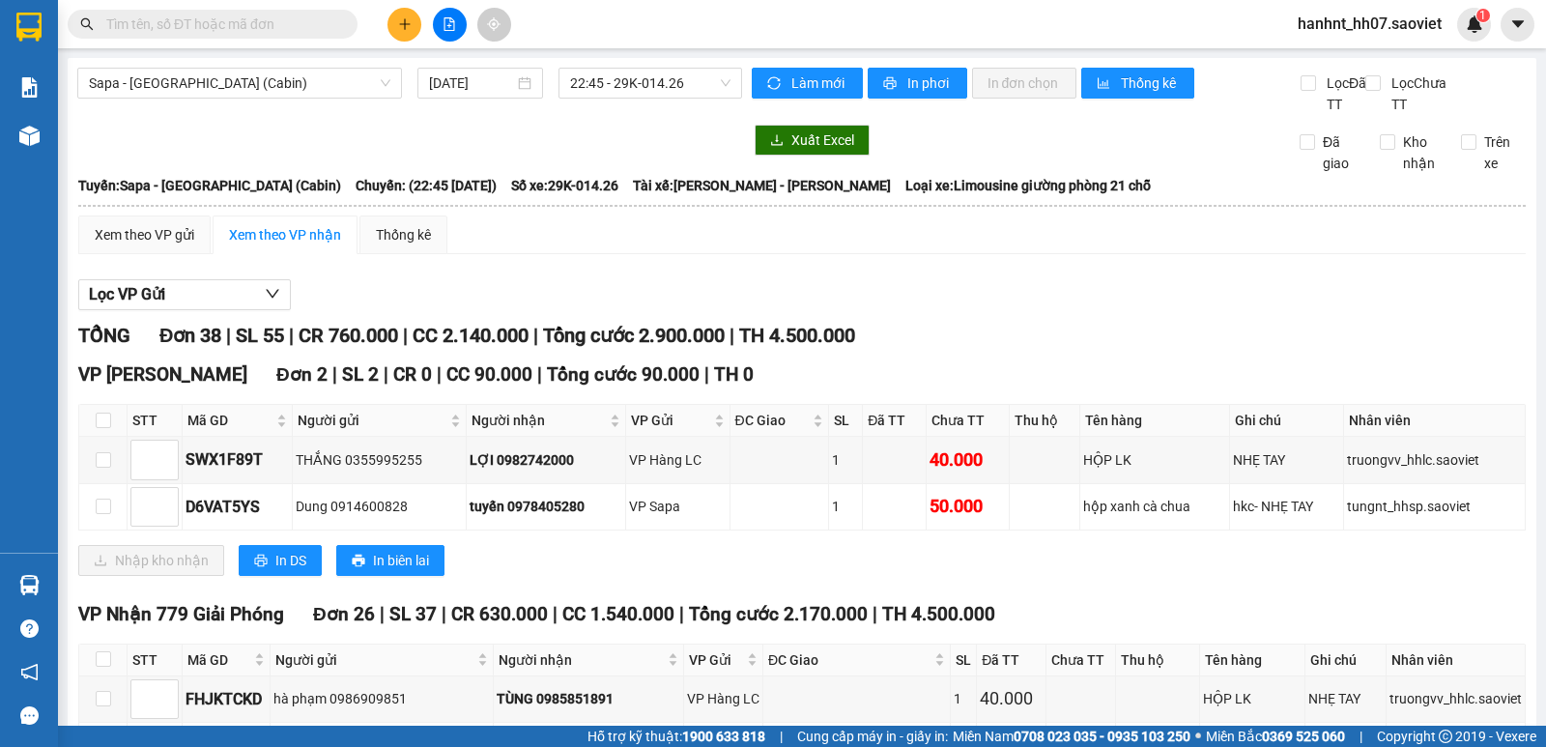
click at [301, 21] on input "text" at bounding box center [220, 24] width 228 height 21
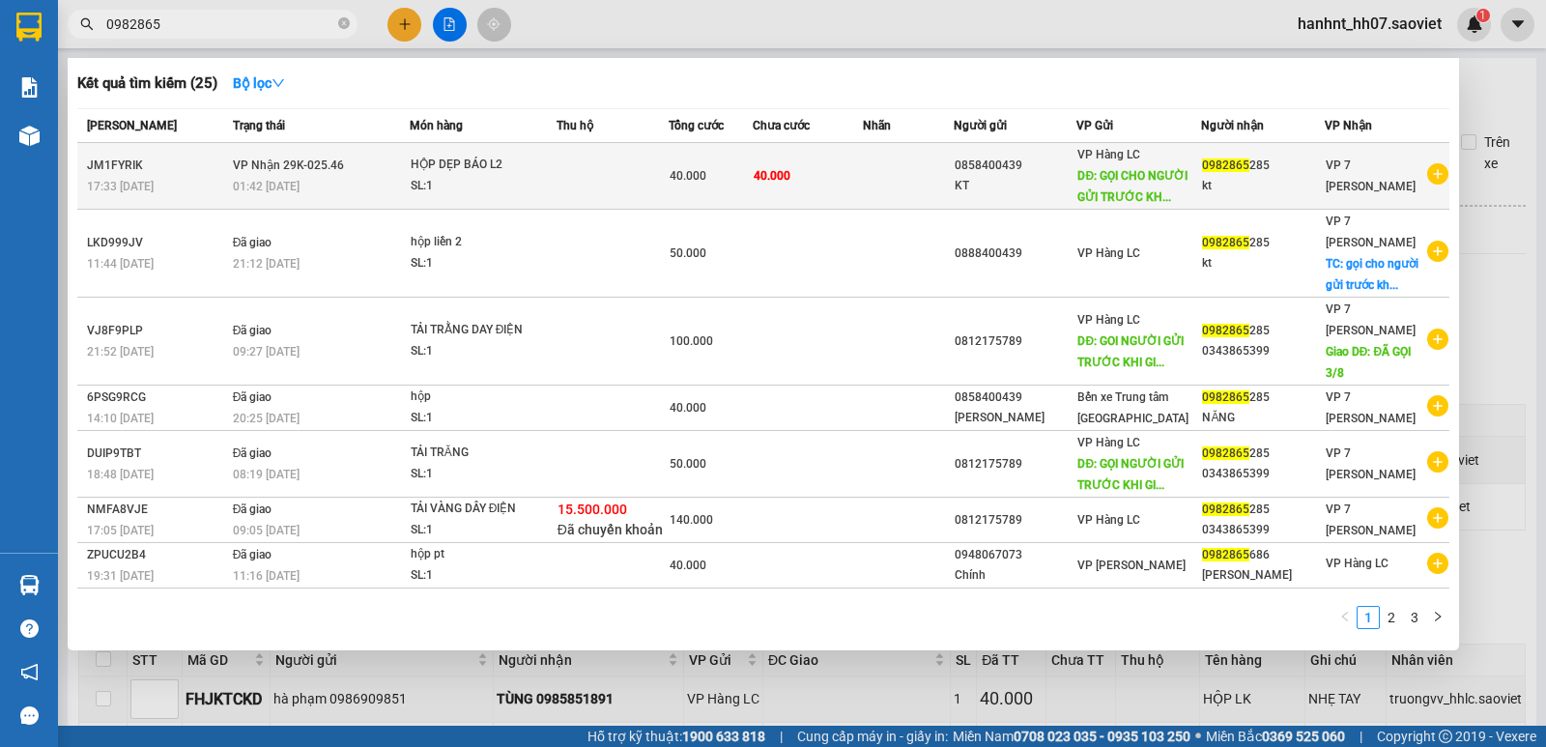
type input "0982865"
click at [773, 176] on span "40.000" at bounding box center [772, 176] width 37 height 14
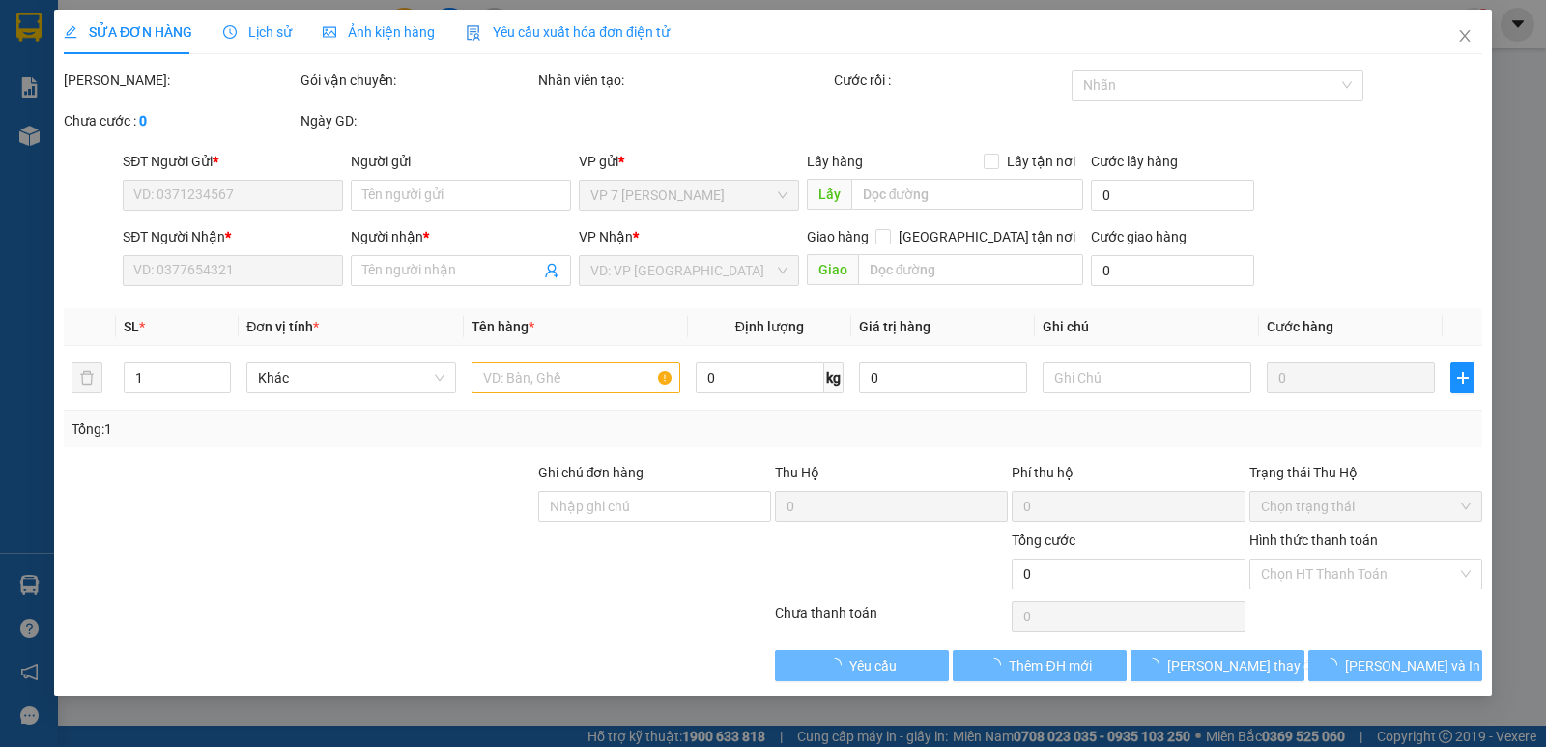
type input "0858400439"
type input "KT"
type input "GỌI CHO NGƯỜI GỬI TRƯỚC KHI GIAO"
type input "0982865285"
type input "kt"
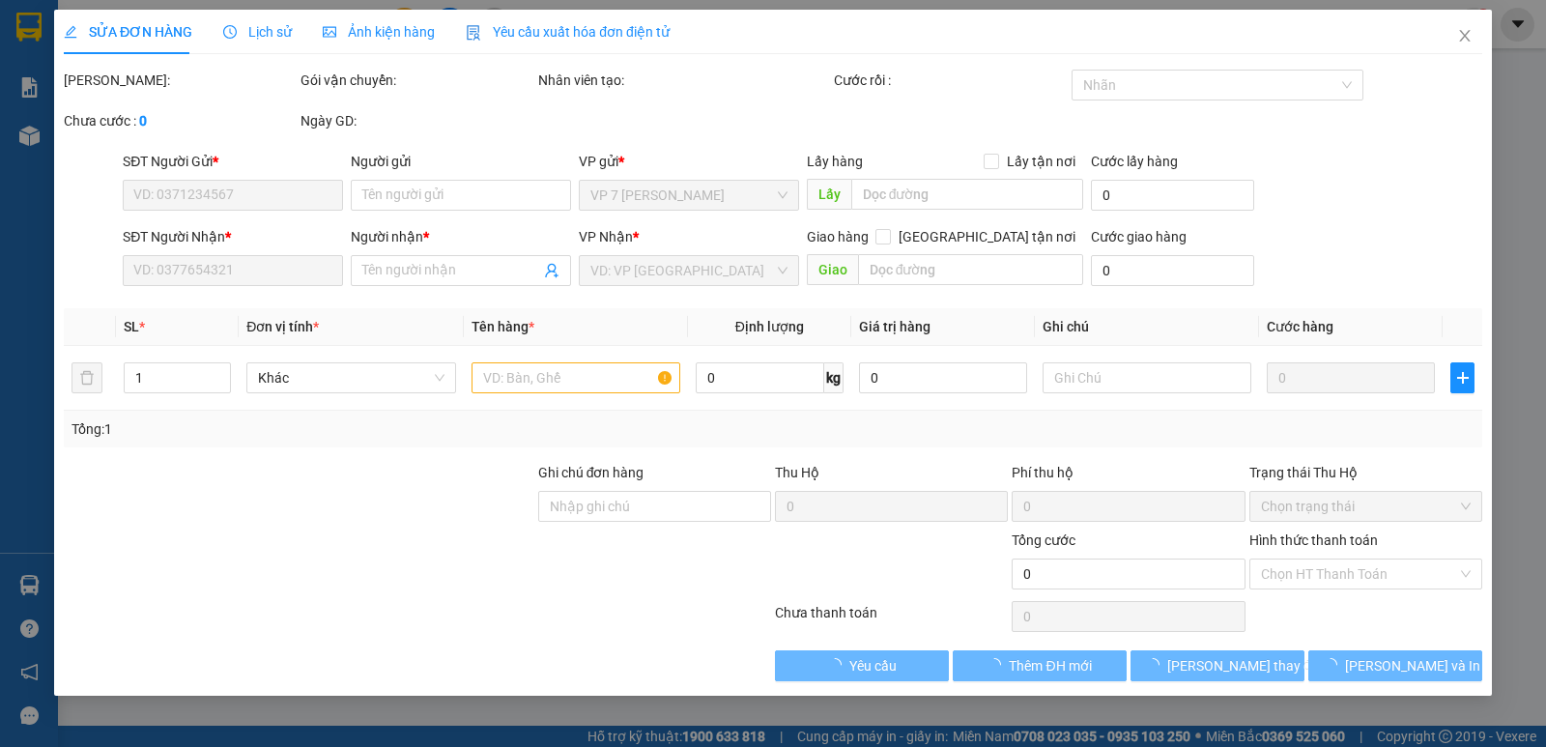
type input "40.000"
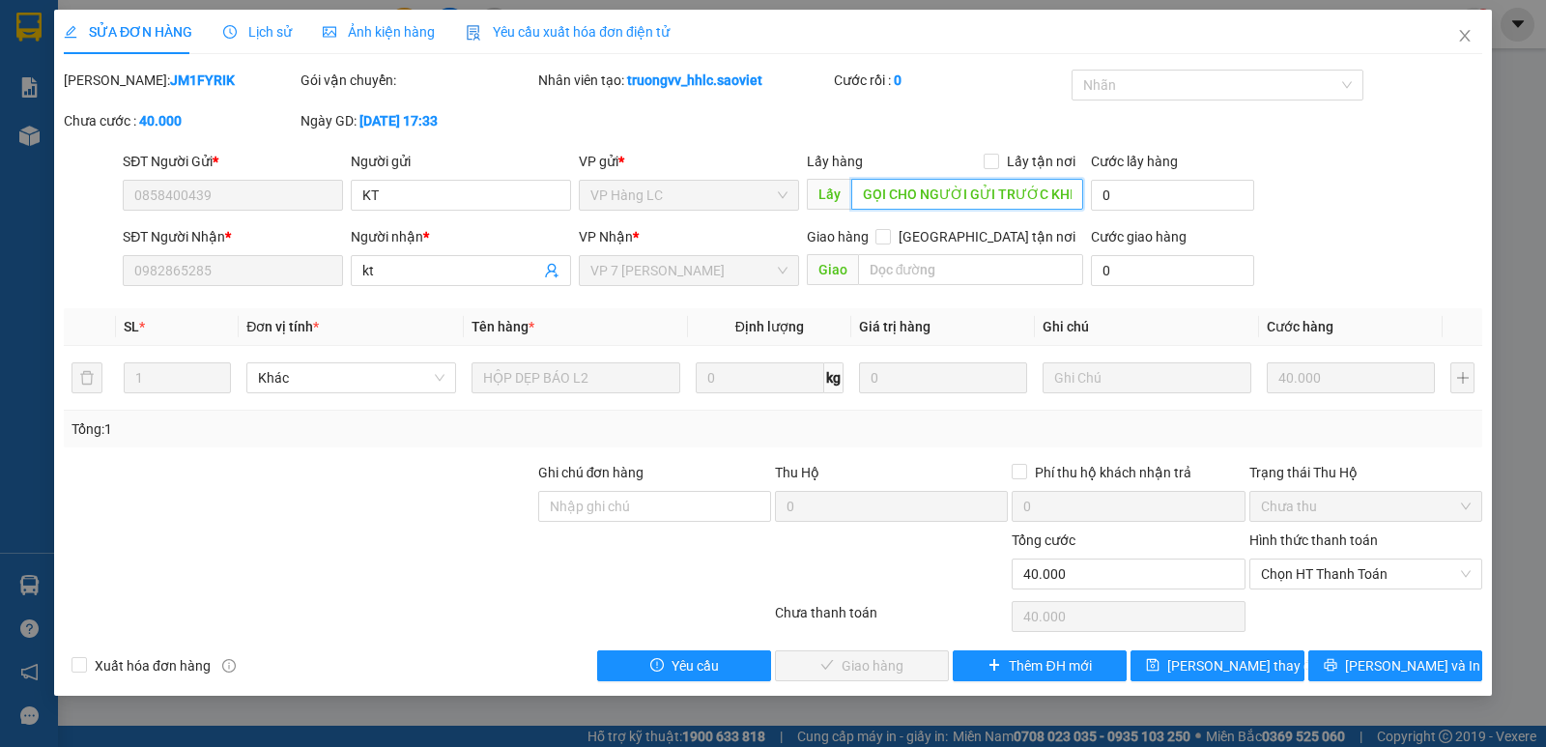
click at [1076, 193] on input "GỌI CHO NGƯỜI GỬI TRƯỚC KHI GIAO" at bounding box center [967, 194] width 233 height 31
click at [1334, 576] on span "Chọn HT Thanh Toán" at bounding box center [1366, 573] width 210 height 29
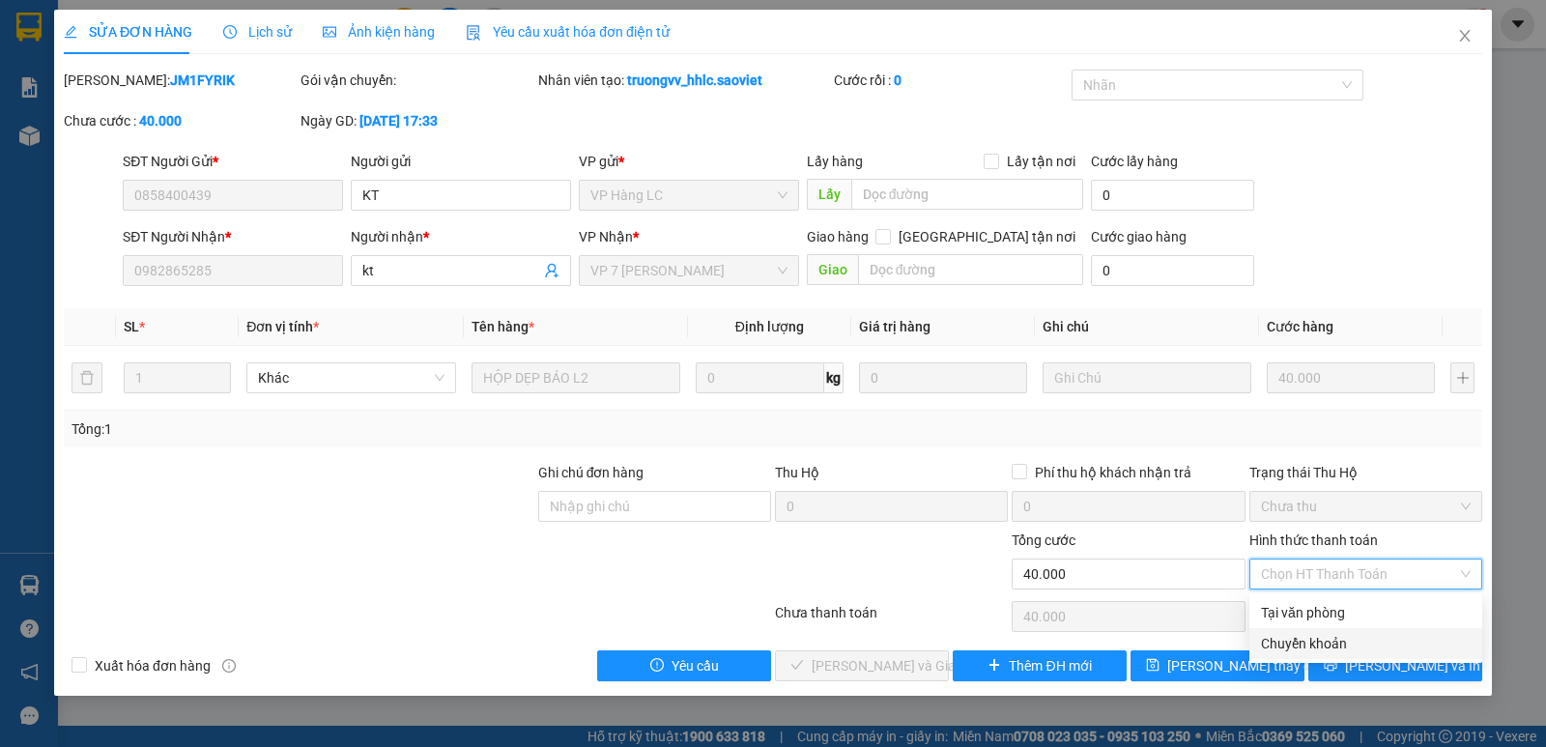
click at [1313, 640] on div "Chuyển khoản" at bounding box center [1366, 643] width 210 height 21
type input "0"
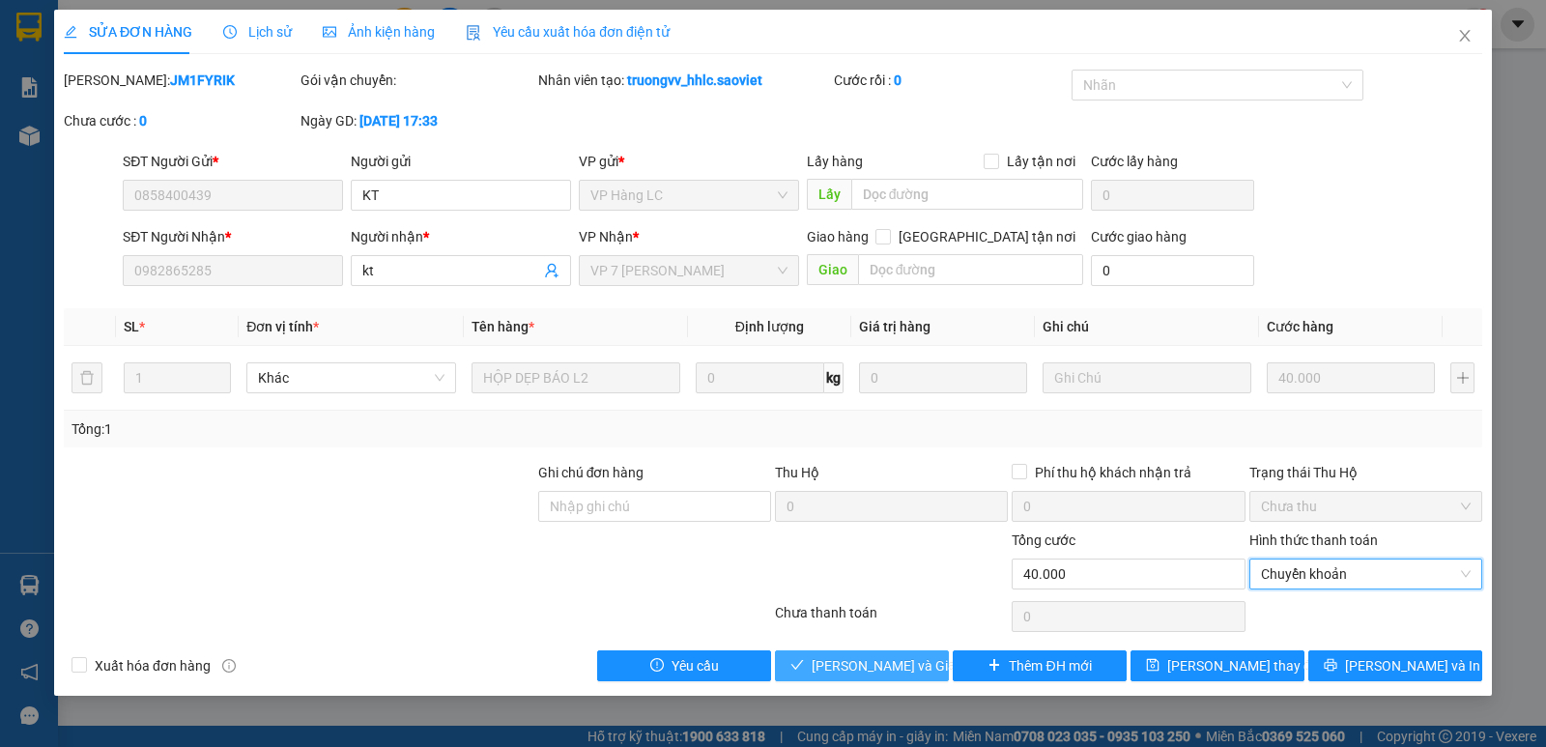
click at [865, 661] on span "[PERSON_NAME] và Giao hàng" at bounding box center [905, 665] width 186 height 21
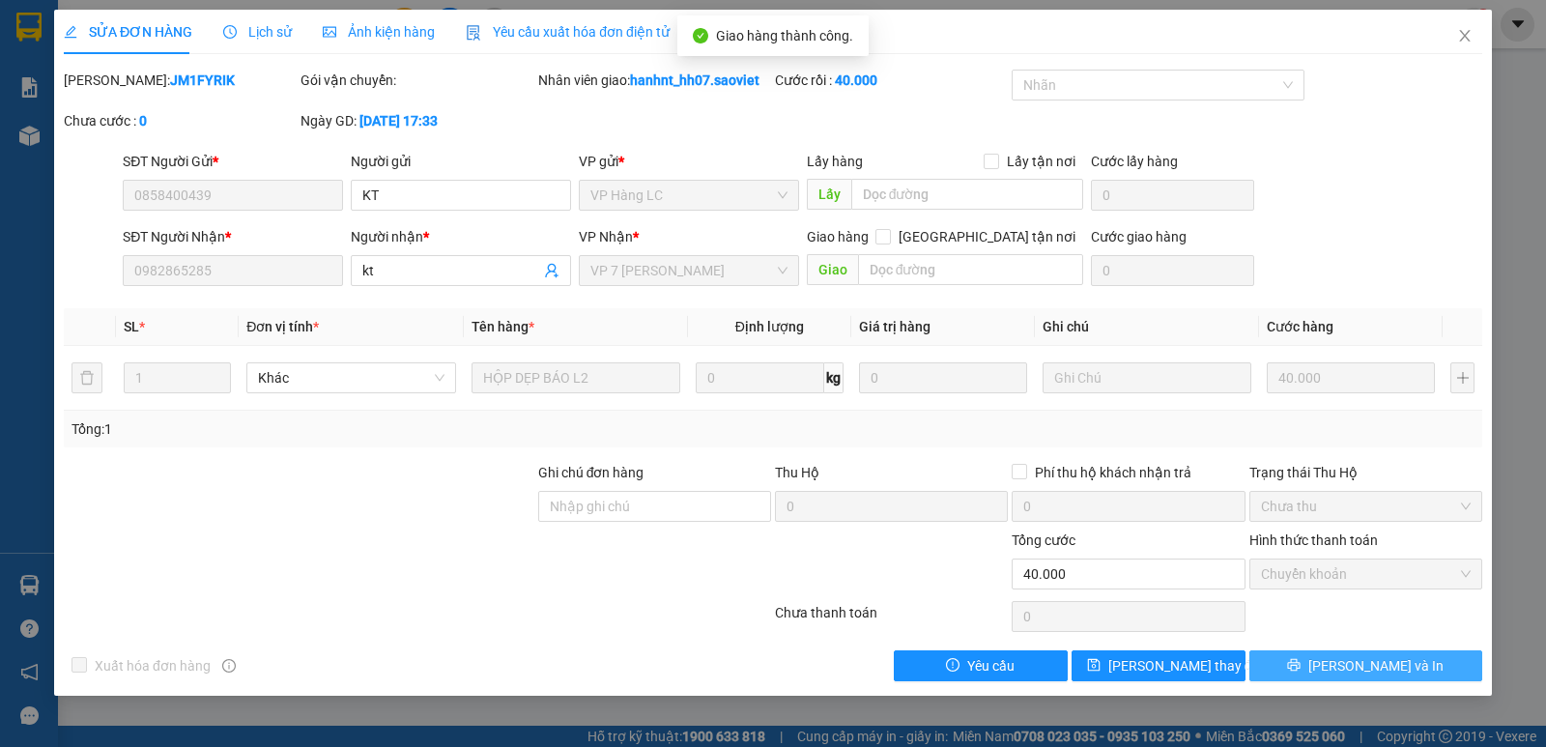
click at [1322, 671] on button "[PERSON_NAME] và In" at bounding box center [1365, 665] width 233 height 31
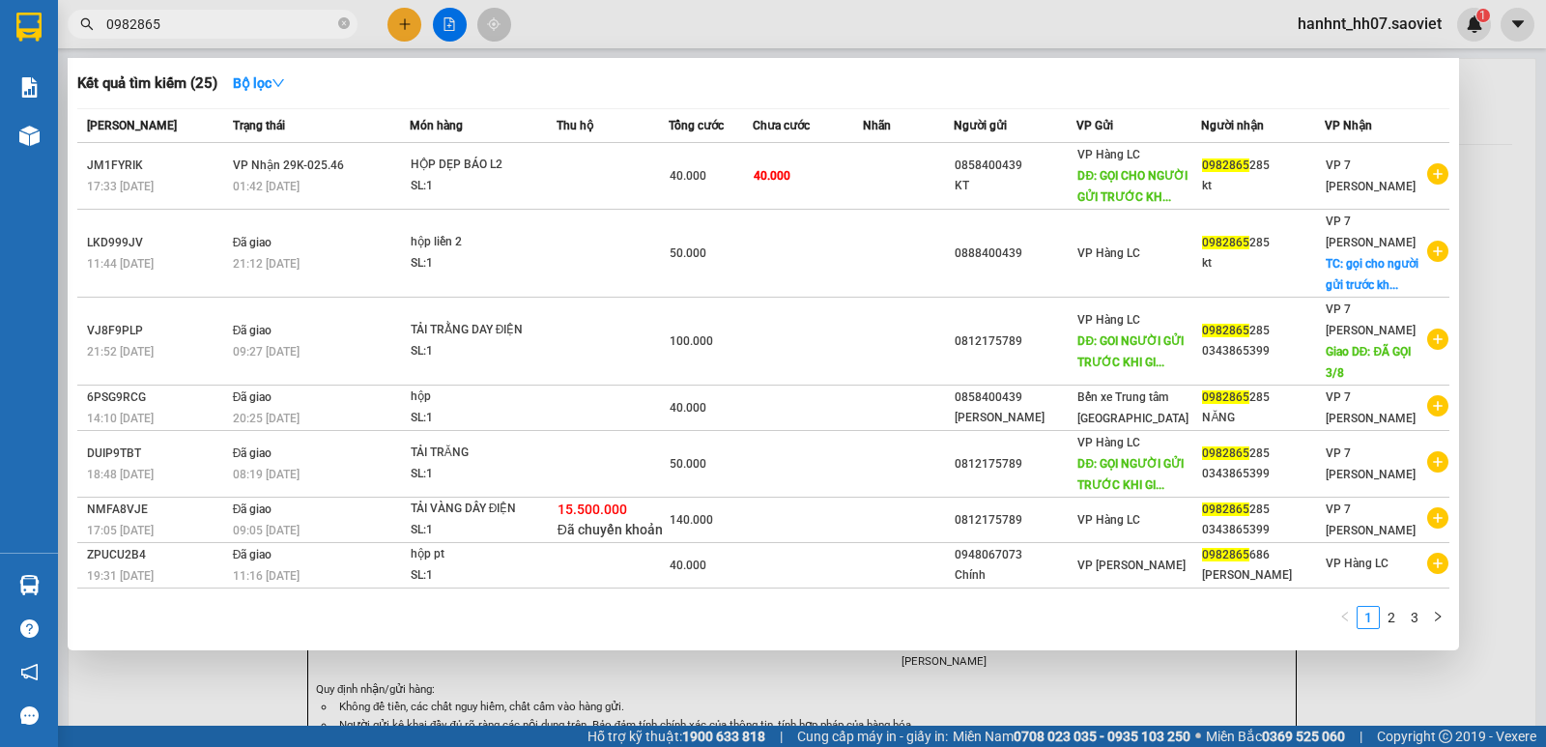
click at [203, 24] on input "0982865" at bounding box center [220, 24] width 228 height 21
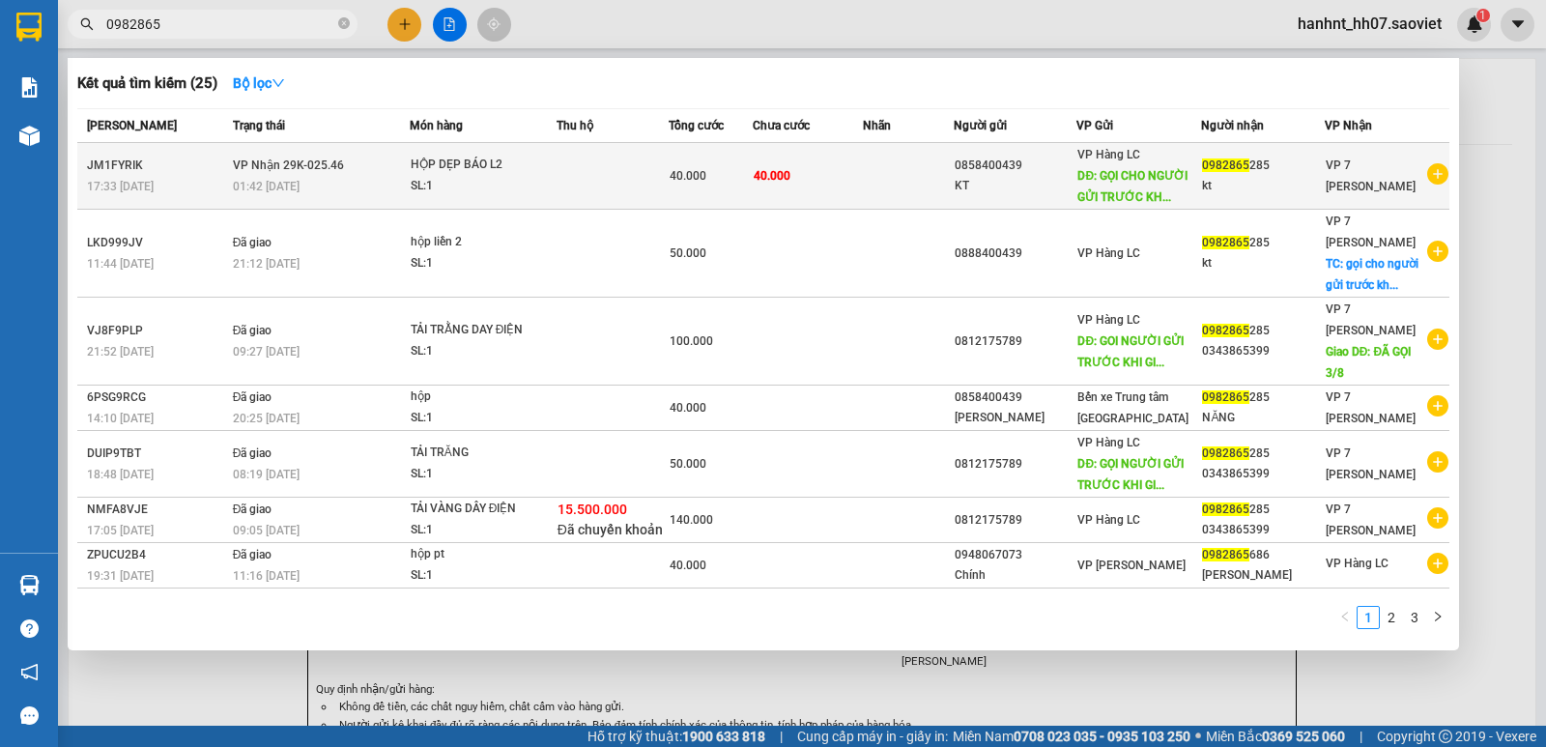
click at [1058, 182] on div "KT" at bounding box center [1015, 186] width 121 height 20
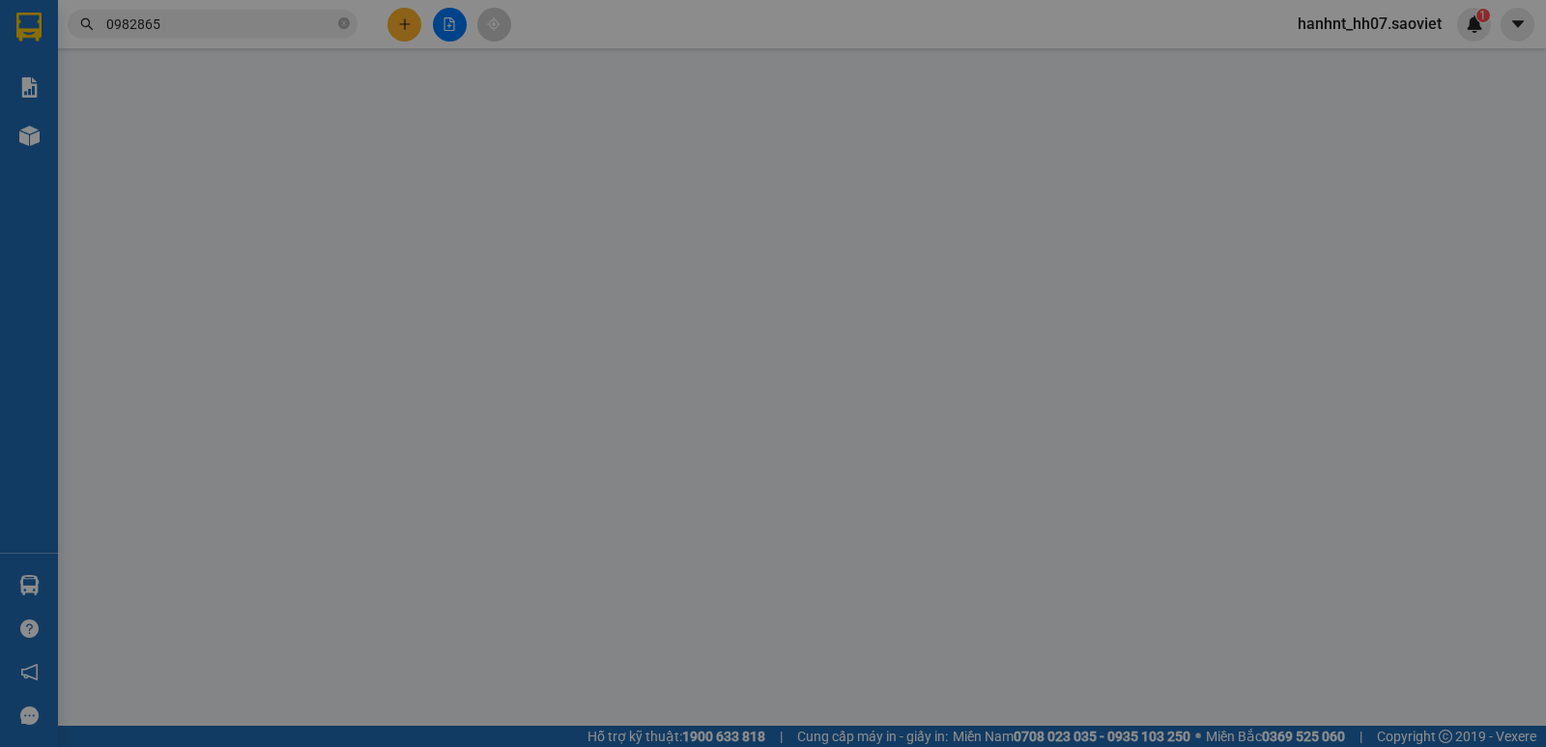
type input "0858400439"
type input "KT"
type input "0982865285"
type input "kt"
type input "40.000"
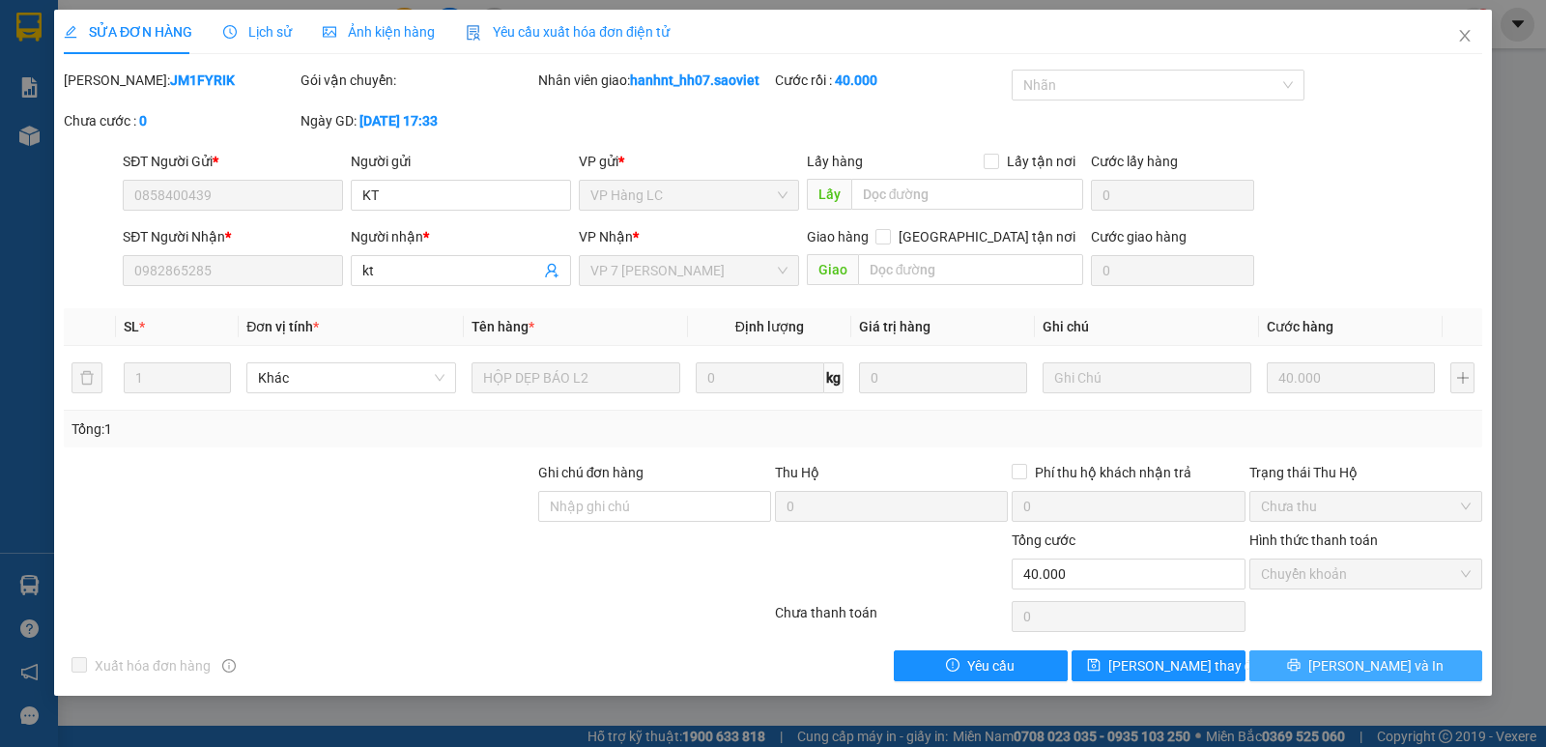
click at [1317, 669] on button "[PERSON_NAME] và In" at bounding box center [1365, 665] width 233 height 31
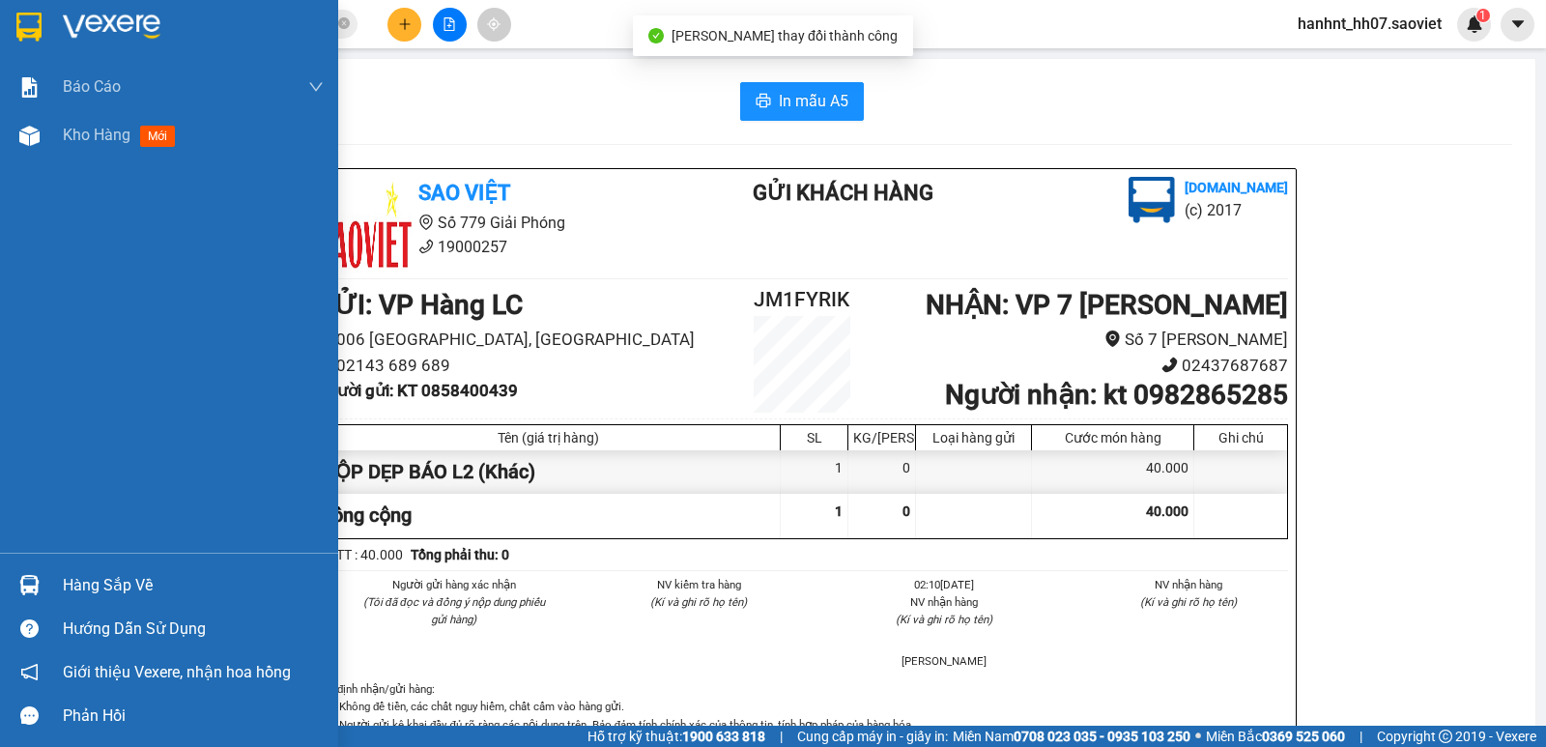
click at [101, 582] on div "Hàng sắp về" at bounding box center [193, 585] width 261 height 29
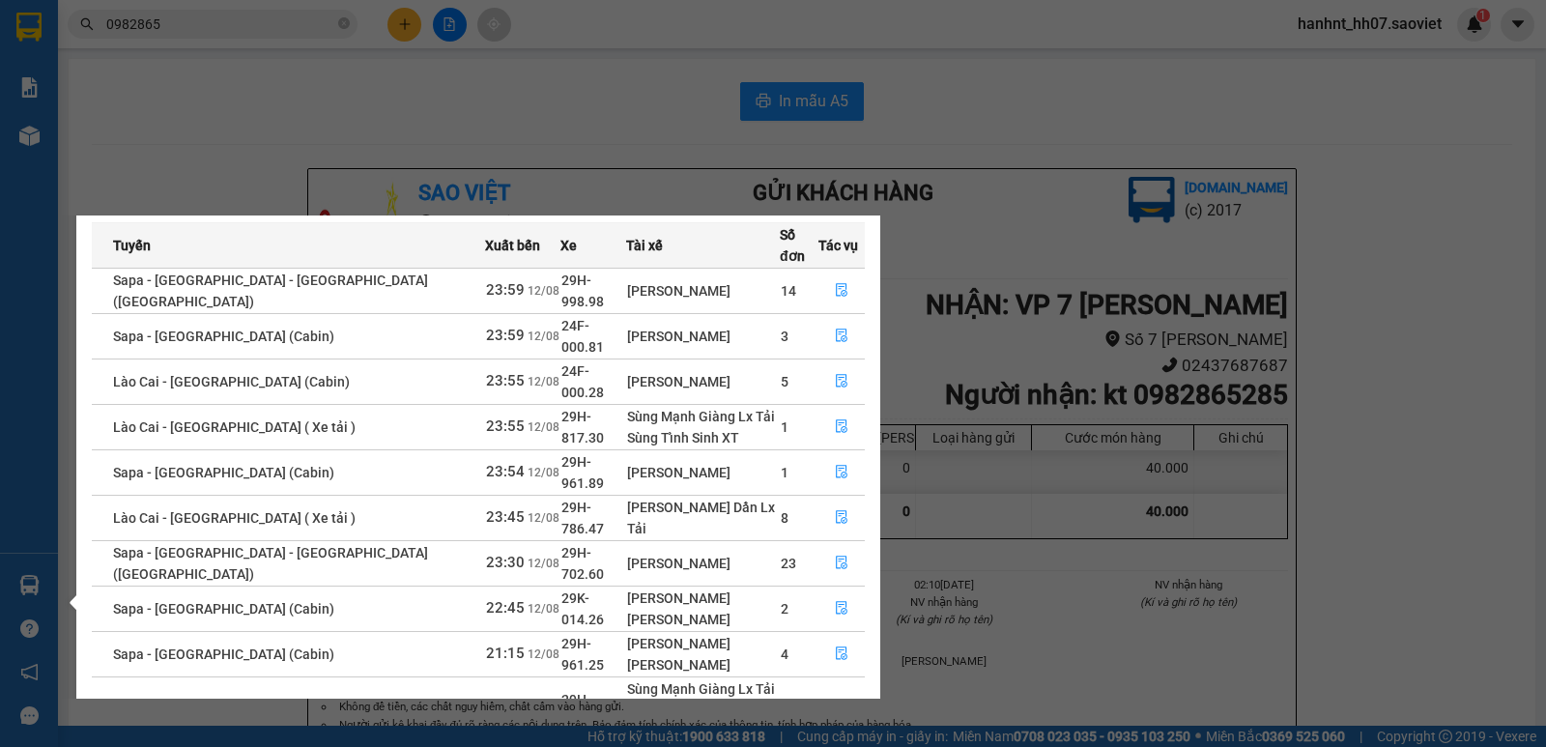
scroll to position [77, 0]
click at [838, 646] on icon "file-done" at bounding box center [842, 653] width 14 height 14
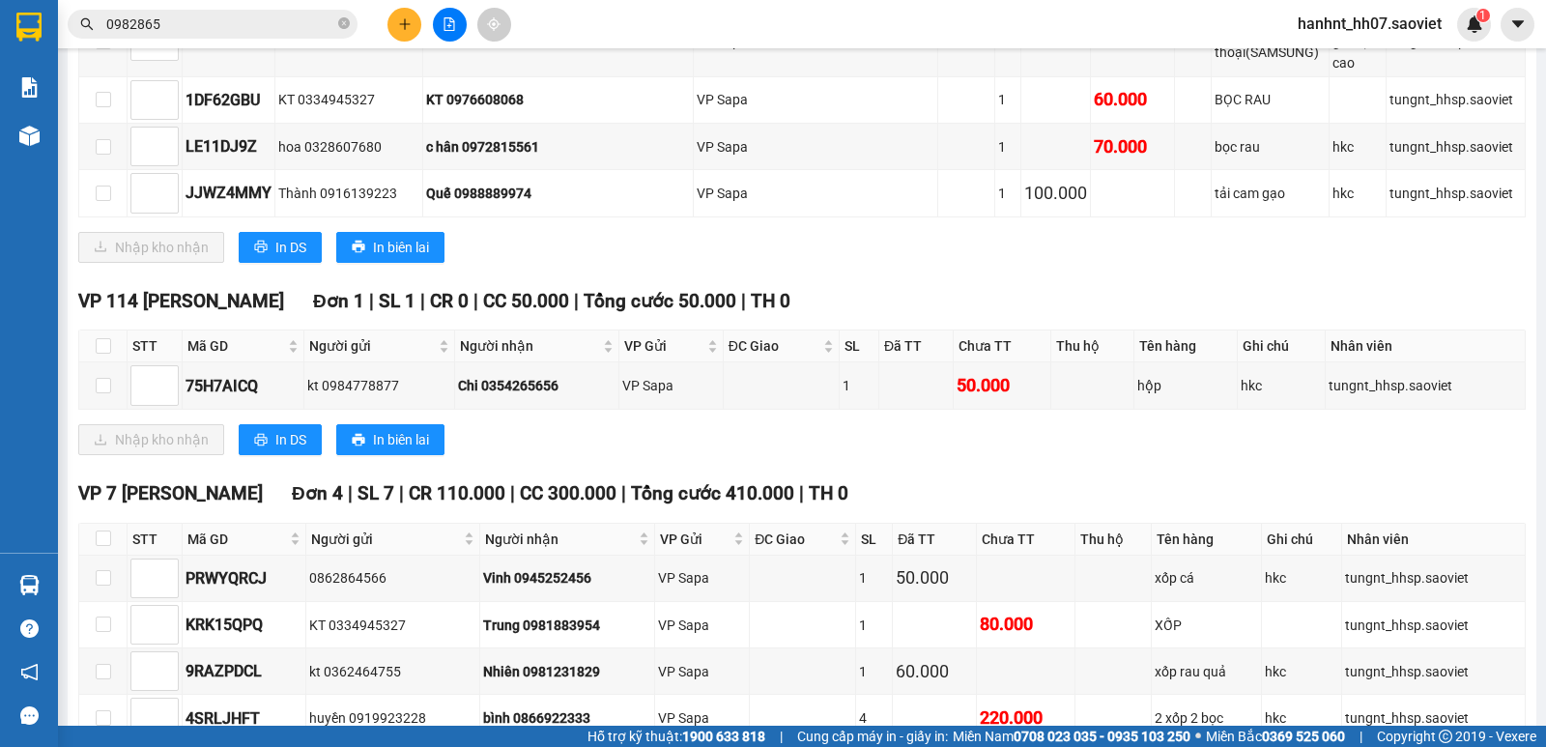
scroll to position [1111, 0]
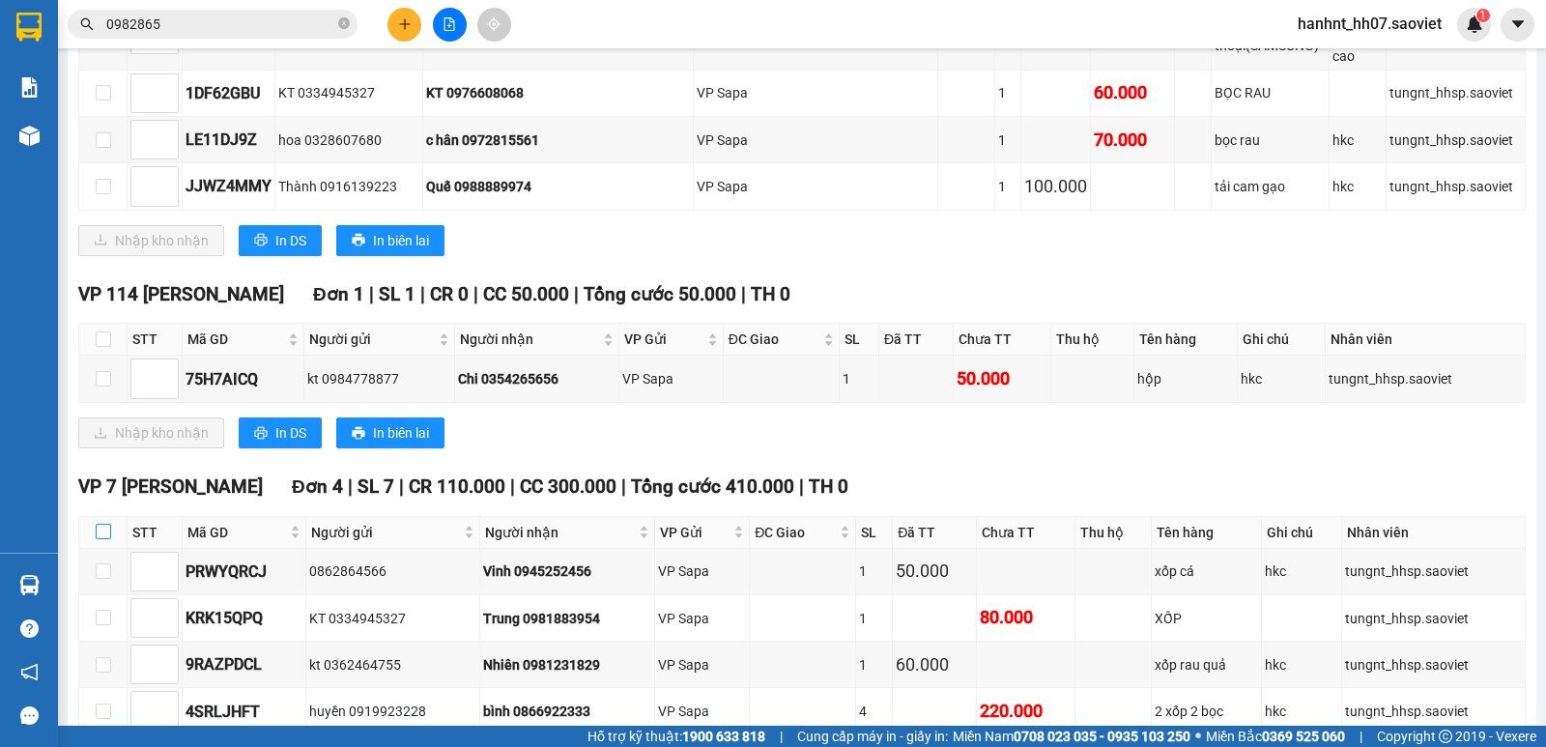
click at [107, 524] on input "checkbox" at bounding box center [103, 531] width 15 height 15
checkbox input "true"
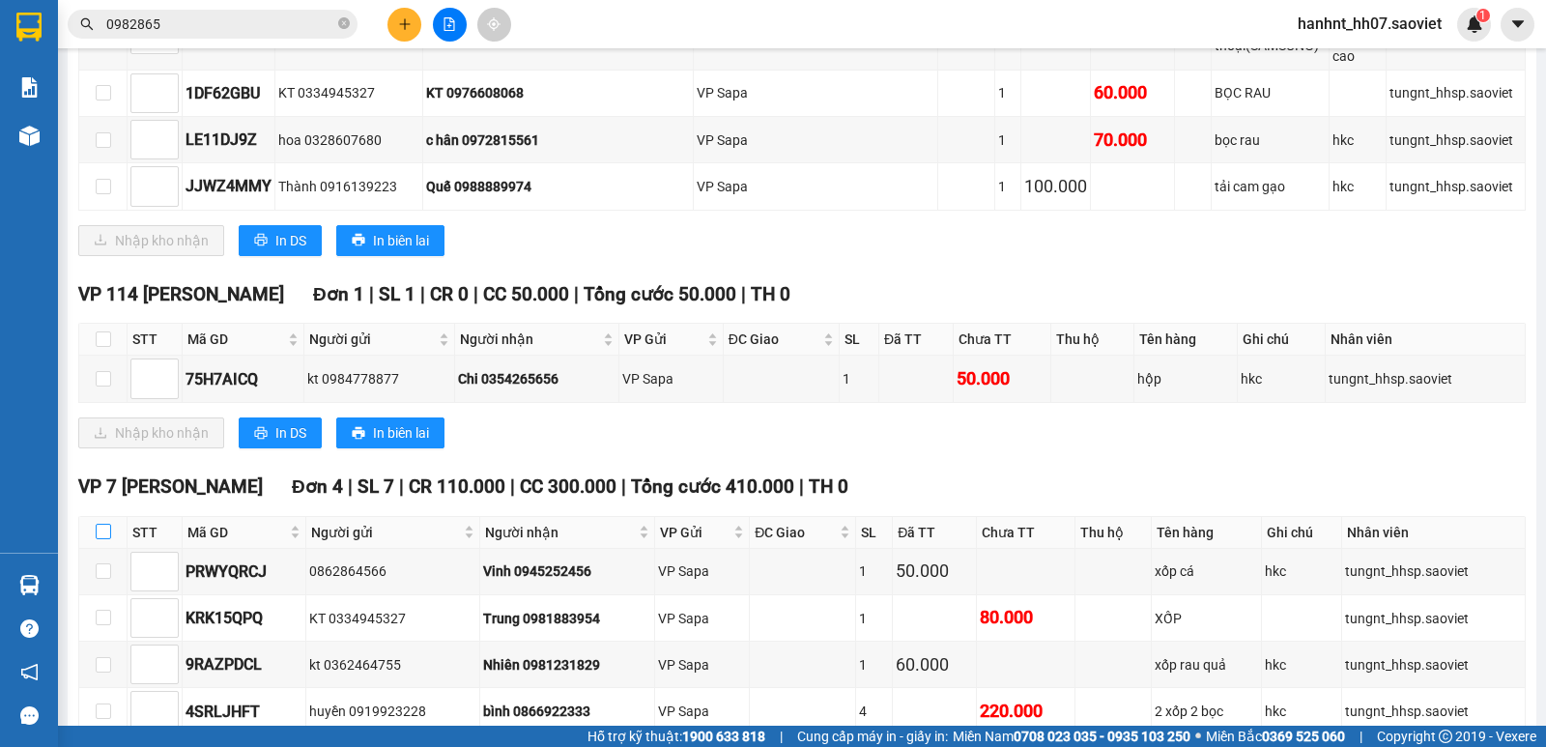
checkbox input "true"
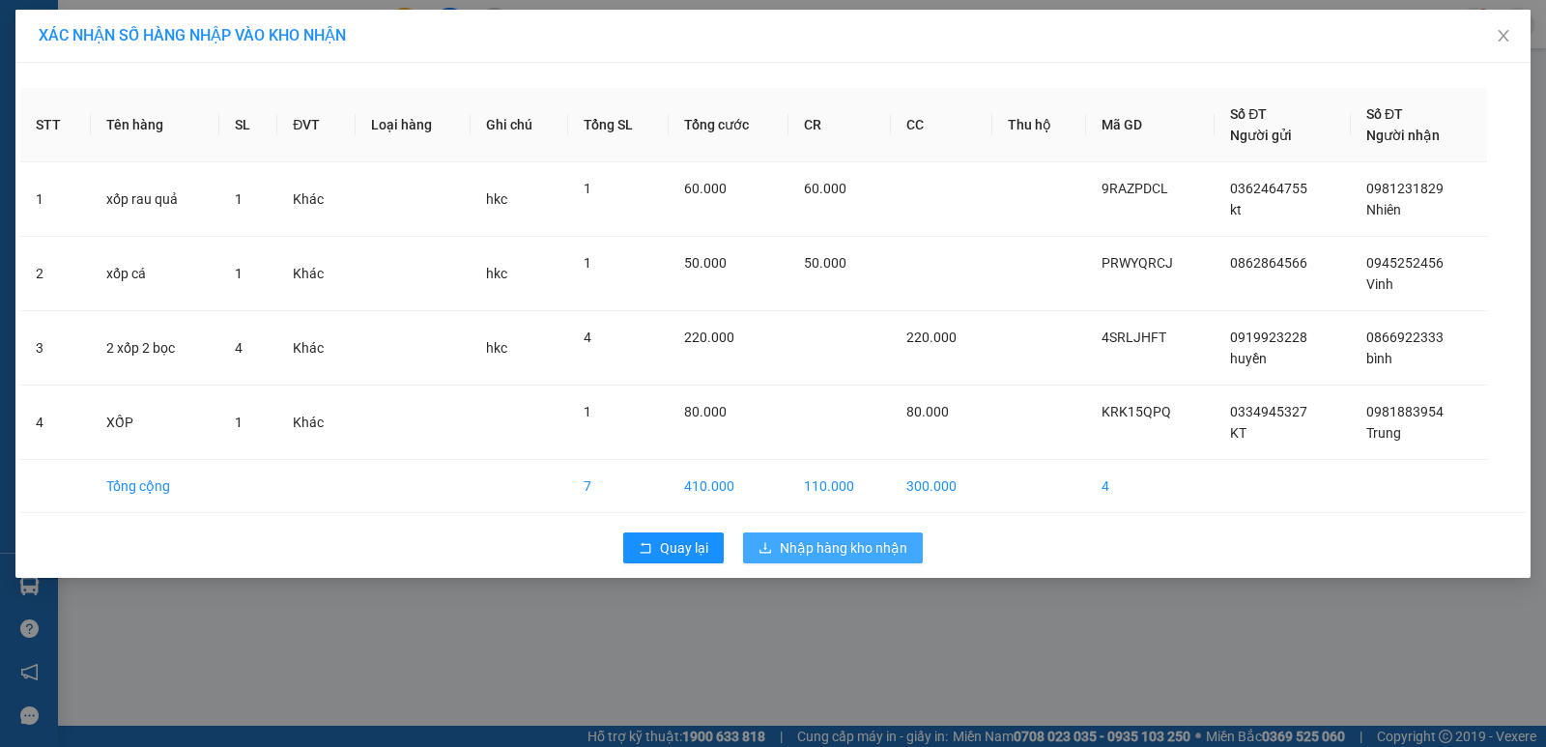
click at [836, 548] on span "Nhập hàng kho nhận" at bounding box center [844, 547] width 128 height 21
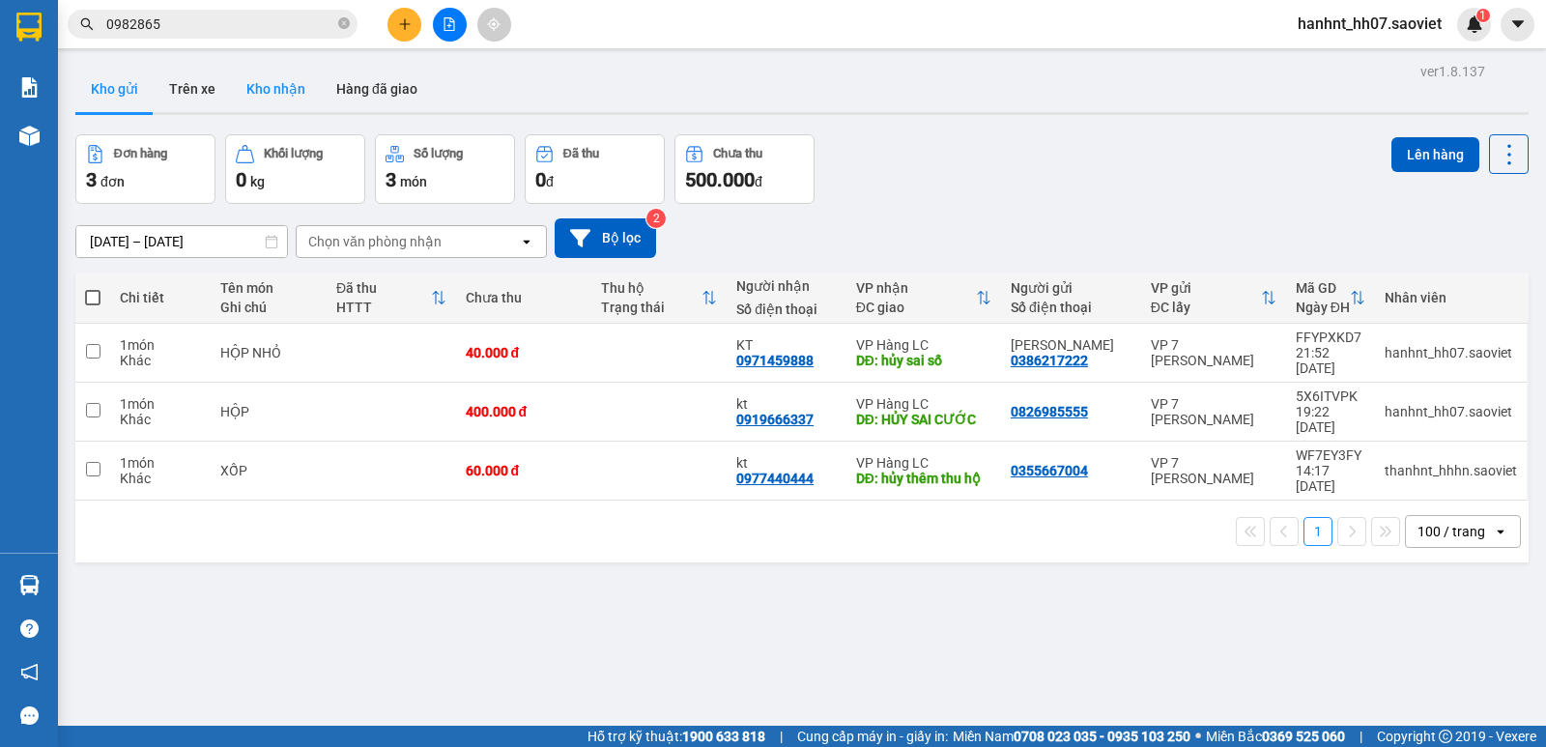
click at [271, 89] on button "Kho nhận" at bounding box center [276, 89] width 90 height 46
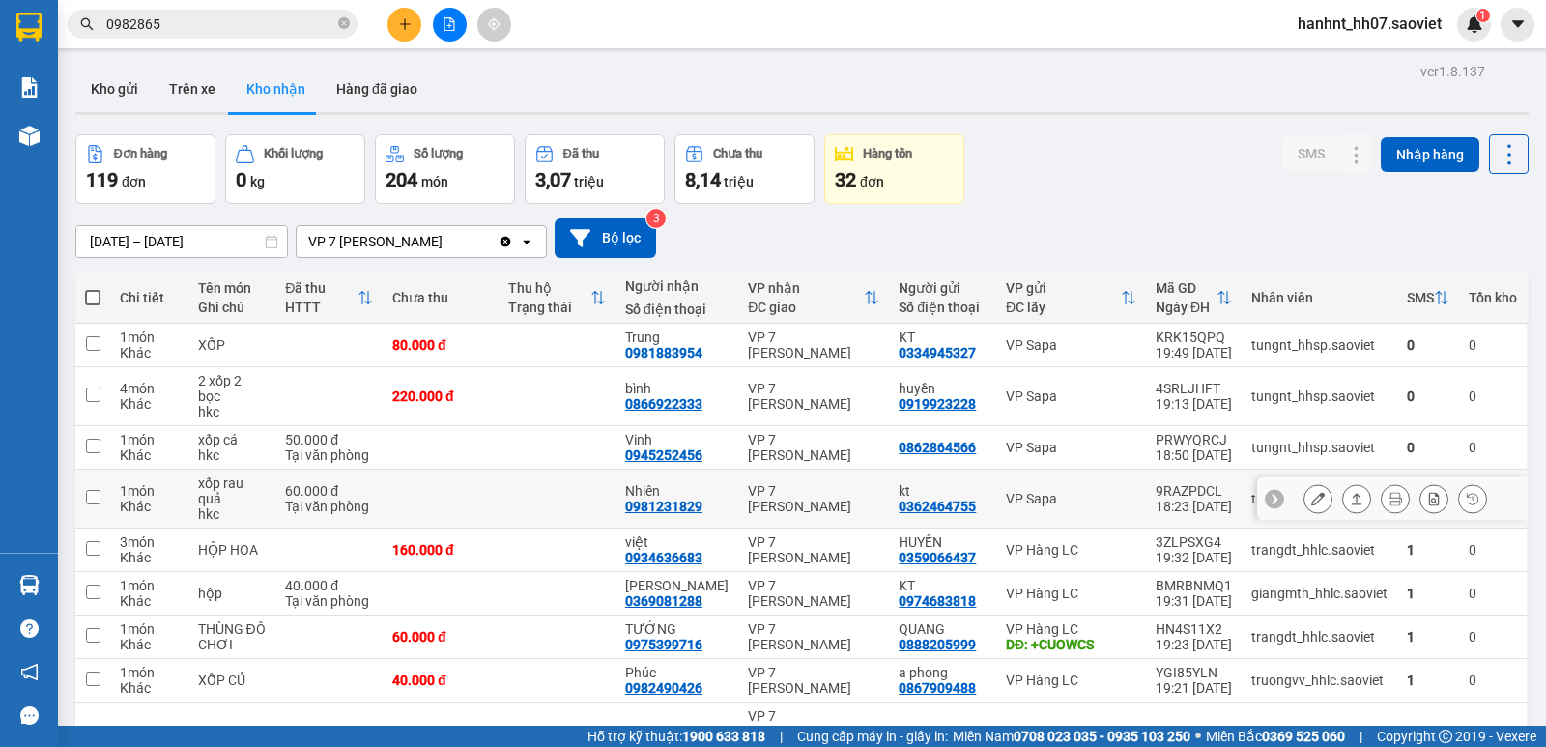
click at [137, 499] on div "Khác" at bounding box center [149, 506] width 59 height 15
checkbox input "true"
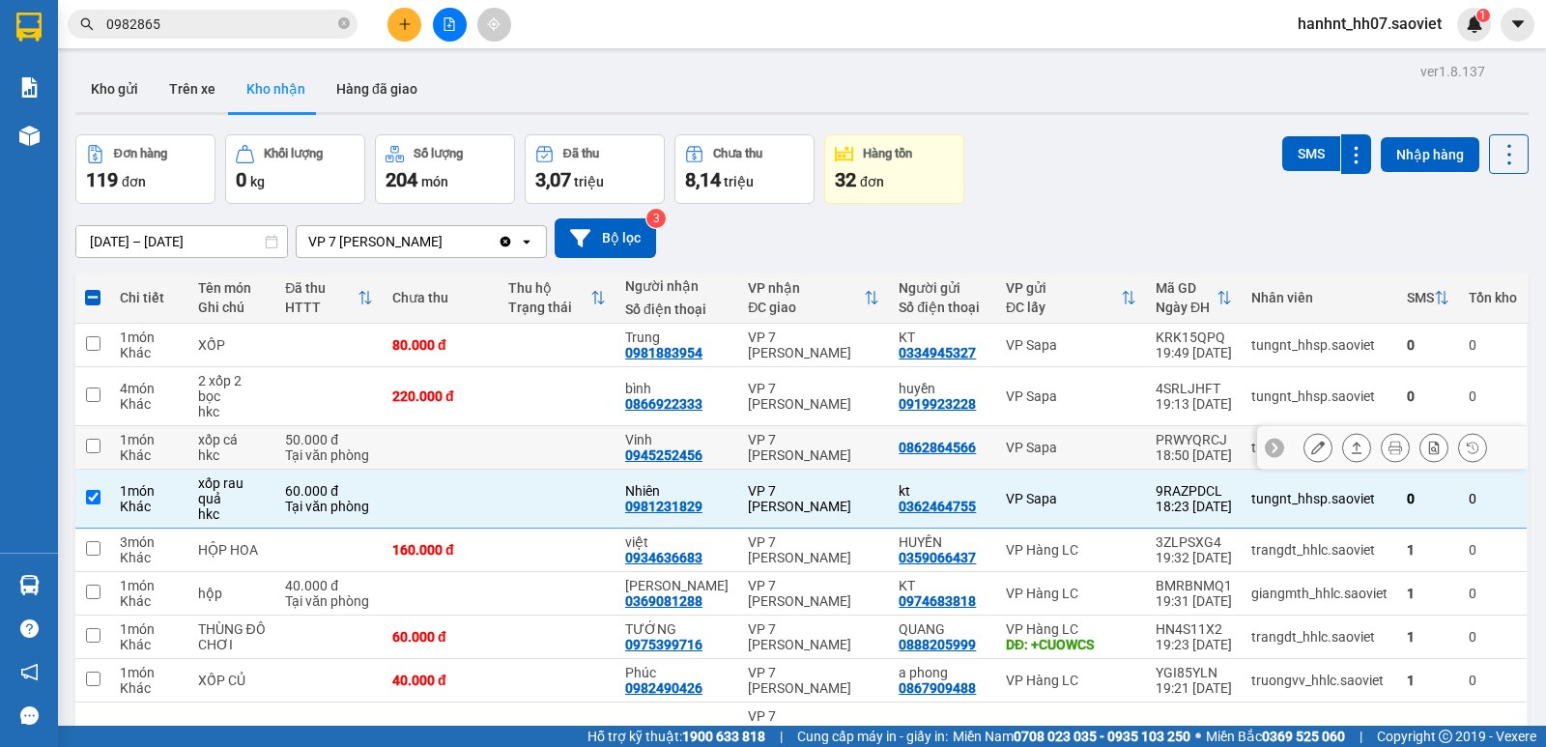
click at [135, 447] on div "Khác" at bounding box center [149, 454] width 59 height 15
checkbox input "true"
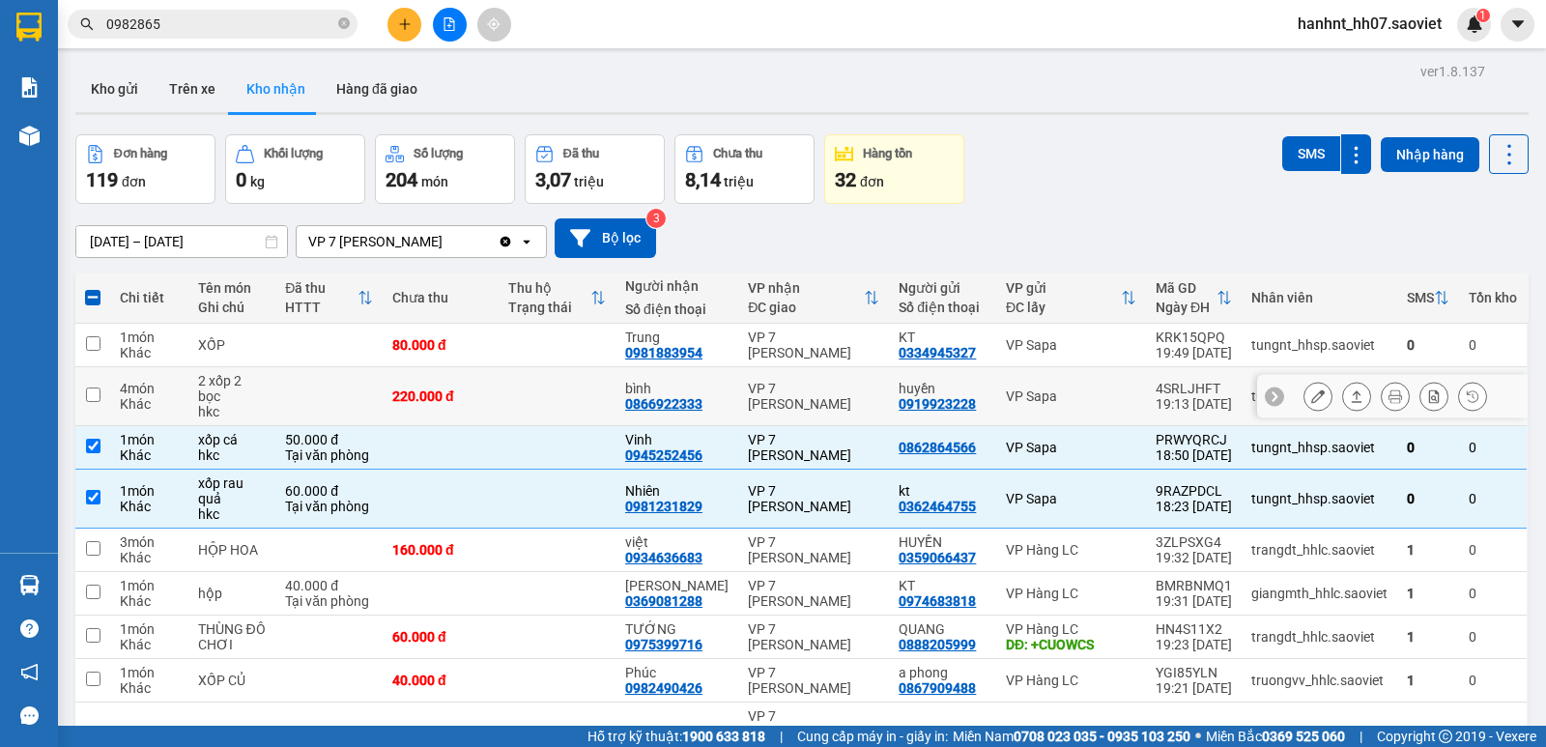
click at [140, 396] on div "Khác" at bounding box center [149, 403] width 59 height 15
checkbox input "true"
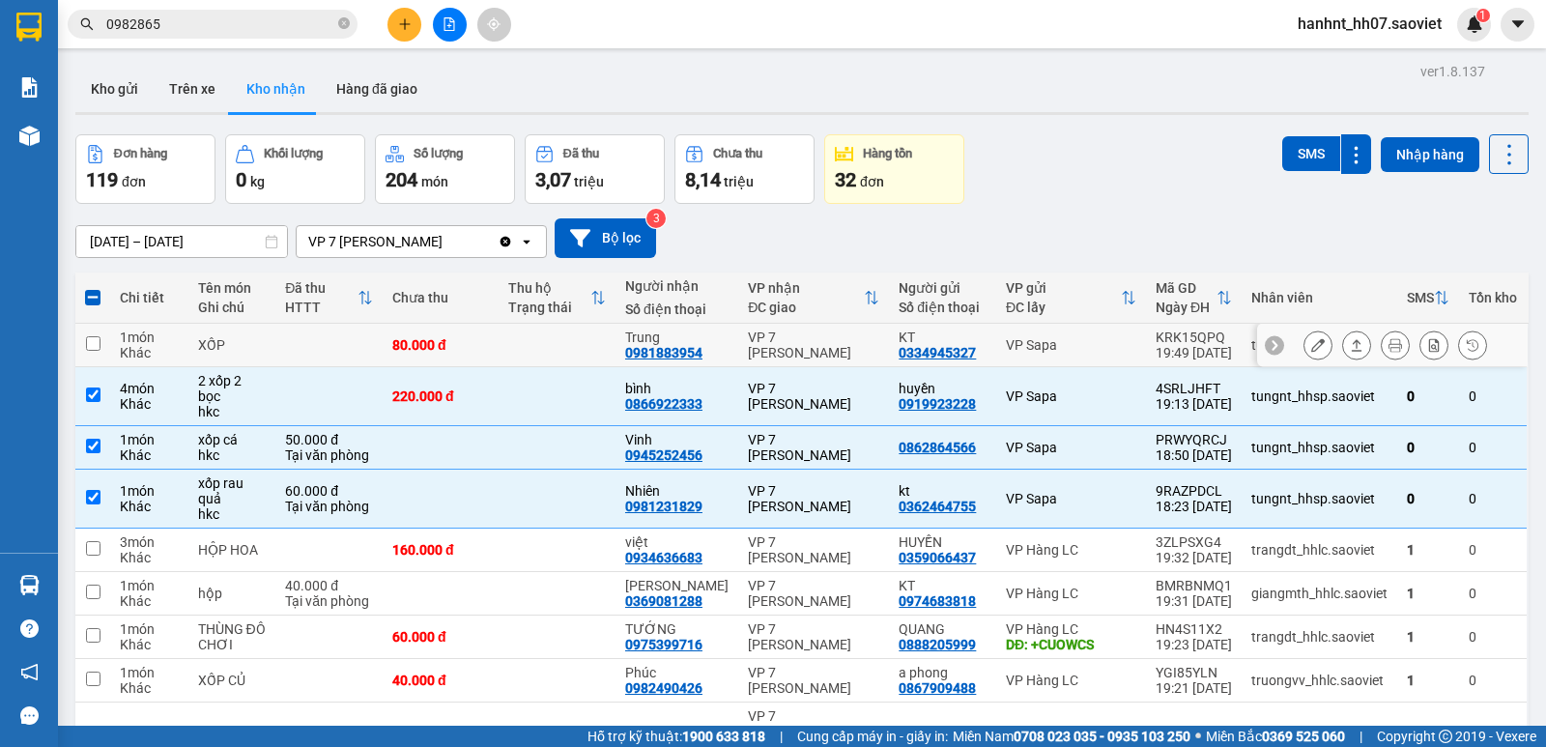
click at [150, 351] on div "Khác" at bounding box center [149, 352] width 59 height 15
checkbox input "true"
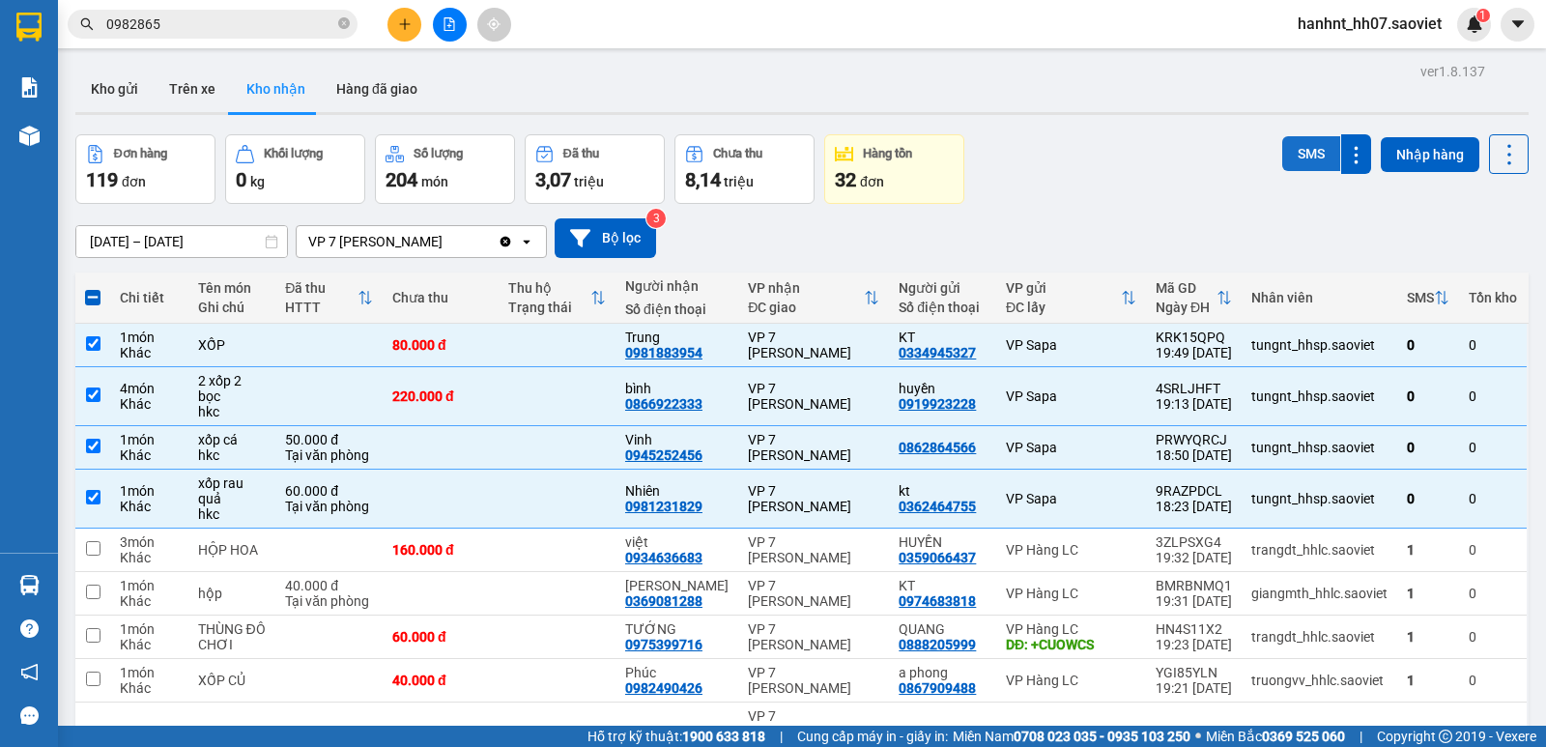
click at [1295, 144] on button "SMS" at bounding box center [1311, 153] width 58 height 35
